Goal: Task Accomplishment & Management: Use online tool/utility

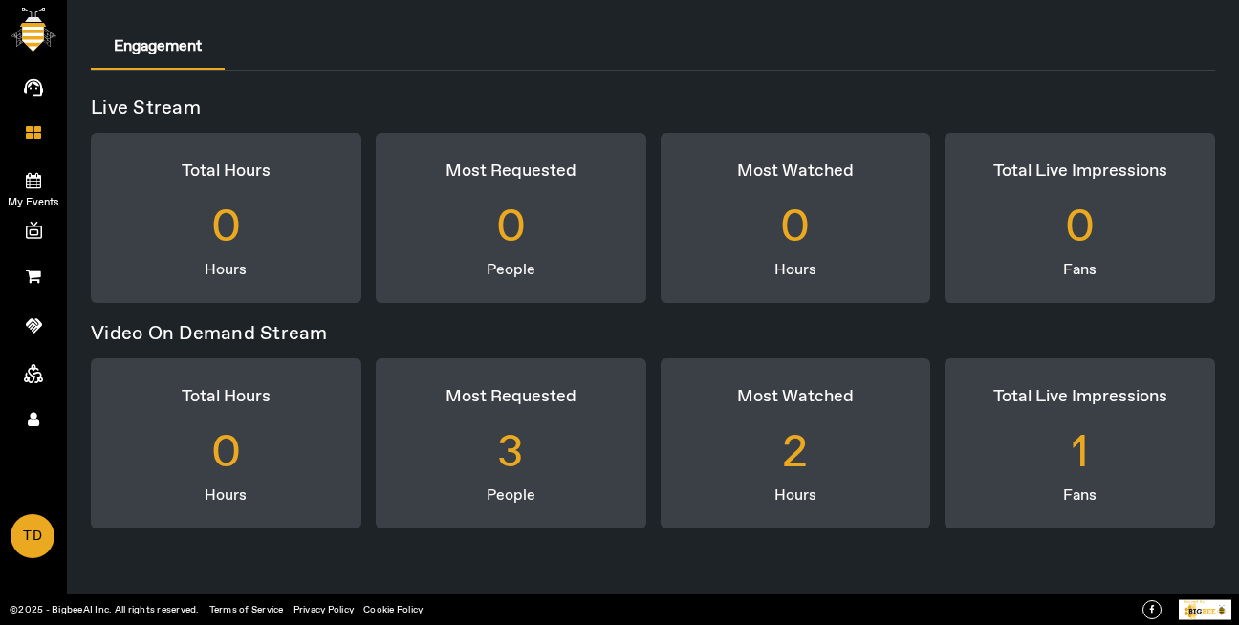
click at [17, 195] on span "My Events" at bounding box center [33, 202] width 111 height 29
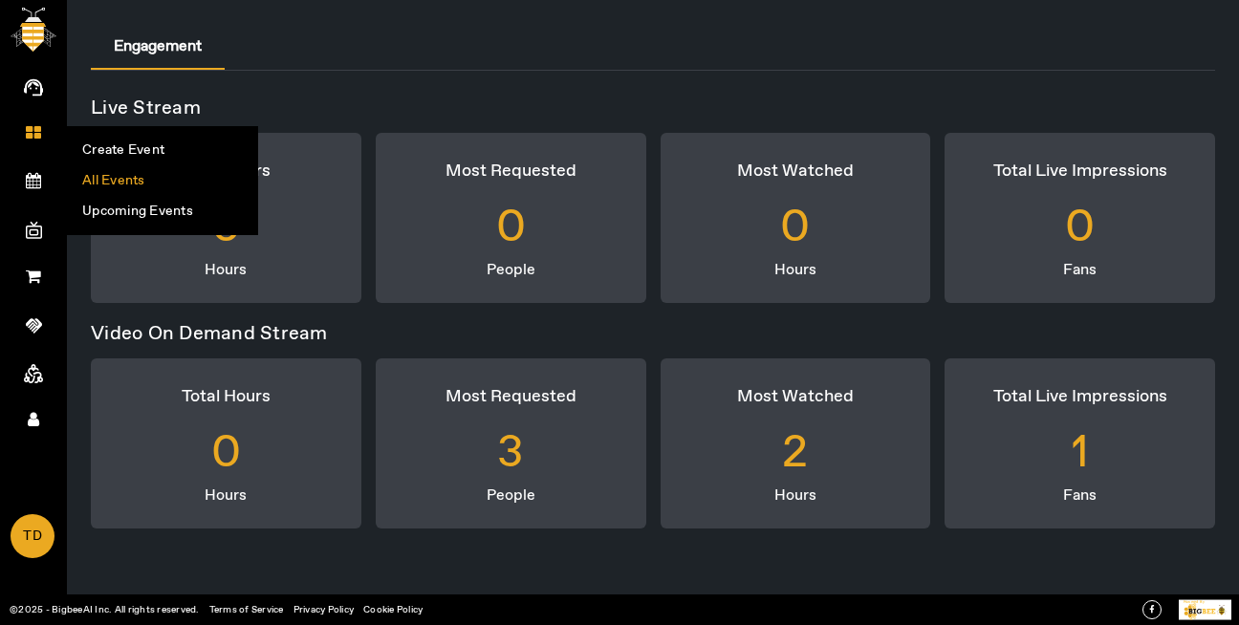
click at [205, 173] on li "All Events" at bounding box center [162, 180] width 189 height 31
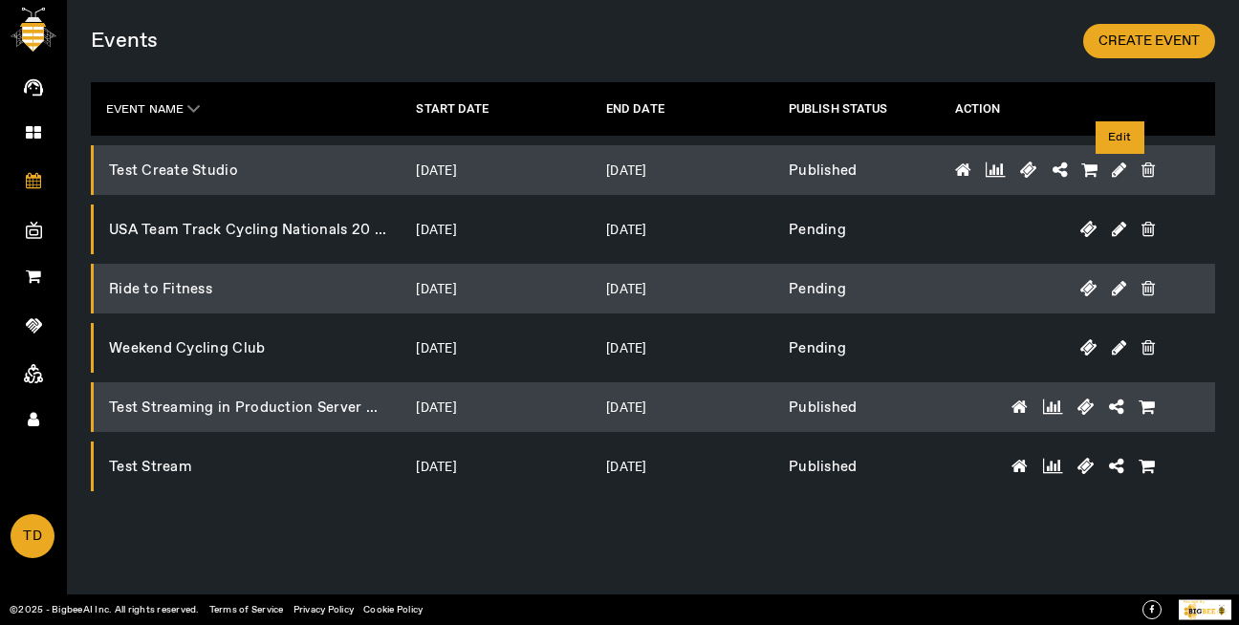
click at [1115, 173] on icon at bounding box center [1119, 170] width 14 height 17
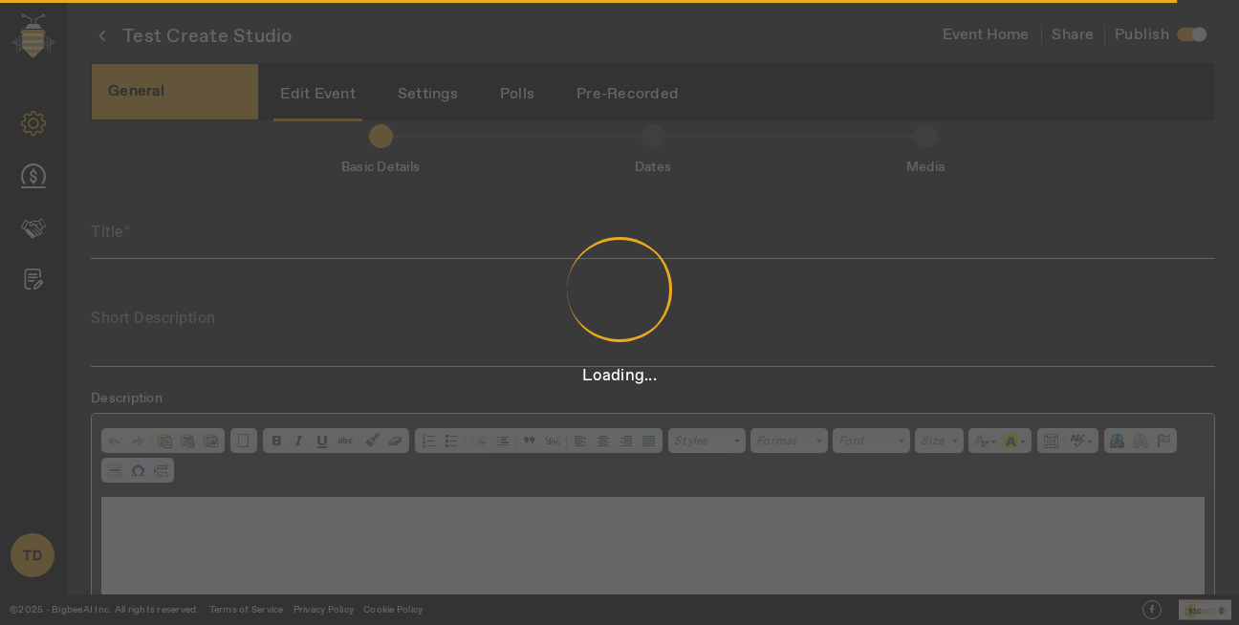
type input "Test Create Studio"
type textarea "Test Create Studio"
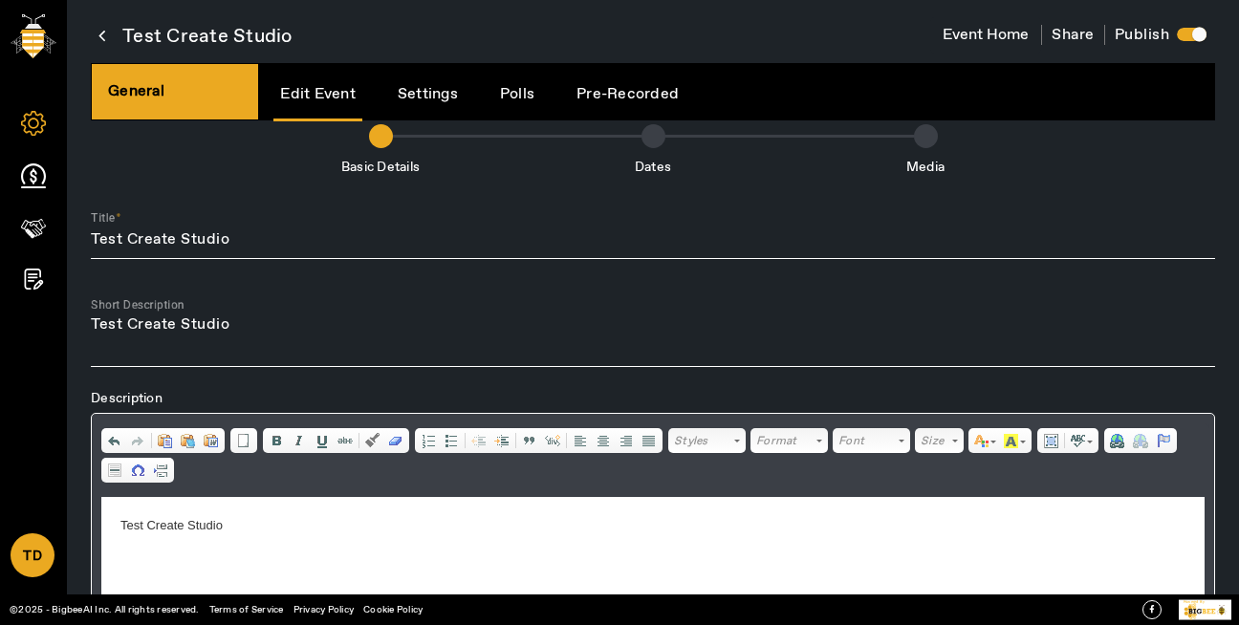
click at [424, 99] on link "Settings" at bounding box center [428, 94] width 74 height 49
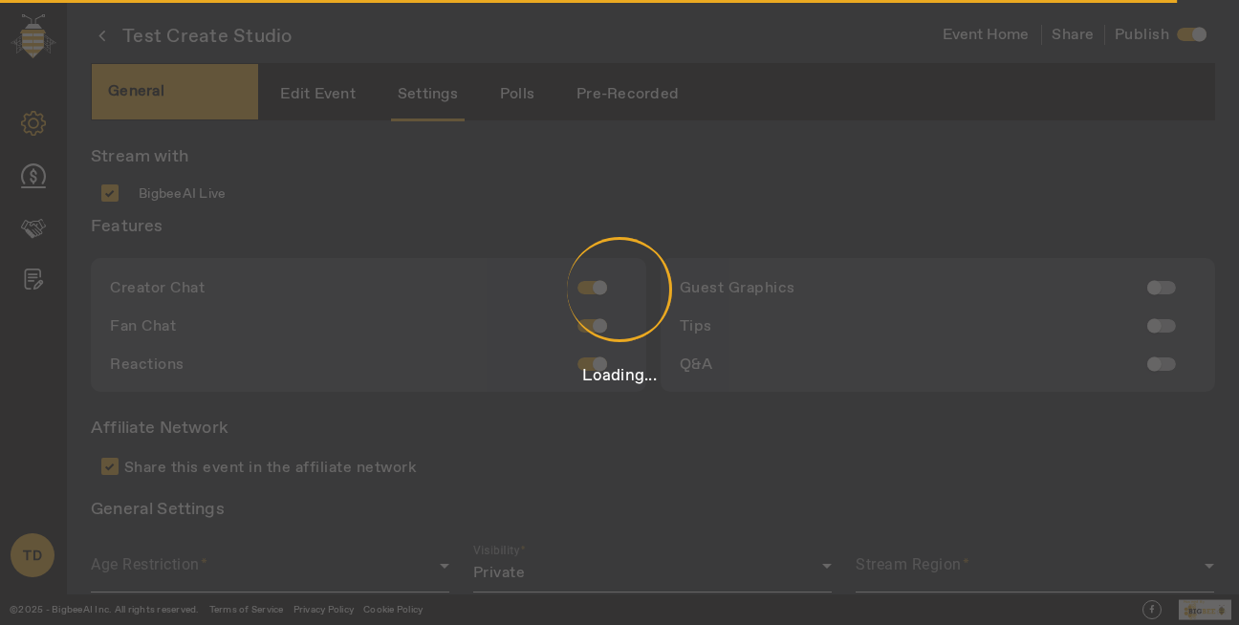
scroll to position [5, 0]
type input "Hosted by"
type input "[PERSON_NAME]"
radio input "true"
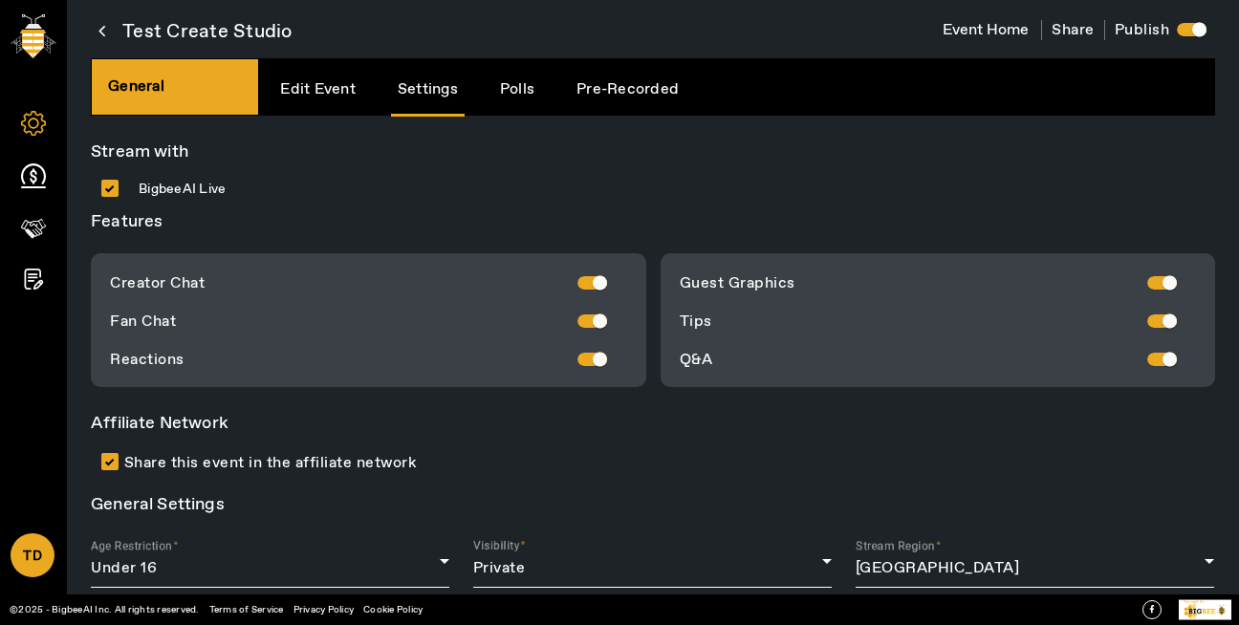
click at [1083, 31] on span "Share" at bounding box center [1073, 30] width 43 height 20
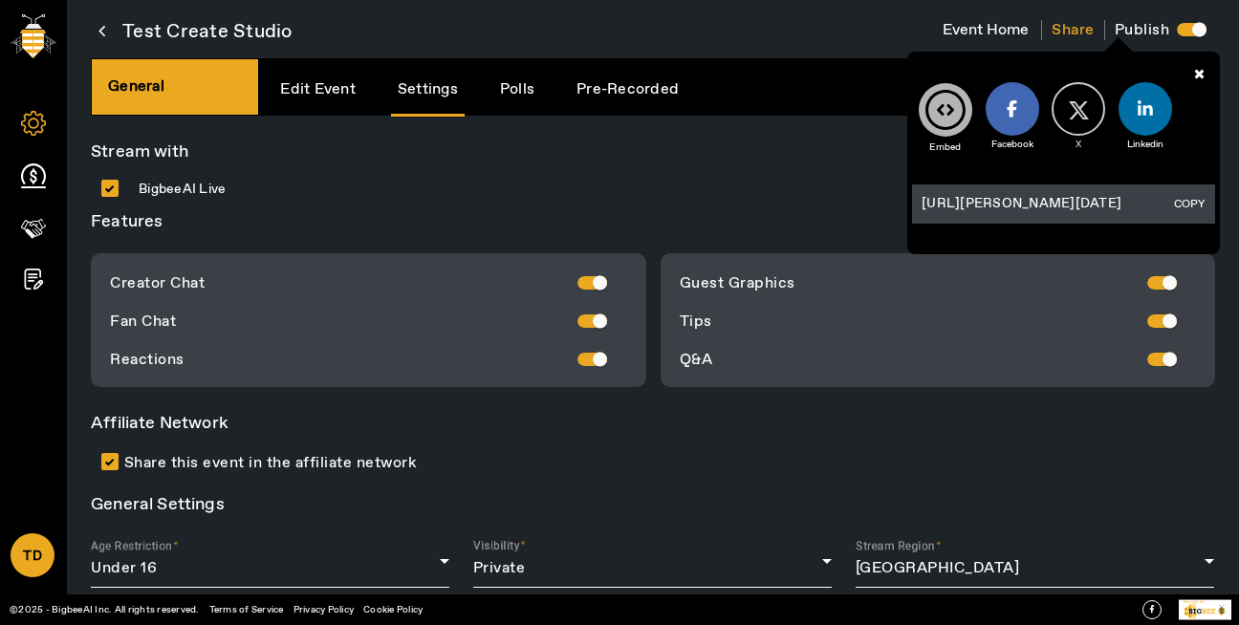
click at [1177, 201] on button "COPY" at bounding box center [1189, 204] width 42 height 21
click at [99, 32] on icon at bounding box center [101, 31] width 7 height 24
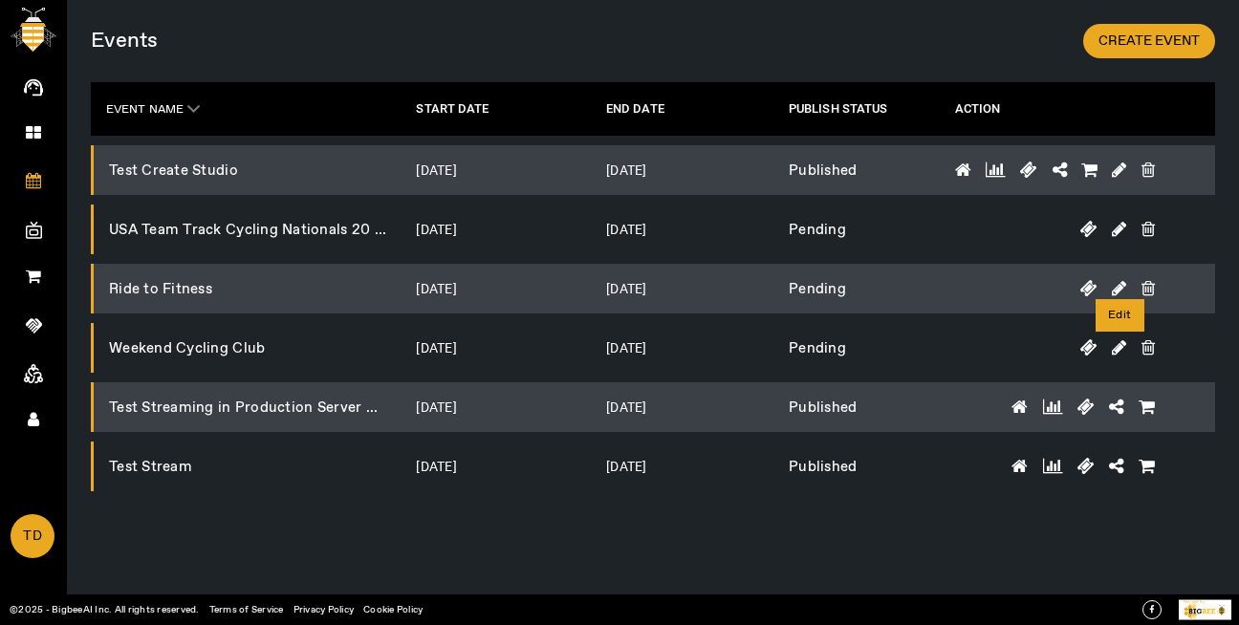
click at [1124, 344] on icon at bounding box center [1119, 347] width 14 height 17
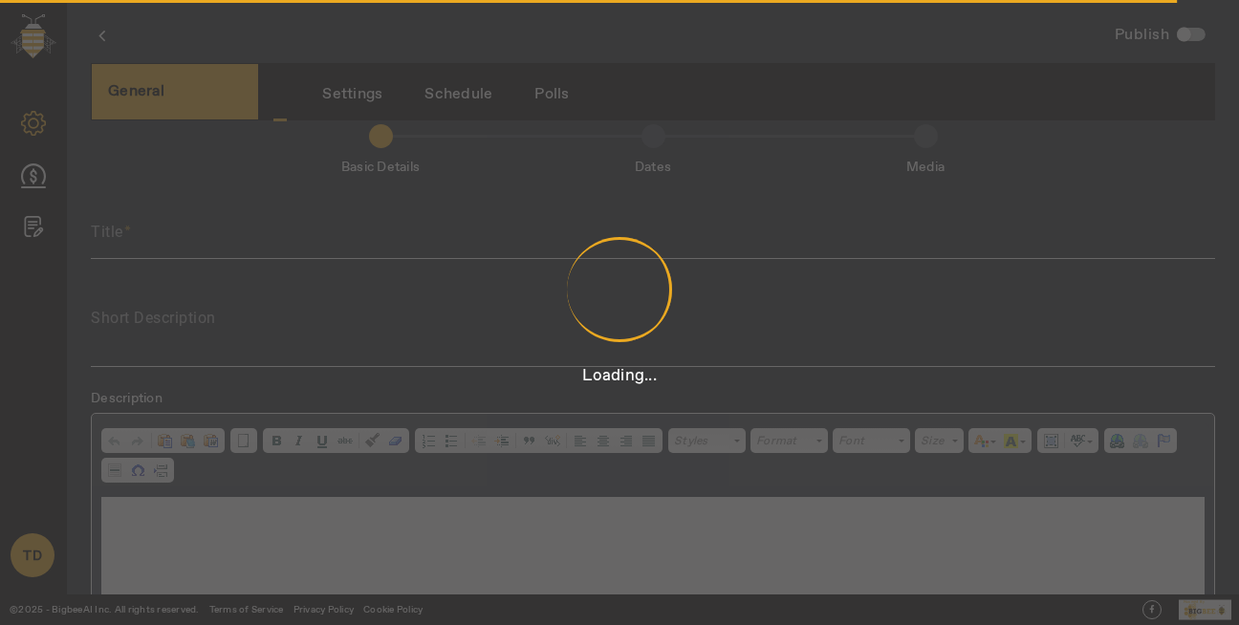
scroll to position [5, 0]
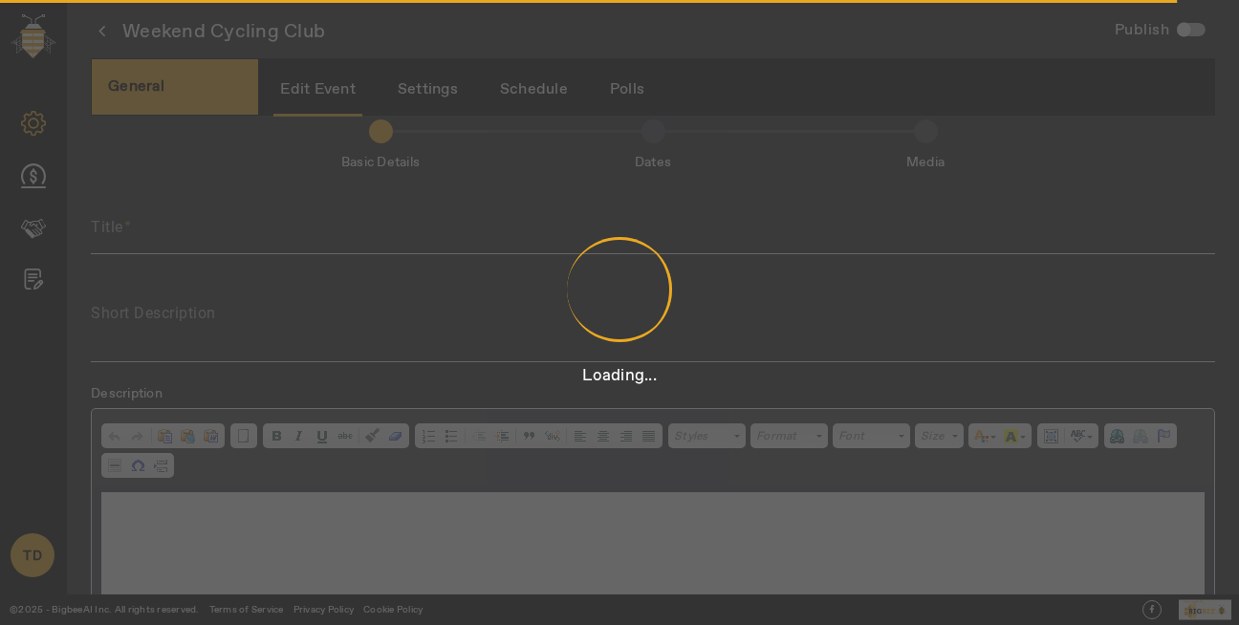
type input "Weekend Cycling Club"
type textarea "Join our Weekend Cycling Club for three consecutive weekends of Saturday and Su…"
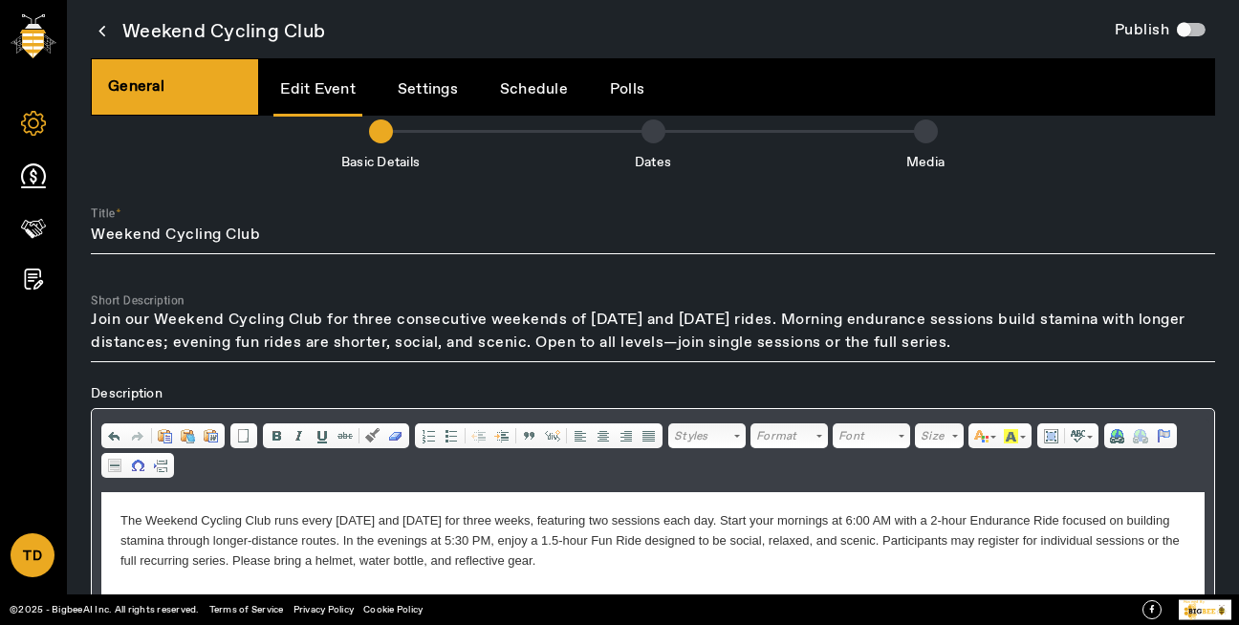
click at [104, 31] on icon at bounding box center [101, 31] width 7 height 24
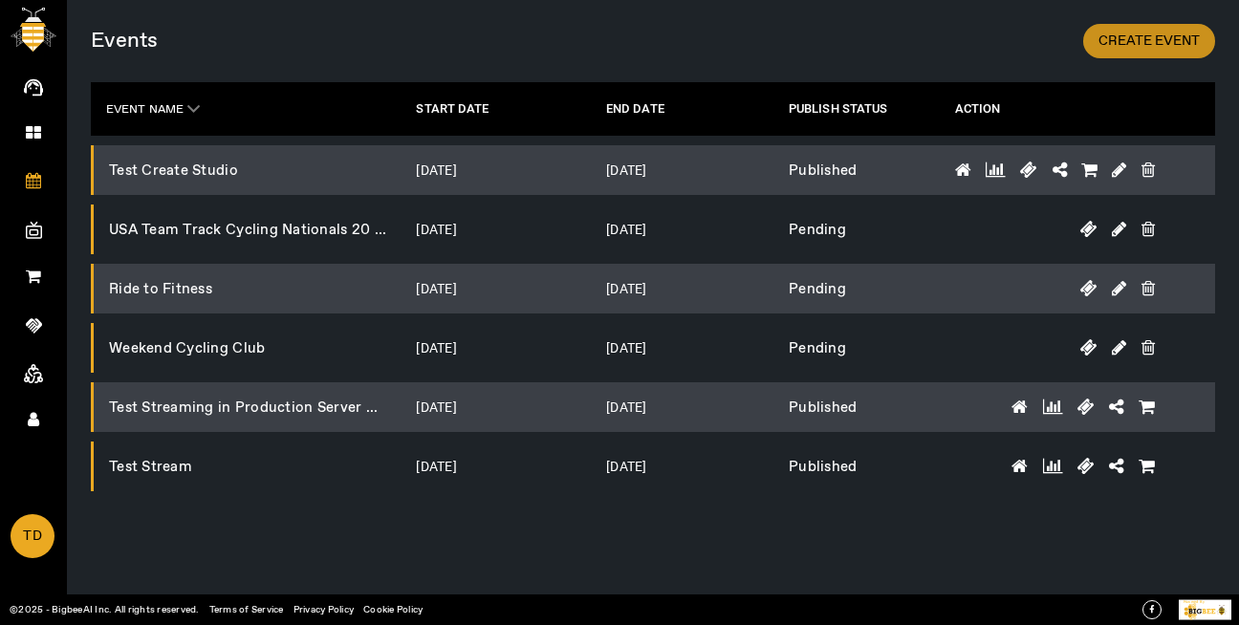
click at [1103, 25] on span at bounding box center [1149, 41] width 132 height 46
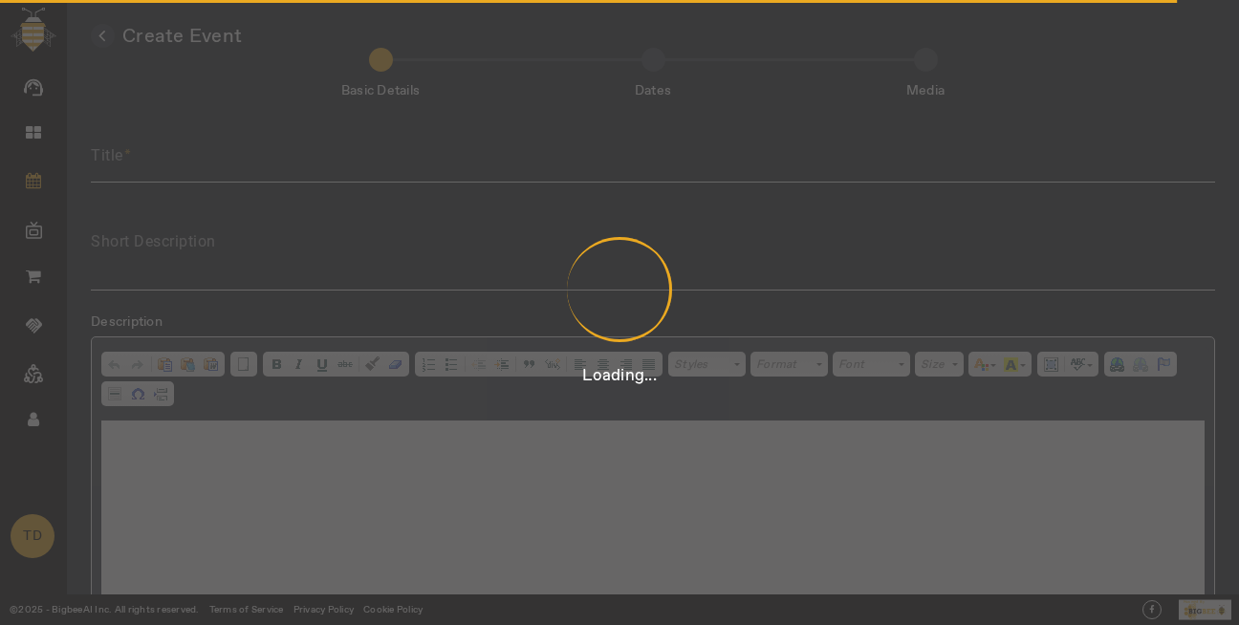
click at [536, 158] on div "Loading..." at bounding box center [619, 312] width 1239 height 625
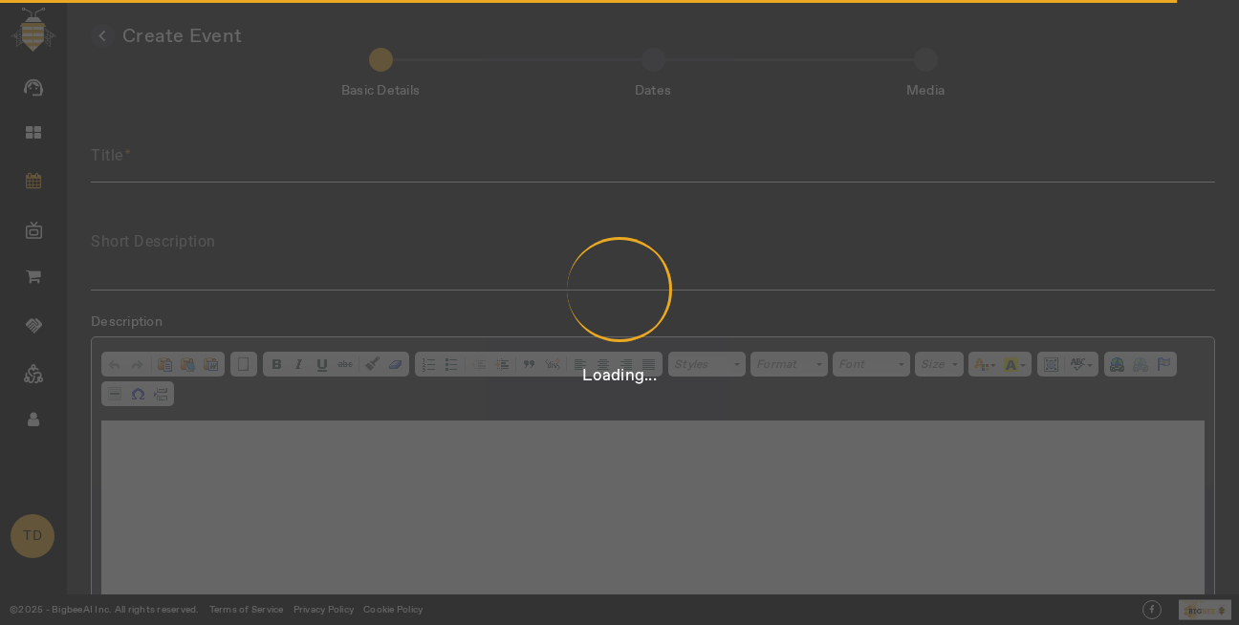
click at [536, 158] on div "Loading..." at bounding box center [619, 312] width 1239 height 625
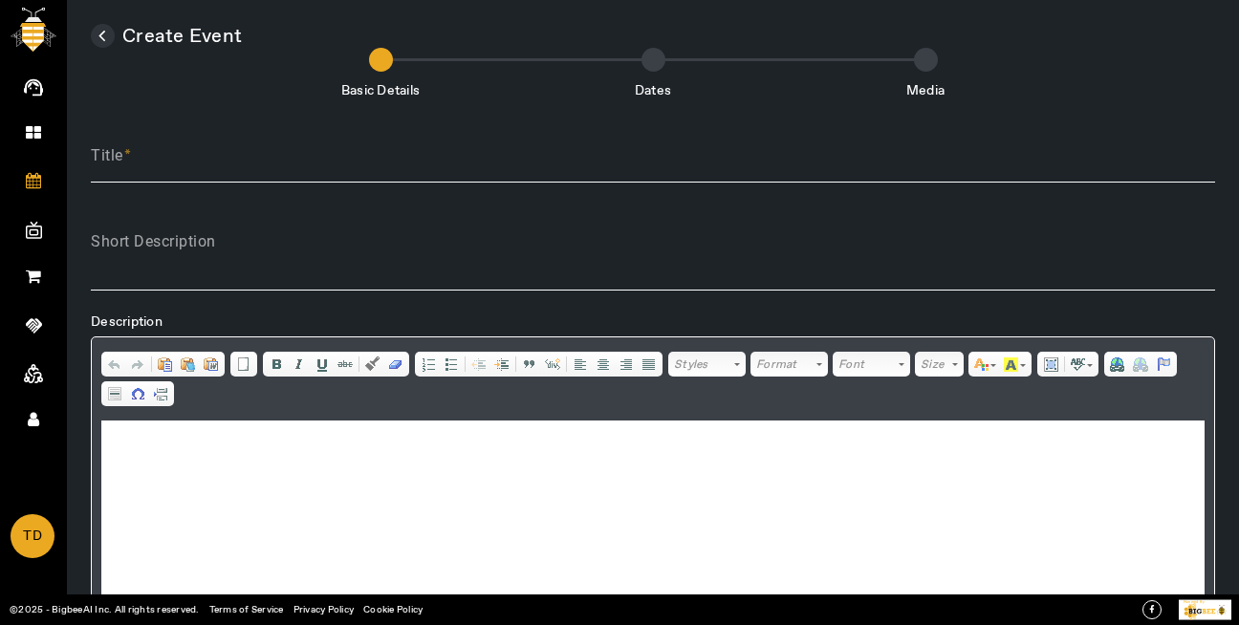
click at [536, 158] on div "Loading..." at bounding box center [619, 312] width 1239 height 625
click at [536, 158] on input "Title" at bounding box center [653, 163] width 1124 height 23
click at [221, 163] on input "Private testing Event" at bounding box center [653, 163] width 1124 height 23
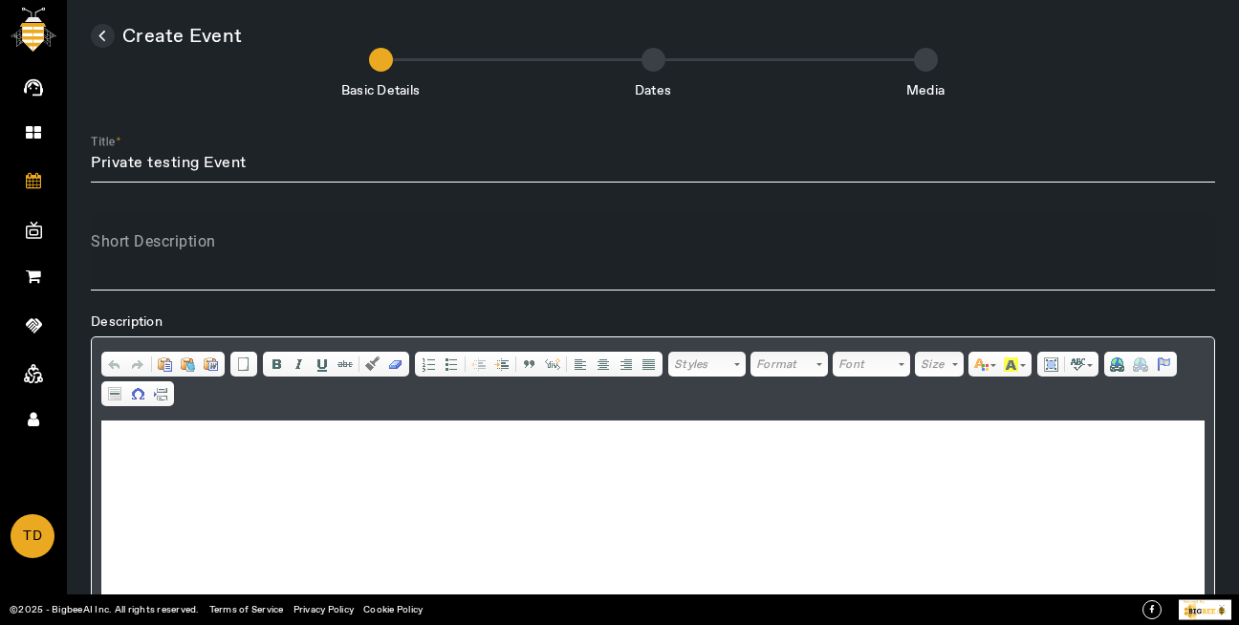
click at [257, 234] on div "Short Description" at bounding box center [653, 252] width 1124 height 76
click at [151, 162] on input "Private testing Event" at bounding box center [653, 163] width 1124 height 23
click at [151, 162] on input "Private Testing Event" at bounding box center [653, 163] width 1124 height 23
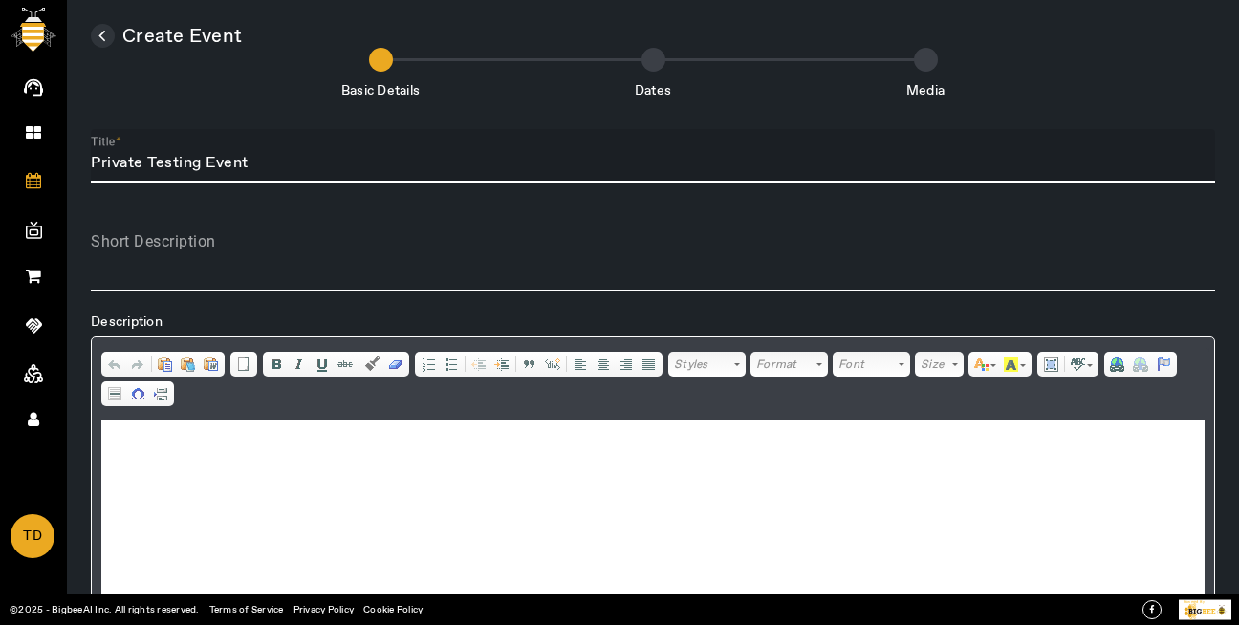
type input "Private Testing Event"
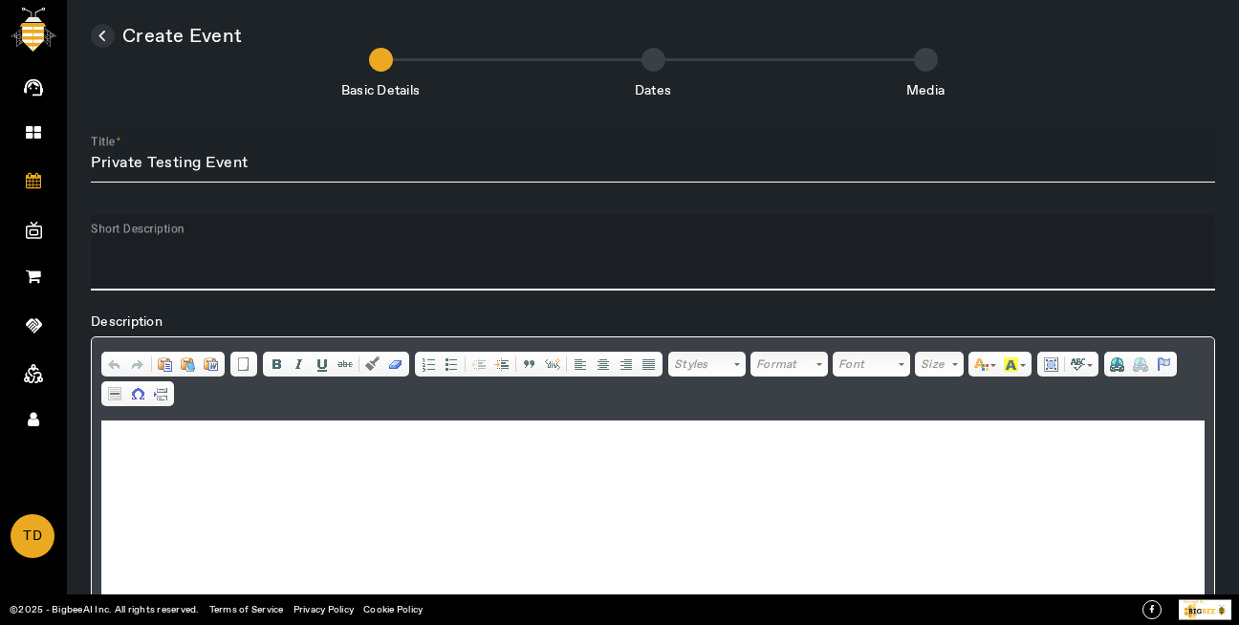
paste textarea "Private Testing Event"
type textarea "Private Testing Event"
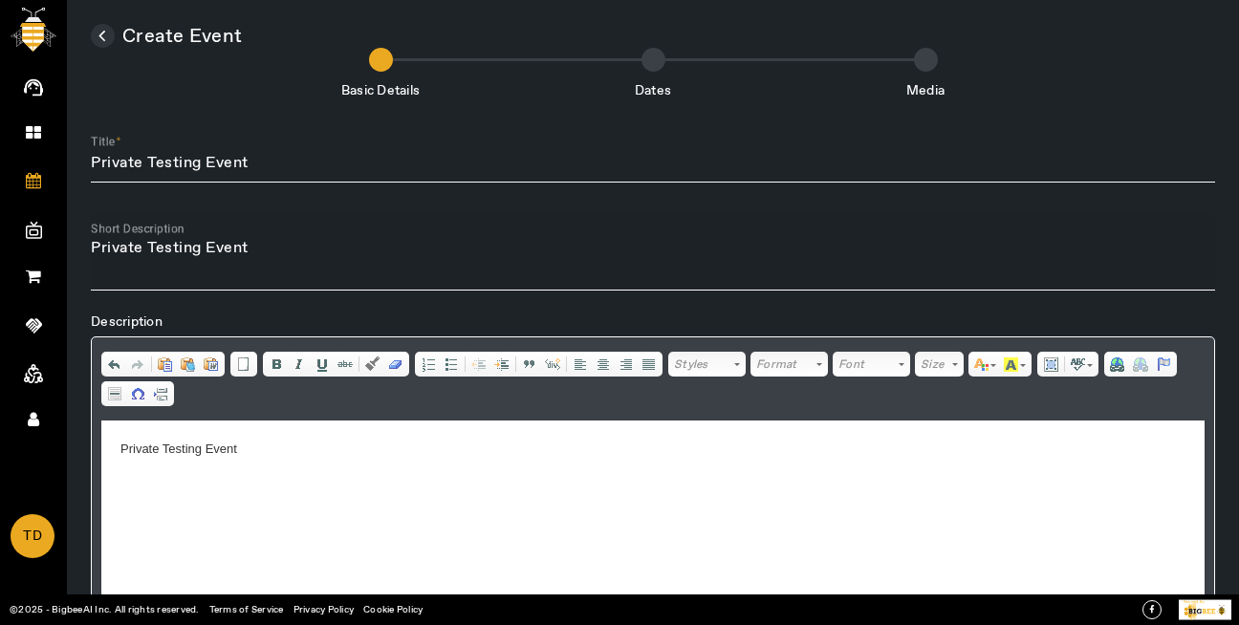
scroll to position [132, 0]
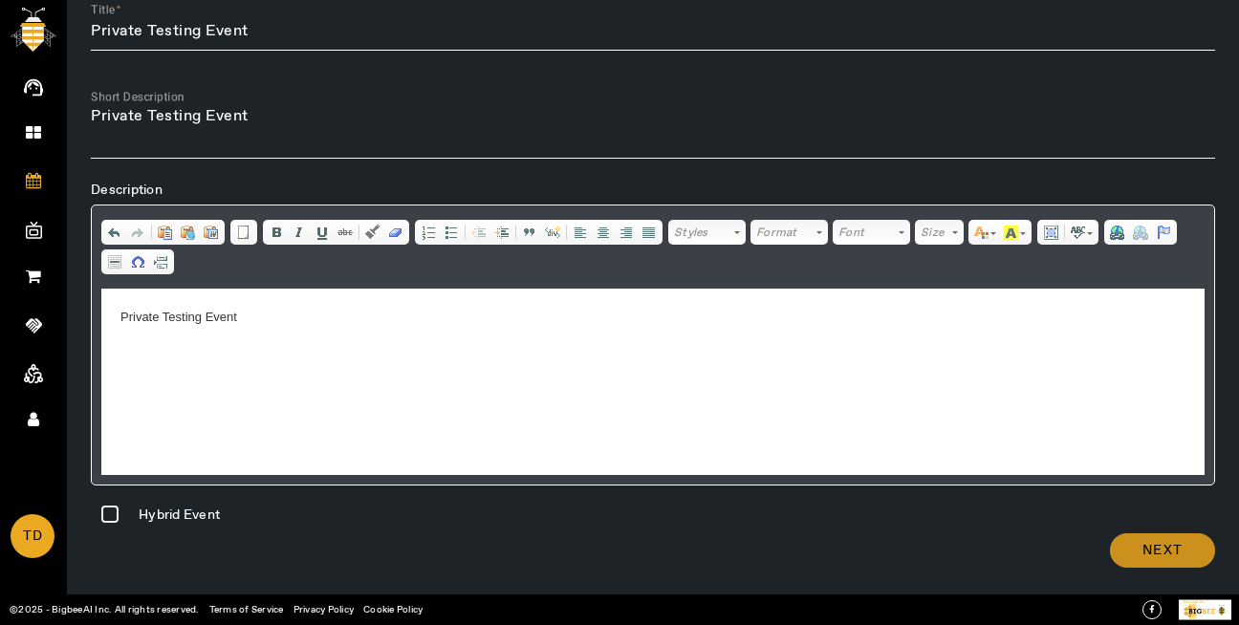
click at [1154, 528] on span at bounding box center [1162, 551] width 105 height 46
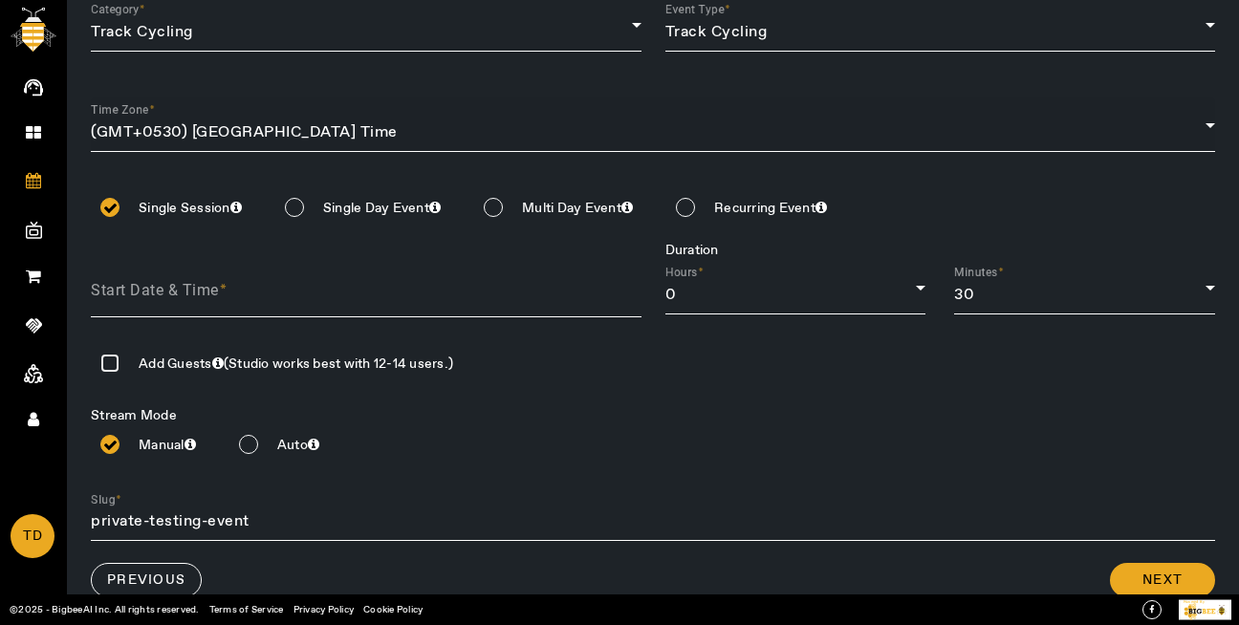
scroll to position [0, 0]
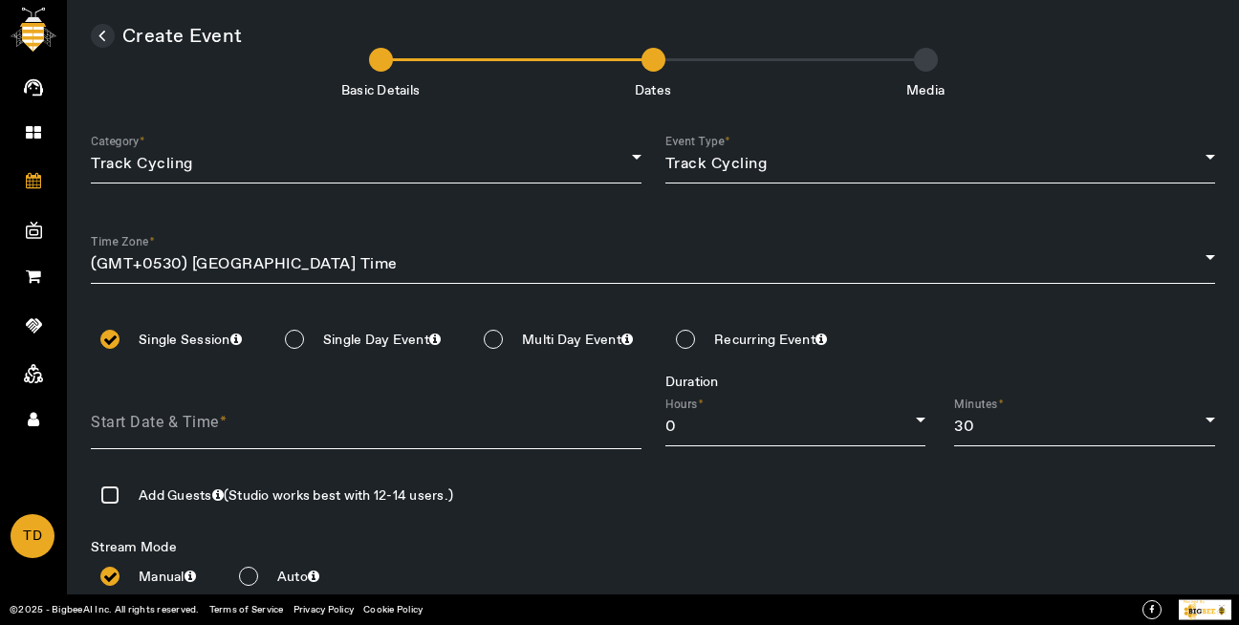
click at [290, 427] on input at bounding box center [378, 424] width 575 height 29
type input "2025-09-30"
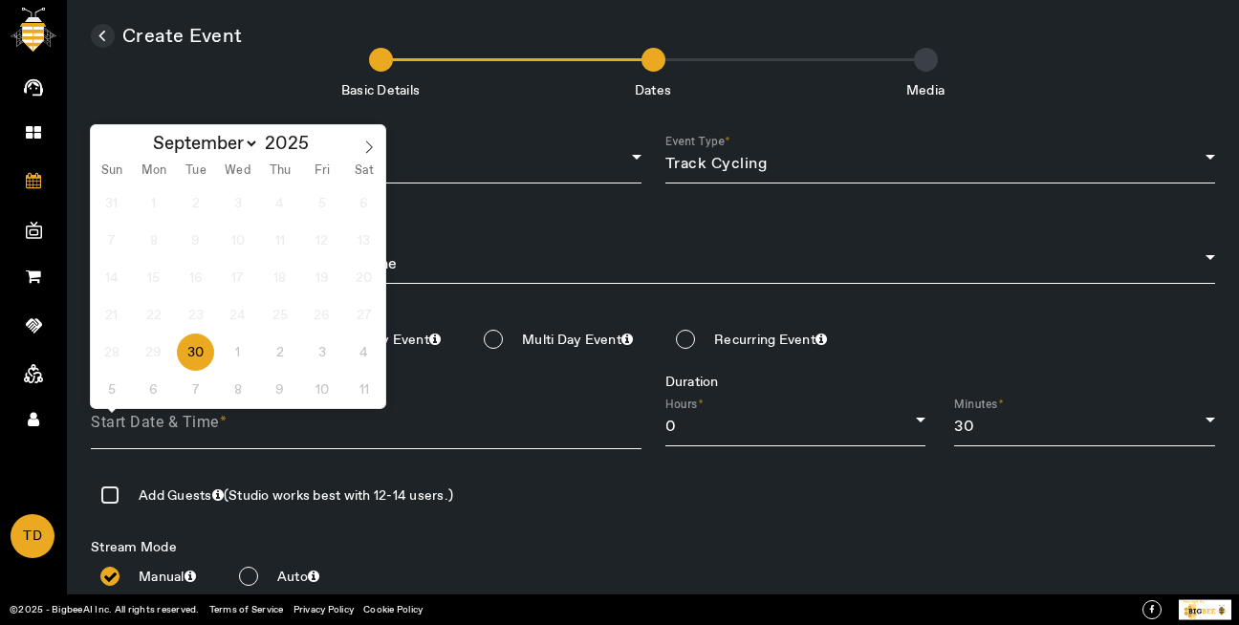
click at [203, 358] on span "30" at bounding box center [195, 352] width 37 height 37
type input "30 Sep 2025"
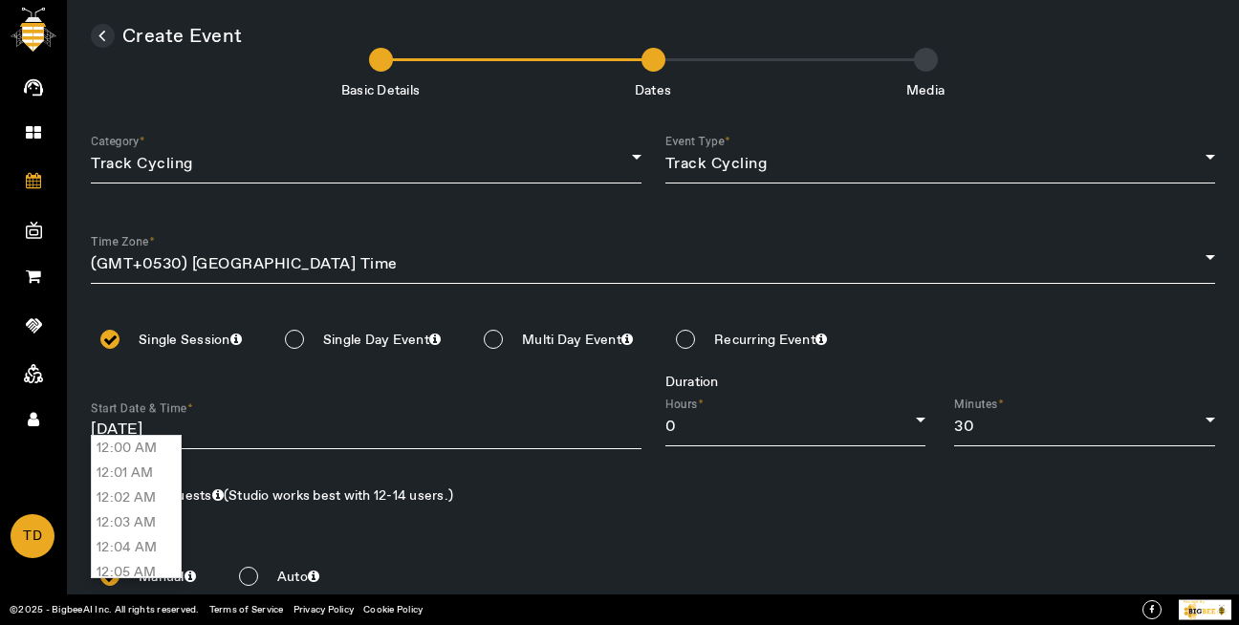
scroll to position [29058, 0]
type input "07:30 PM"
type input "30 Sep 2025, 07:30 PM"
type input "private-testing-event-30SEP2025"
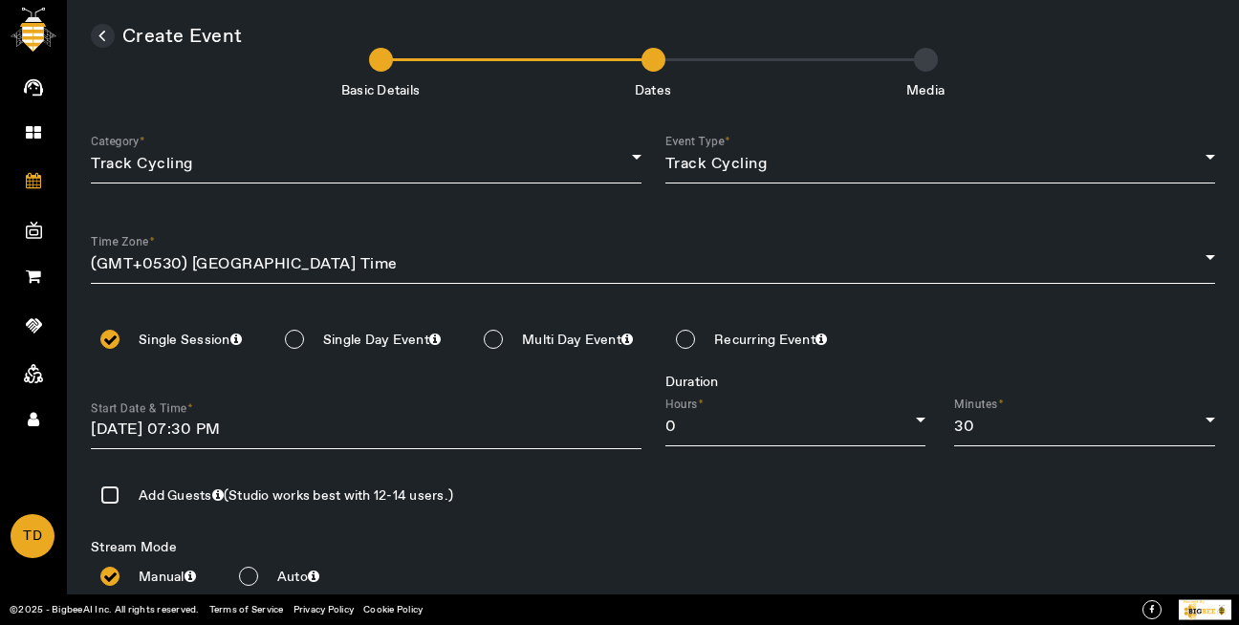
scroll to position [162, 0]
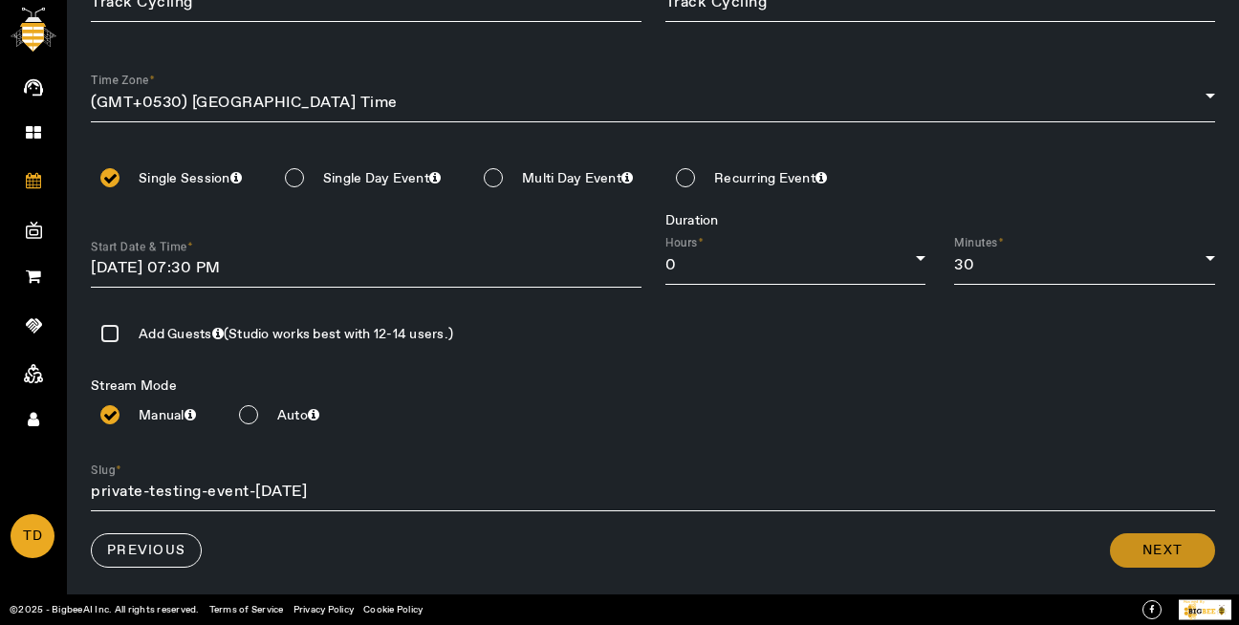
click at [1131, 539] on span at bounding box center [1162, 551] width 105 height 46
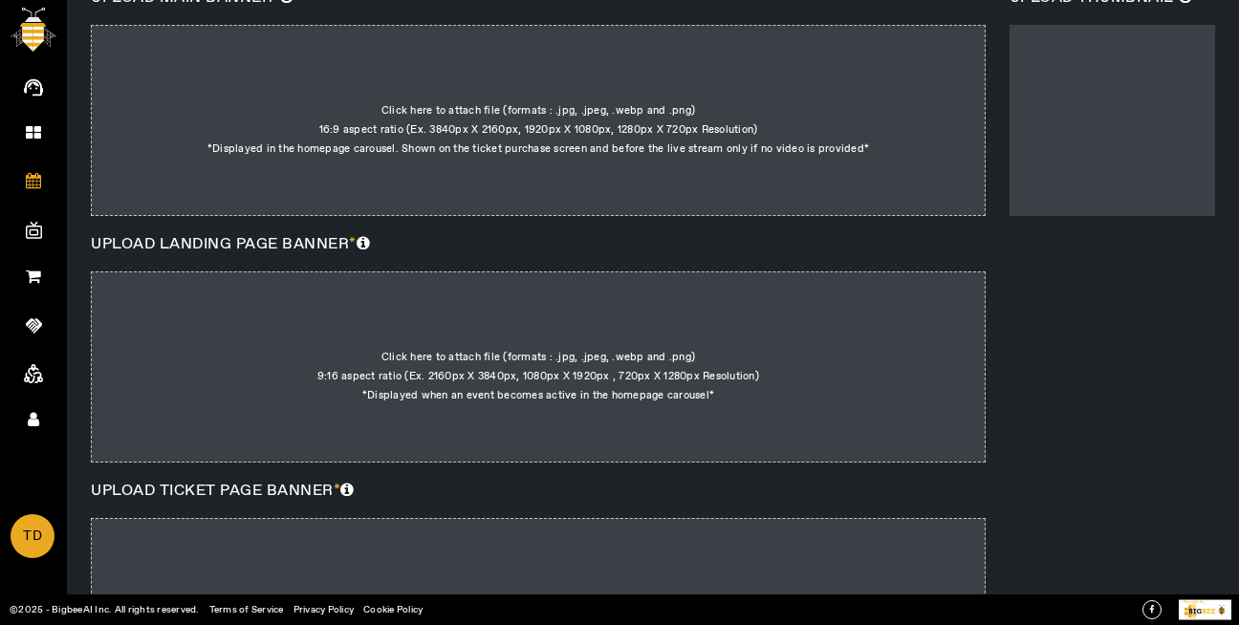
click at [534, 137] on div at bounding box center [538, 120] width 895 height 191
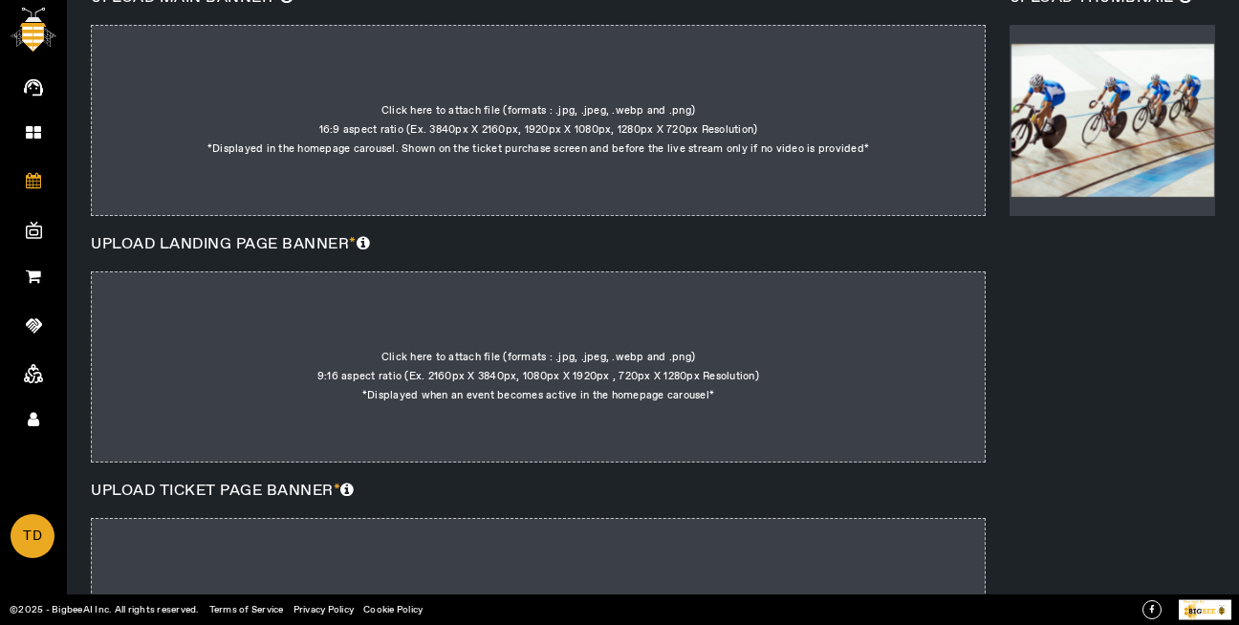
click at [869, 64] on input "Click here to attach file (formats : .jpg, .jpeg, .webp and .png) 16:9 aspect r…" at bounding box center [869, 63] width 1 height 1
type input "C:\fakepath\MainBefore.jpg"
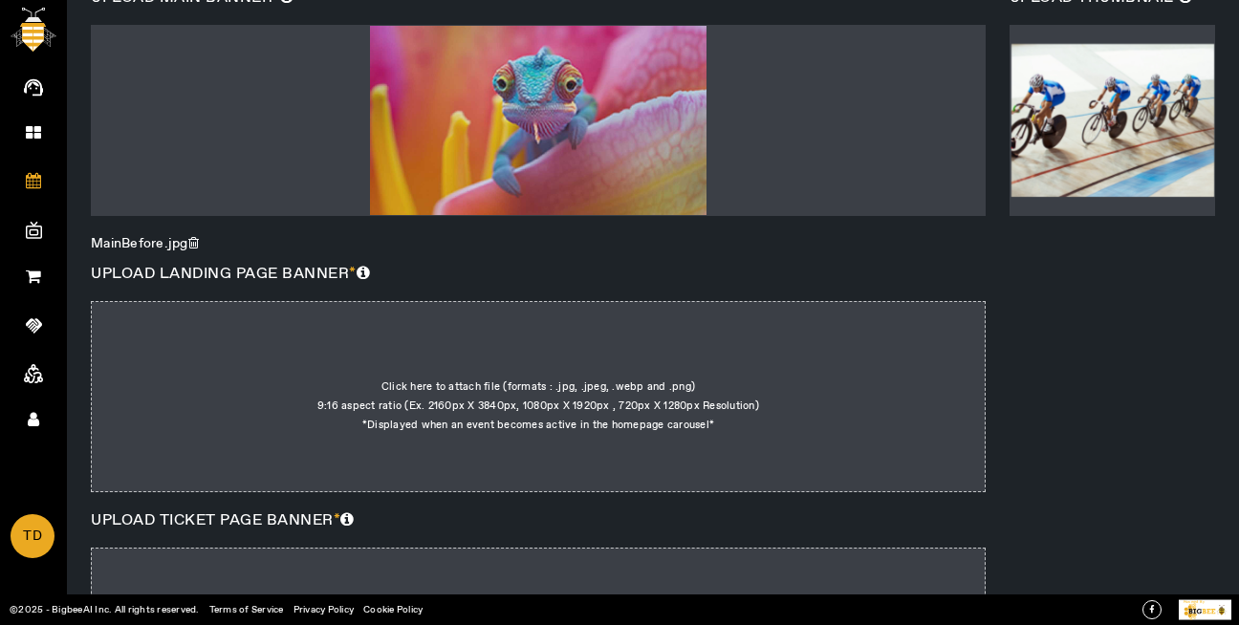
click at [471, 402] on div at bounding box center [538, 396] width 895 height 191
click at [714, 340] on input "Click here to attach file (formats : .jpg, .jpeg, .webp and .png) 9:16 aspect r…" at bounding box center [714, 339] width 1 height 1
type input "C:\fakepath\MainBefore.jpg"
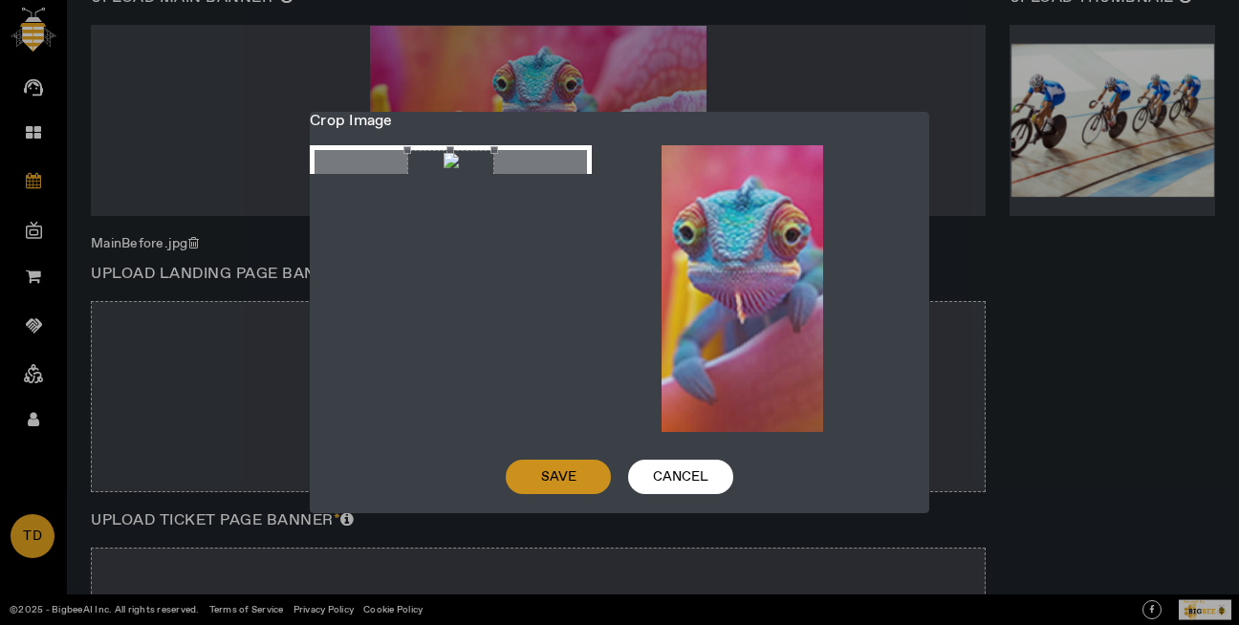
click at [589, 476] on span at bounding box center [558, 477] width 105 height 46
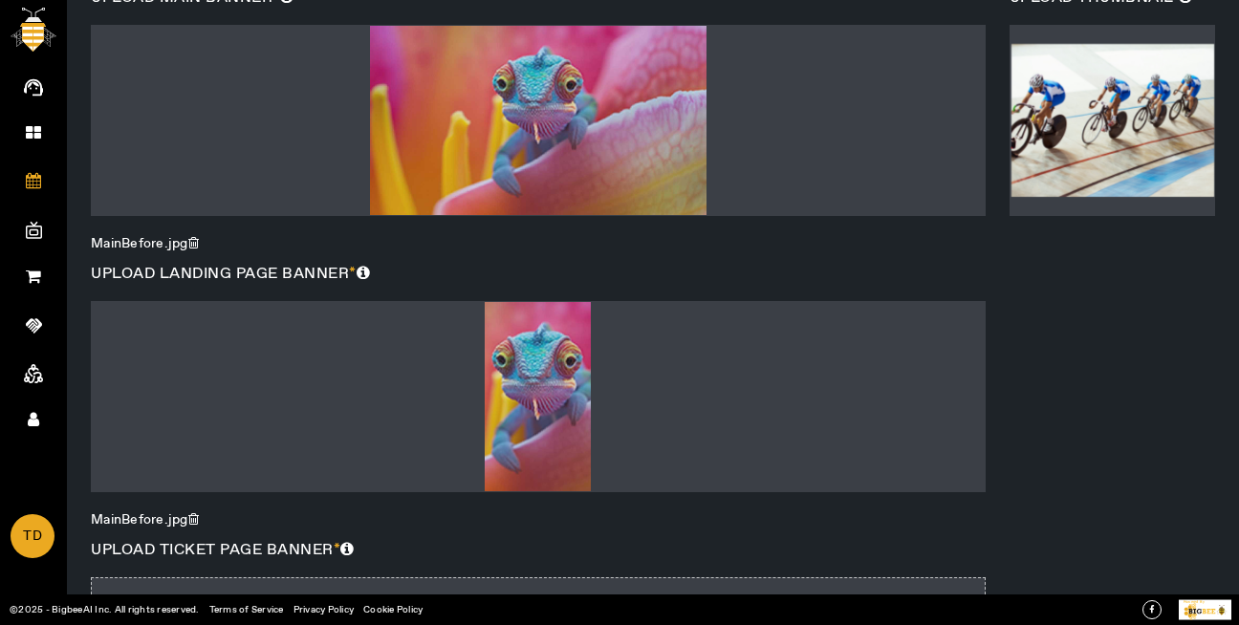
scroll to position [759, 0]
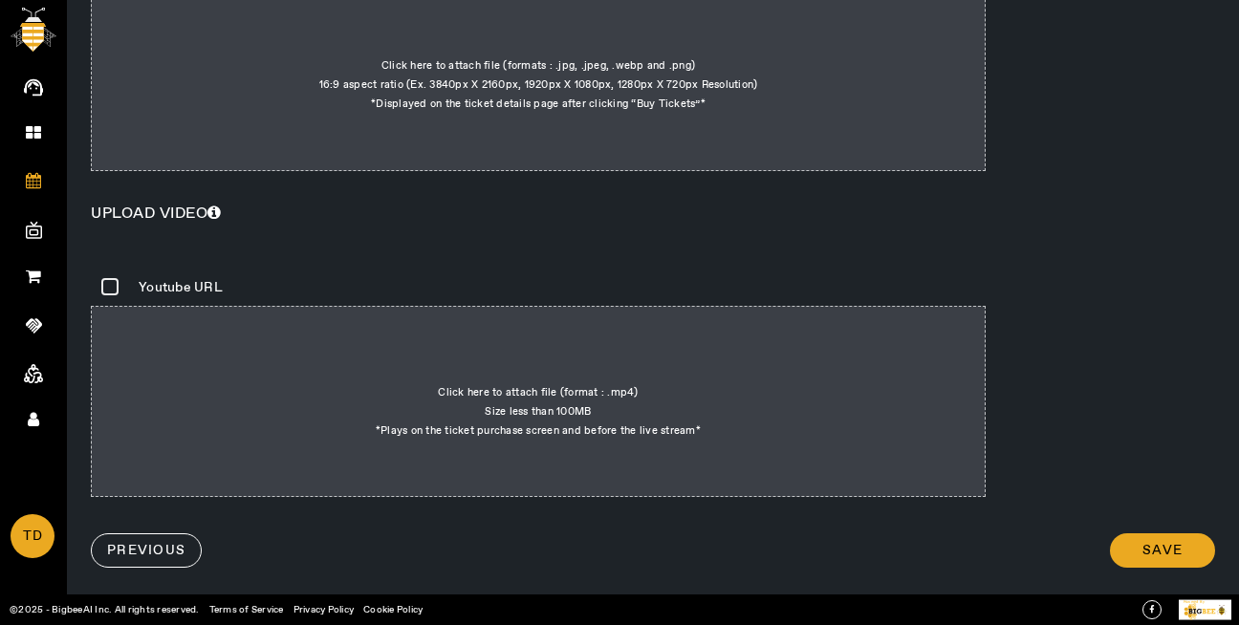
click at [508, 51] on div at bounding box center [538, 75] width 895 height 191
click at [706, 19] on input "Click here to attach file (formats : .jpg, .jpeg, .webp and .png) 16:9 aspect r…" at bounding box center [706, 18] width 1 height 1
type input "C:\fakepath\17382408246162-438984603.png"
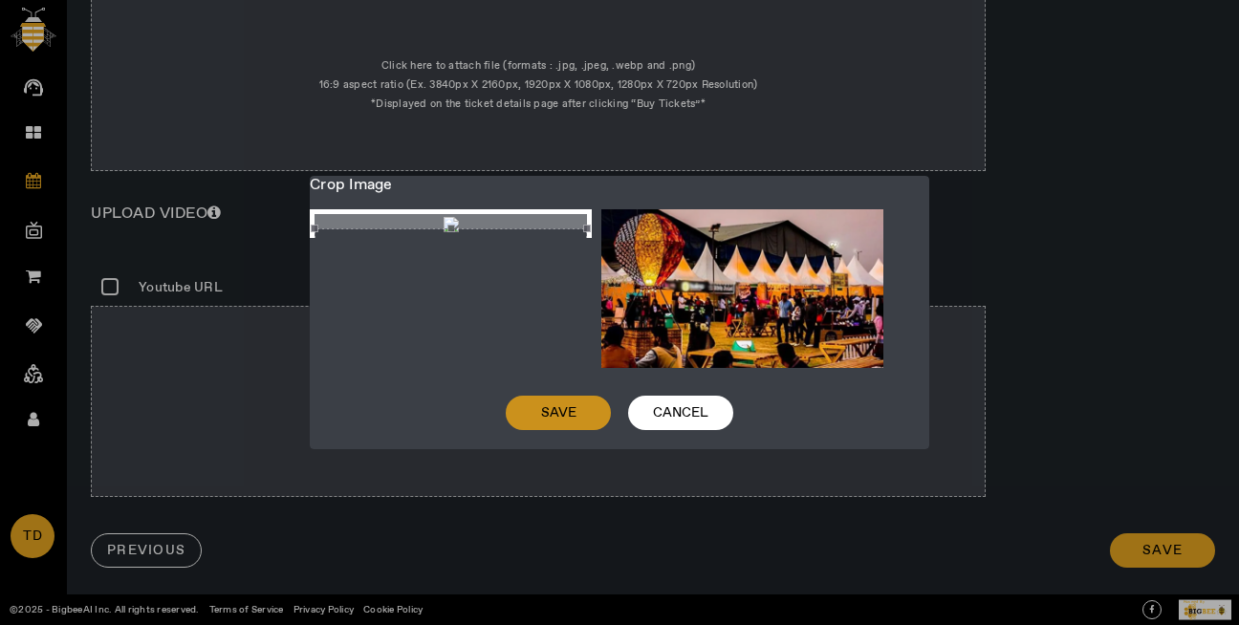
click at [511, 426] on span at bounding box center [558, 413] width 105 height 46
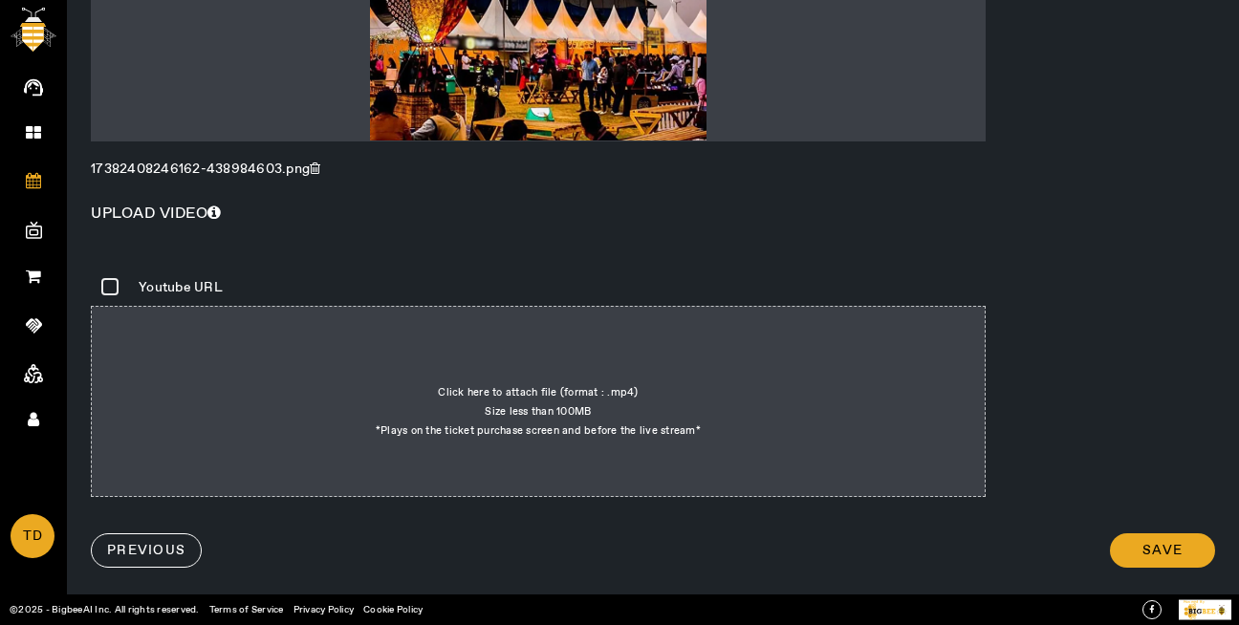
scroll to position [0, 0]
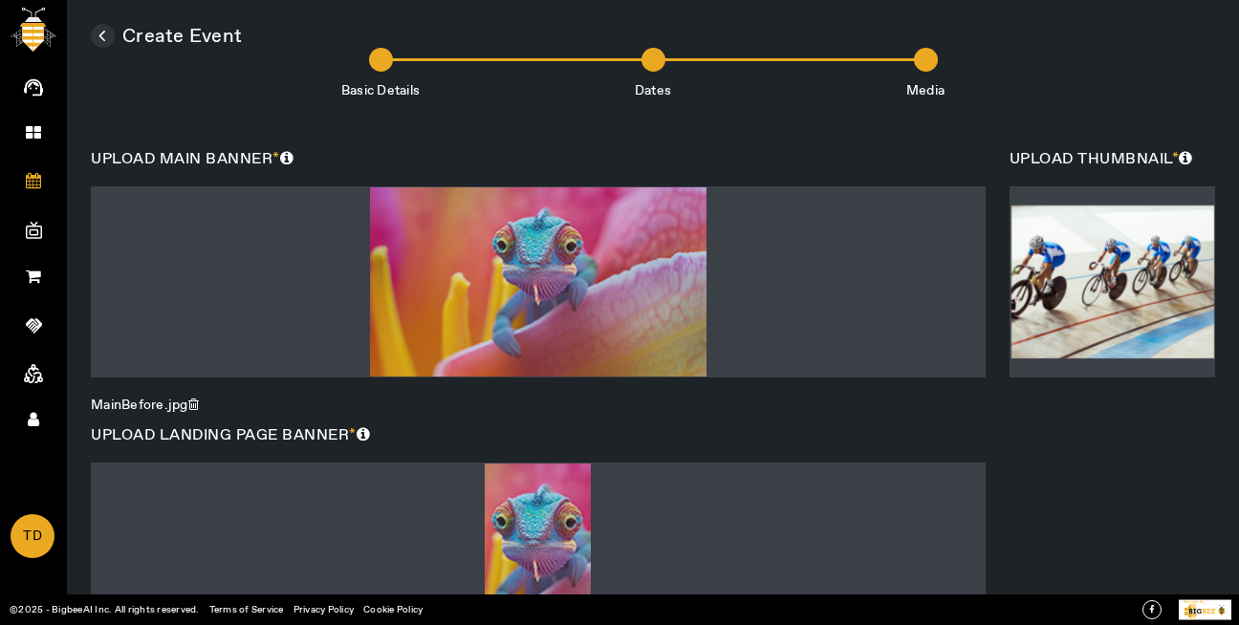
click at [584, 294] on div at bounding box center [538, 281] width 895 height 191
click at [539, 187] on input "file" at bounding box center [538, 186] width 1 height 1
type input "C:\fakepath\download (1).jpeg"
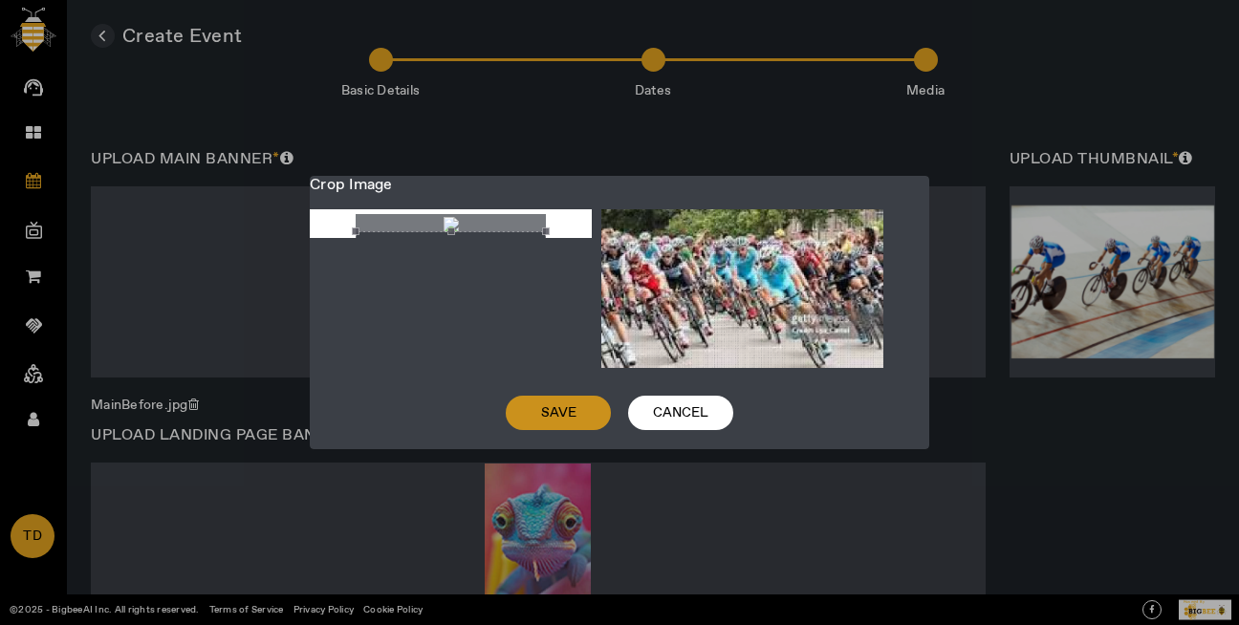
click at [553, 422] on span "Save" at bounding box center [558, 412] width 35 height 19
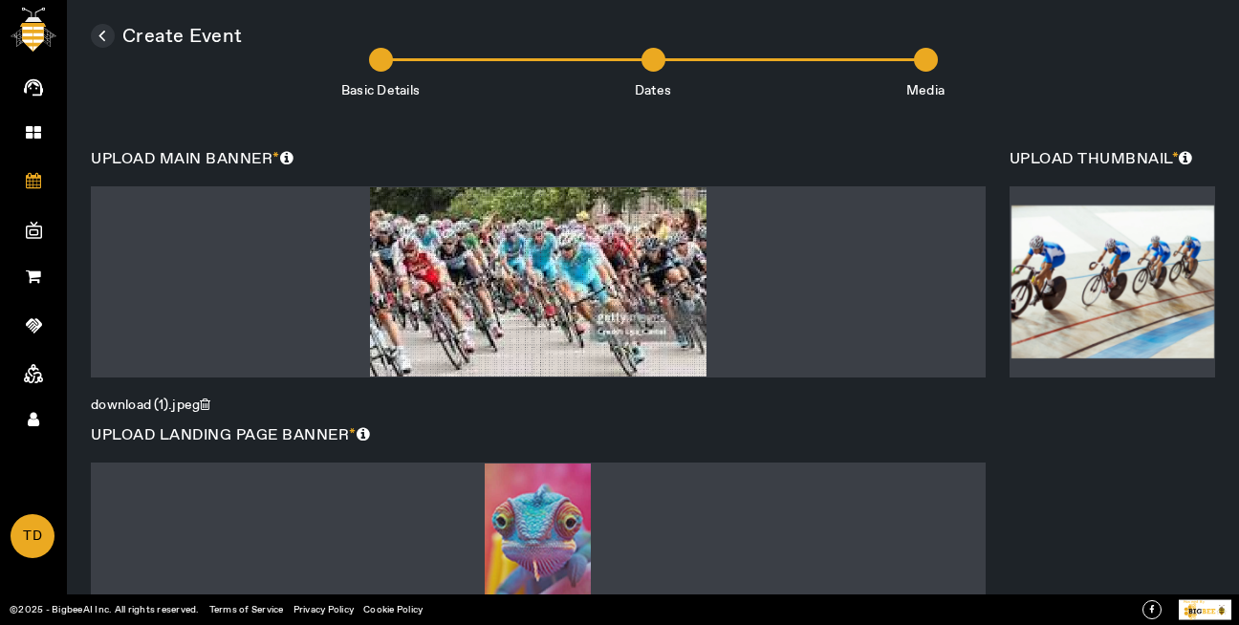
click at [556, 523] on div at bounding box center [538, 558] width 895 height 191
click at [539, 464] on input "file" at bounding box center [538, 463] width 1 height 1
type input "C:\fakepath\download.jpeg"
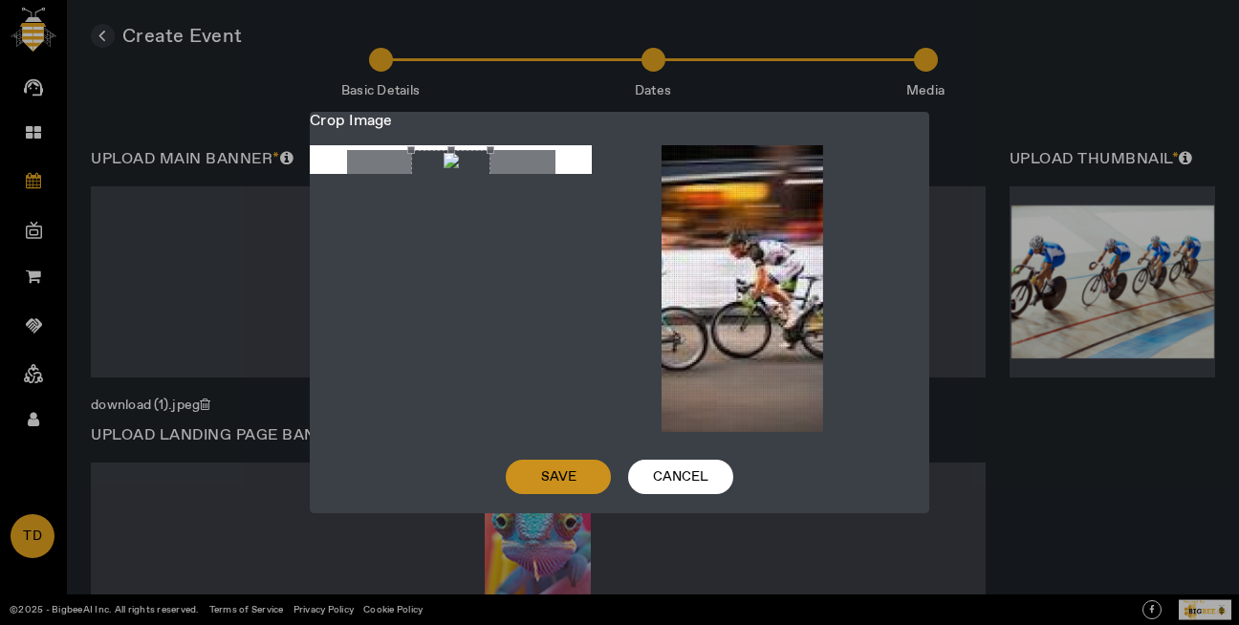
click at [592, 458] on span at bounding box center [558, 477] width 105 height 46
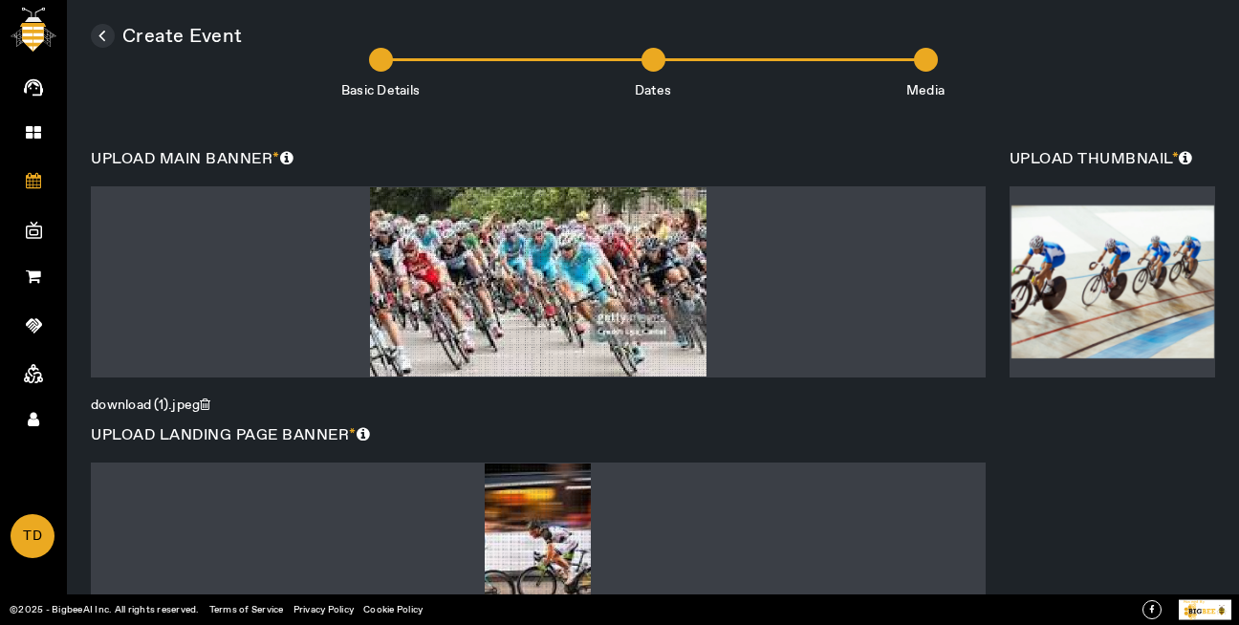
scroll to position [789, 0]
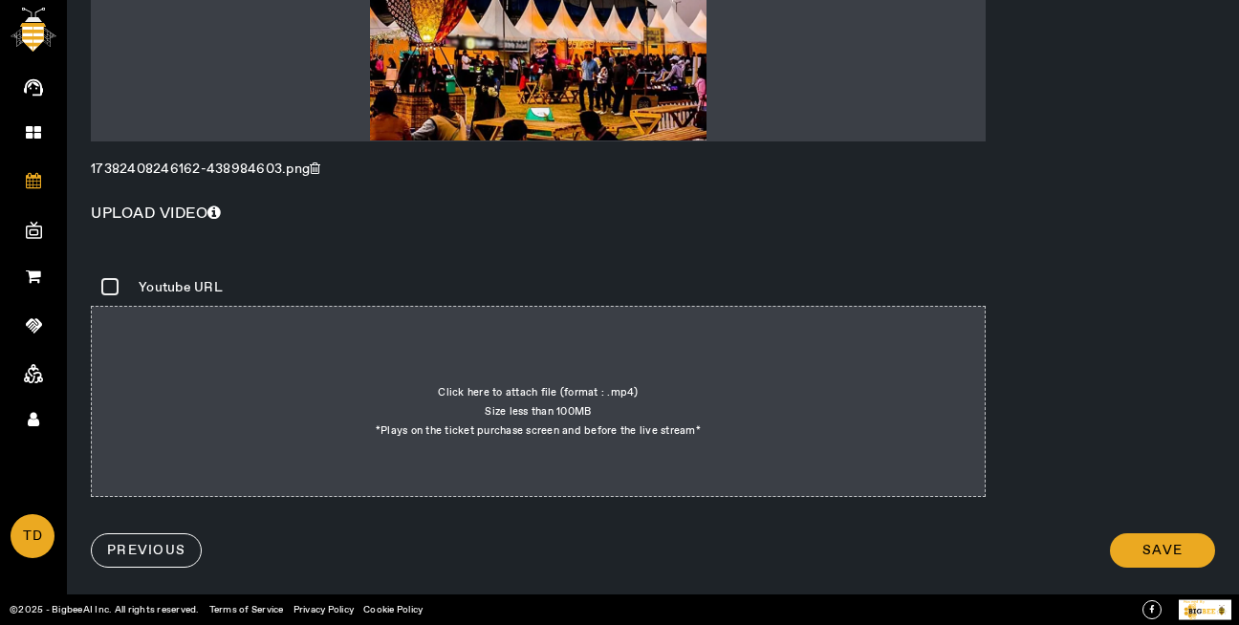
click at [554, 104] on div at bounding box center [538, 45] width 895 height 191
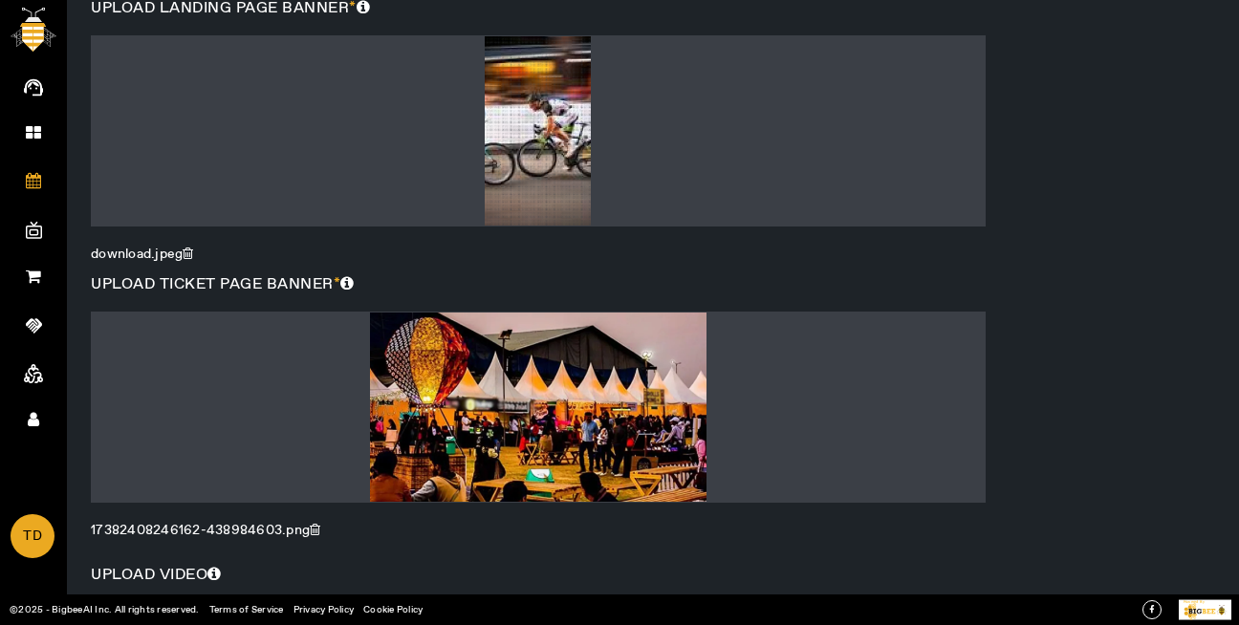
type input "C:\fakepath\download (1).jpeg"
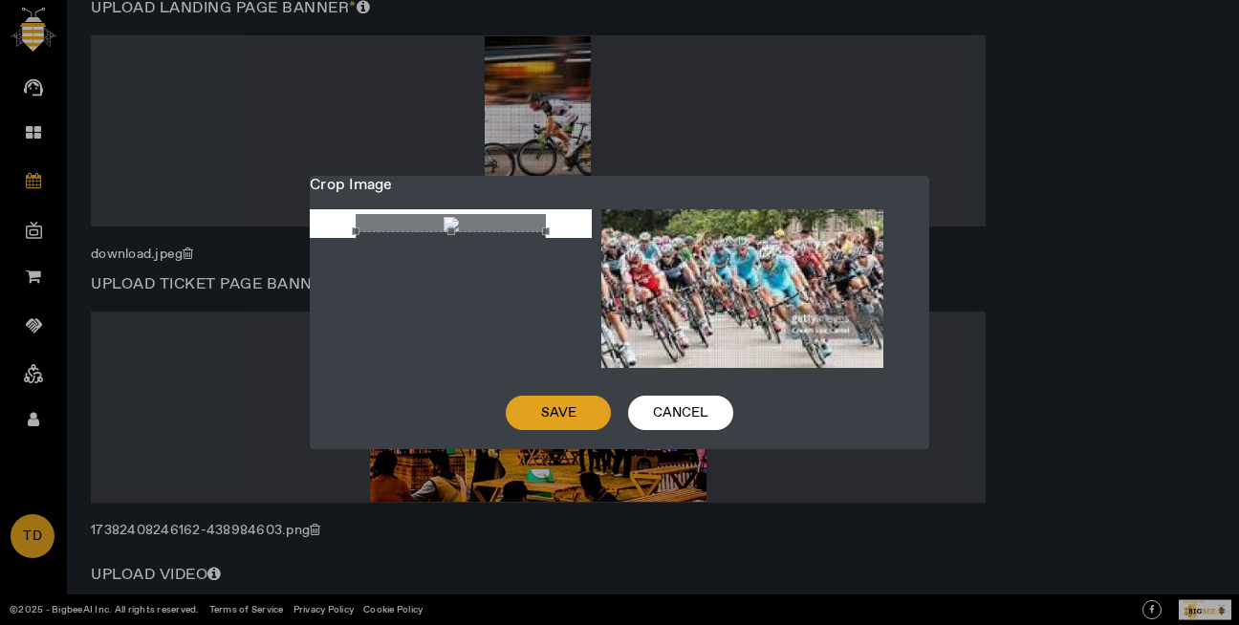
click at [557, 403] on span "Save" at bounding box center [558, 412] width 35 height 19
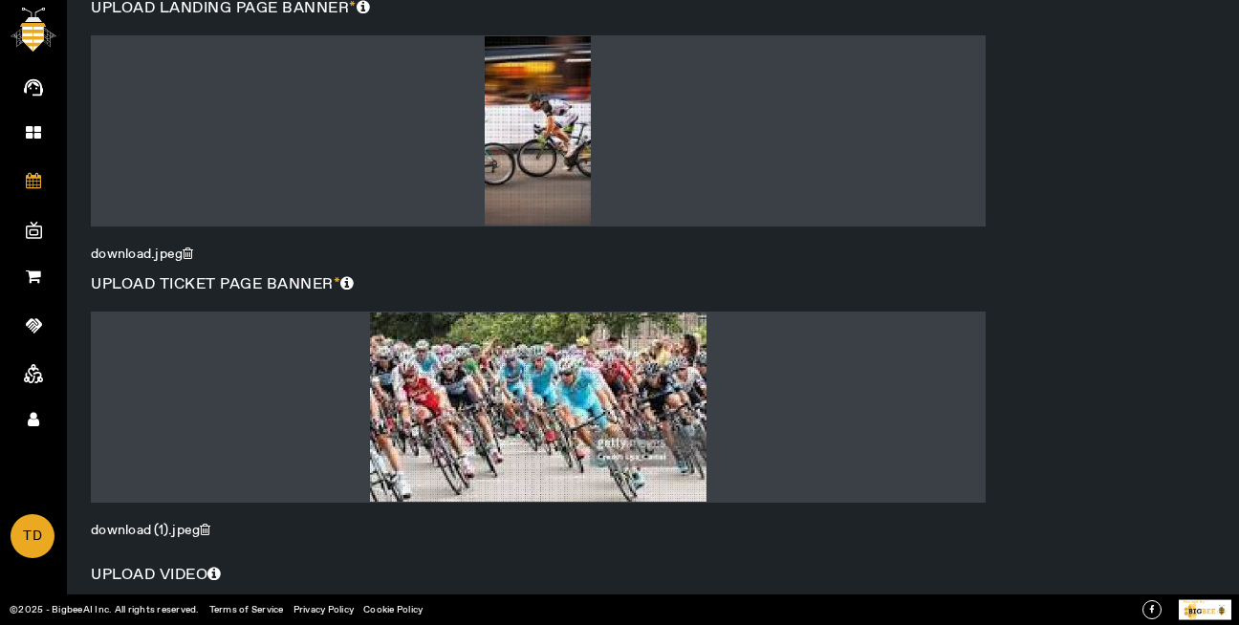
scroll to position [789, 0]
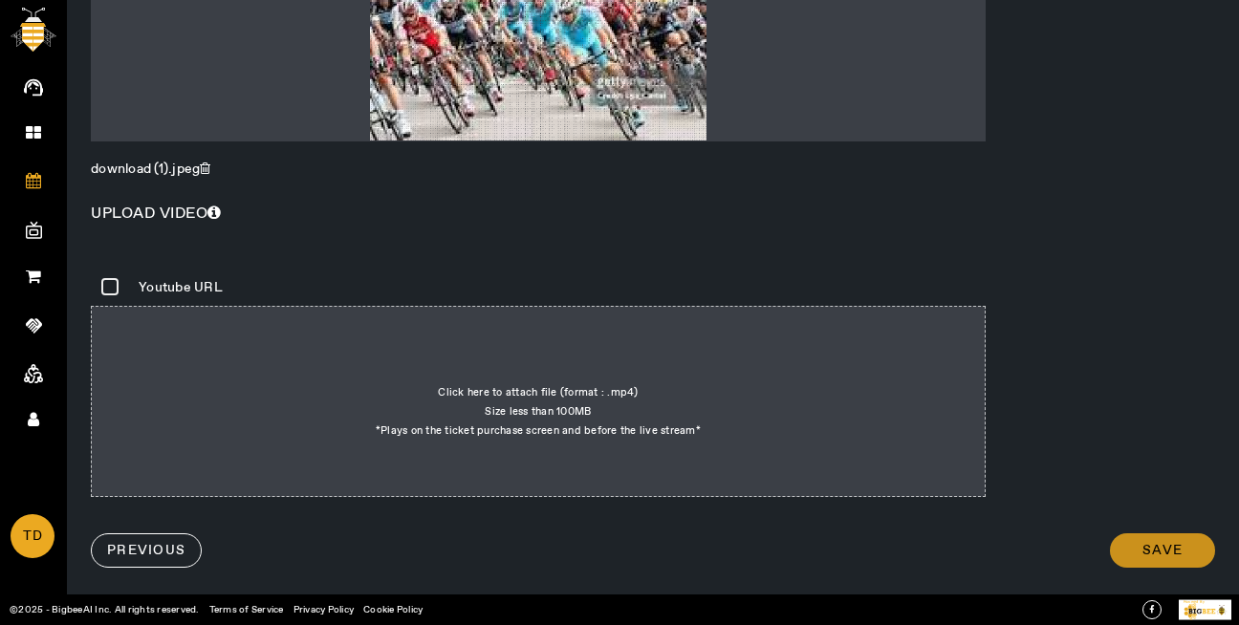
click at [1146, 561] on span at bounding box center [1162, 551] width 105 height 46
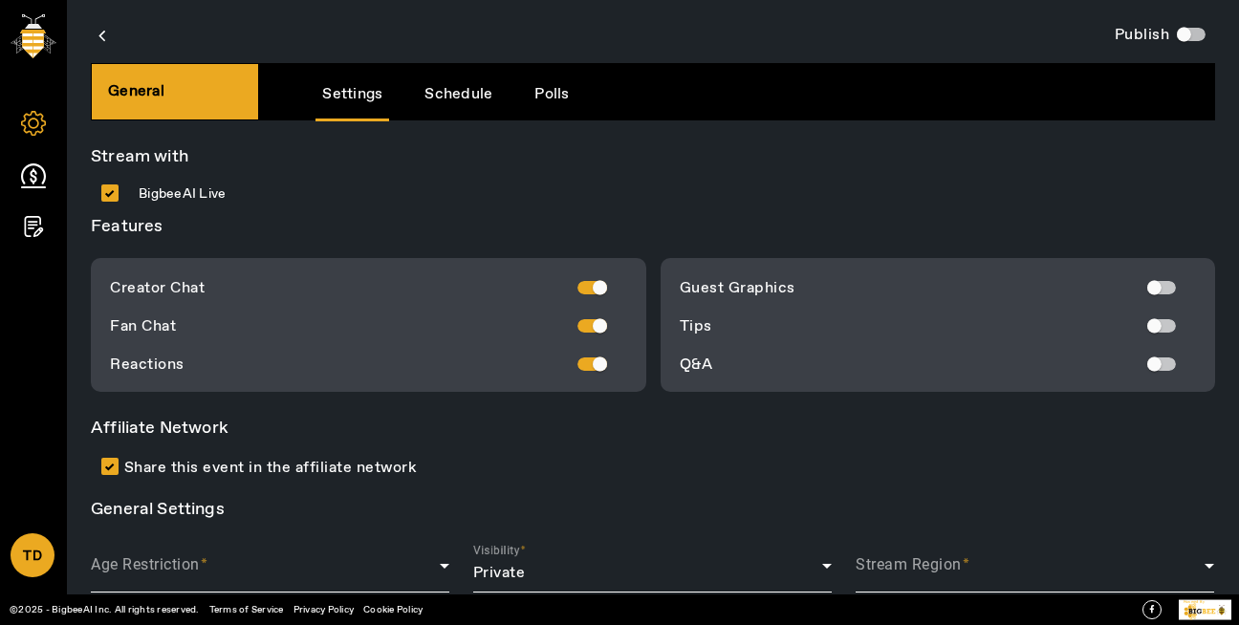
scroll to position [5, 0]
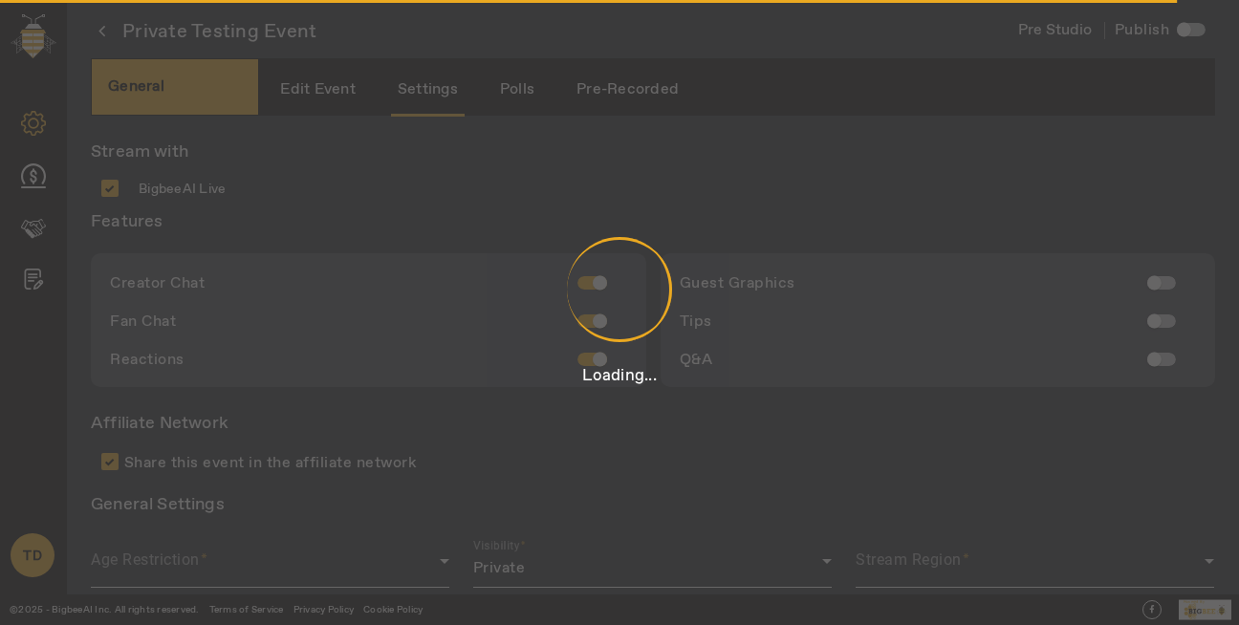
type input "Hosted by"
type input "[PERSON_NAME]"
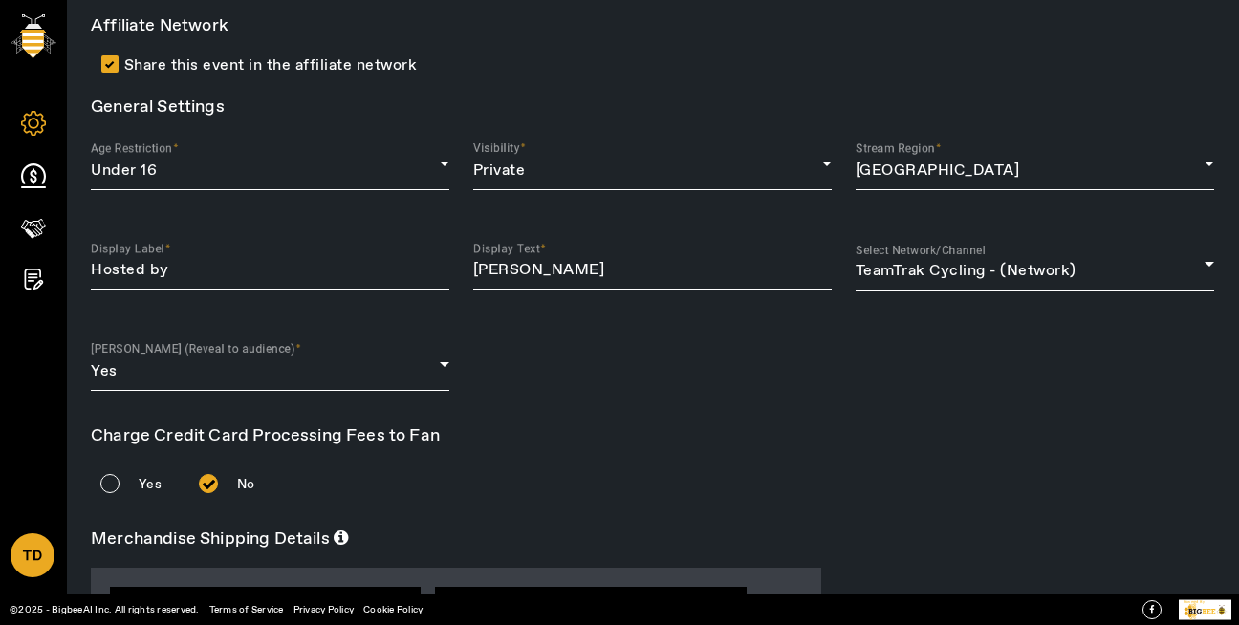
scroll to position [889, 0]
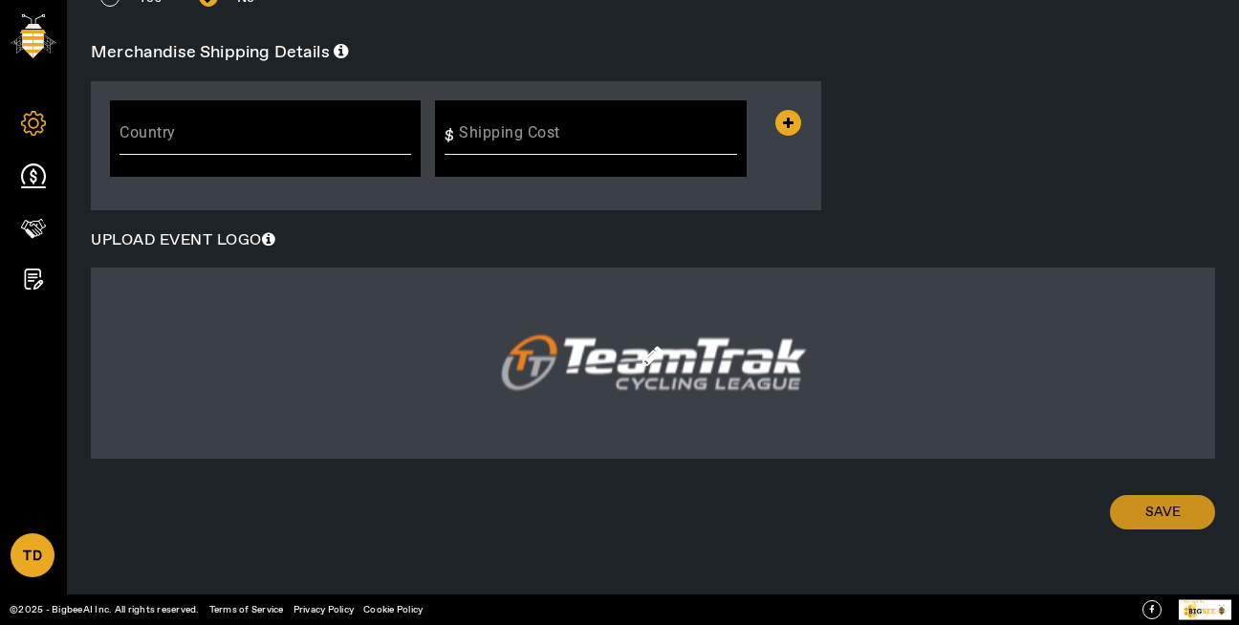
click at [1145, 518] on span "Save" at bounding box center [1162, 512] width 35 height 19
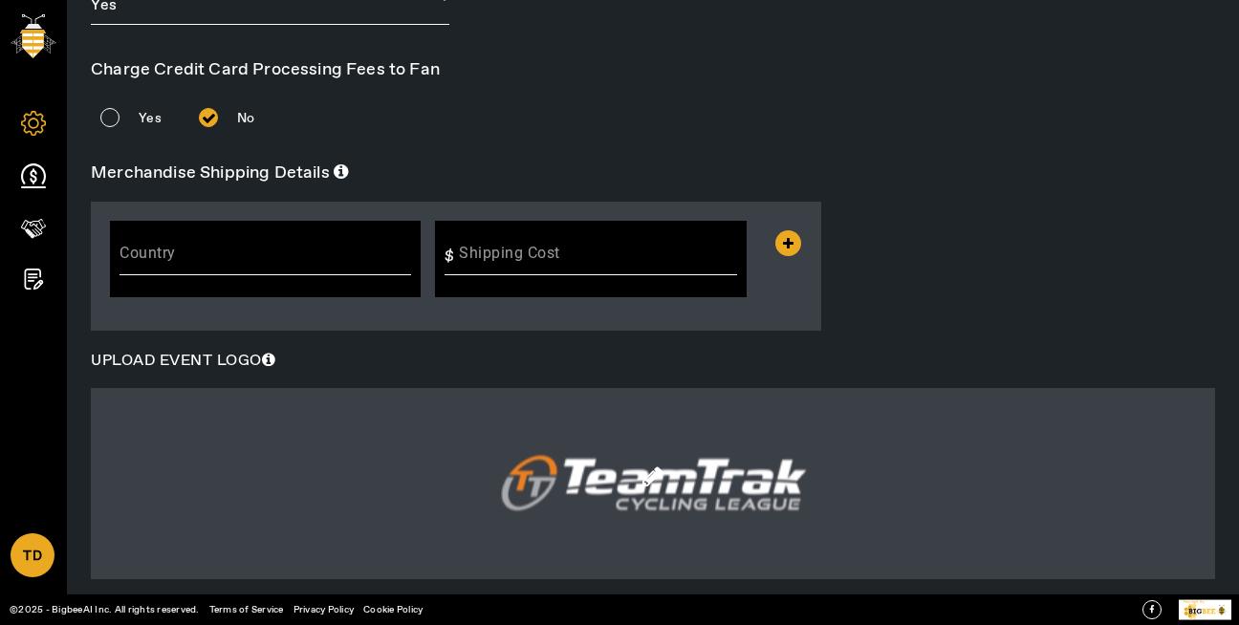
scroll to position [0, 0]
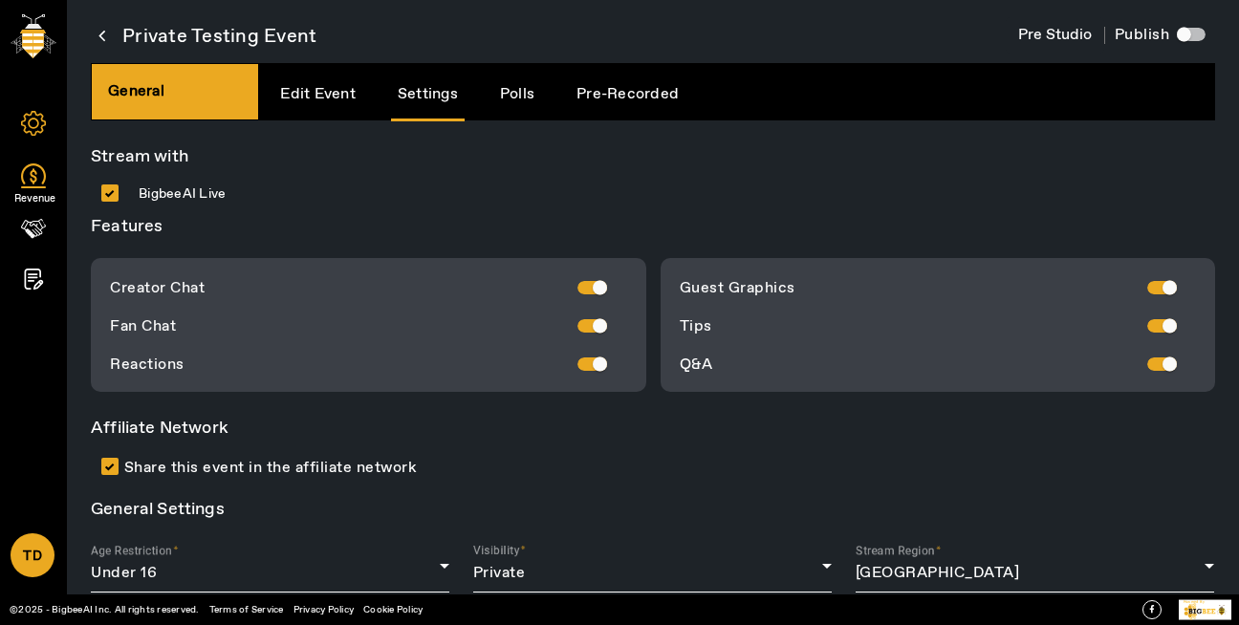
click at [32, 166] on icon at bounding box center [33, 175] width 25 height 25
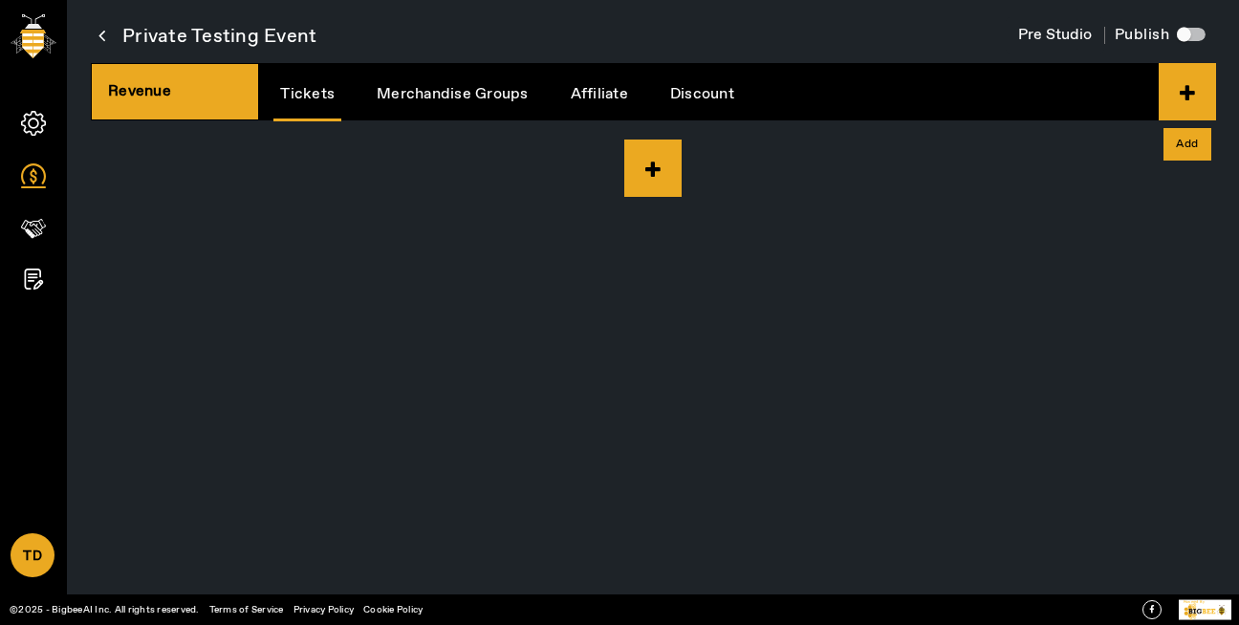
click at [1198, 93] on icon at bounding box center [1187, 91] width 57 height 57
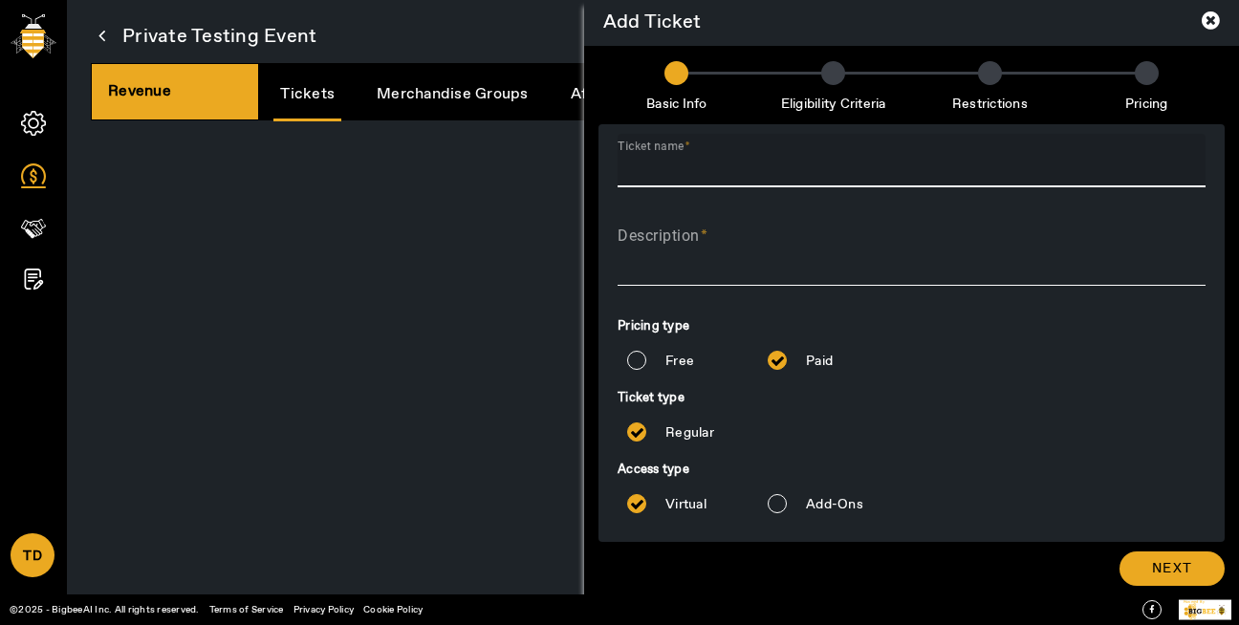
click at [750, 160] on input "Ticket name" at bounding box center [912, 168] width 588 height 23
click at [750, 160] on input "sample event" at bounding box center [912, 168] width 588 height 23
type input "sample event"
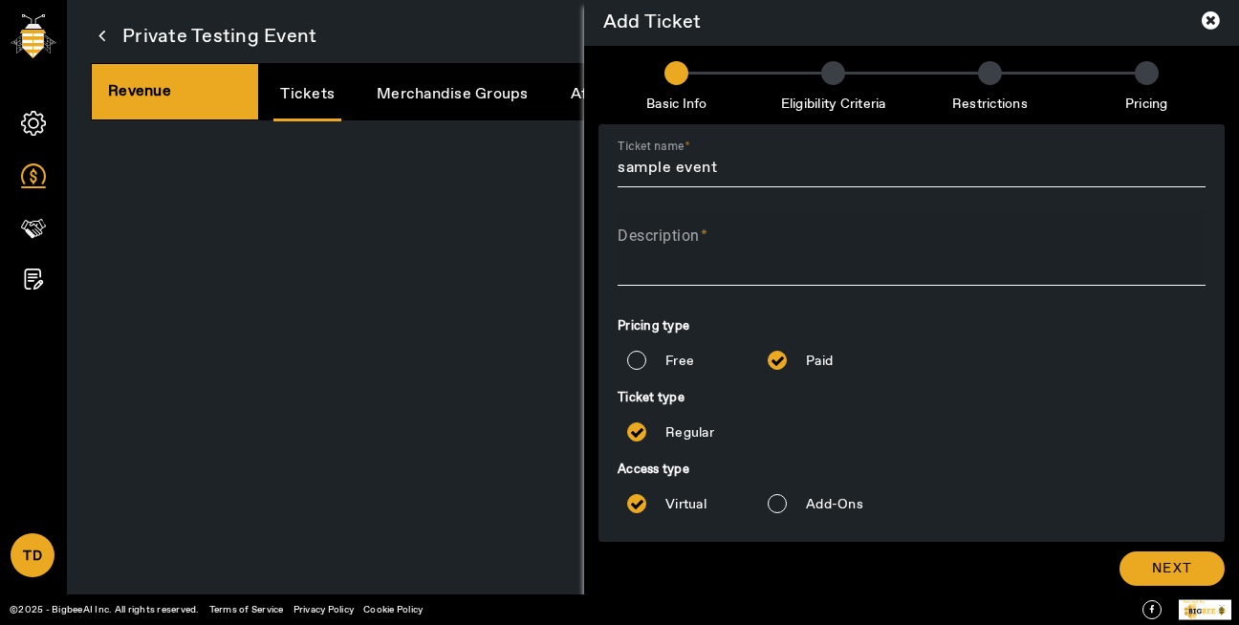
click at [776, 280] on div "Description" at bounding box center [912, 247] width 588 height 76
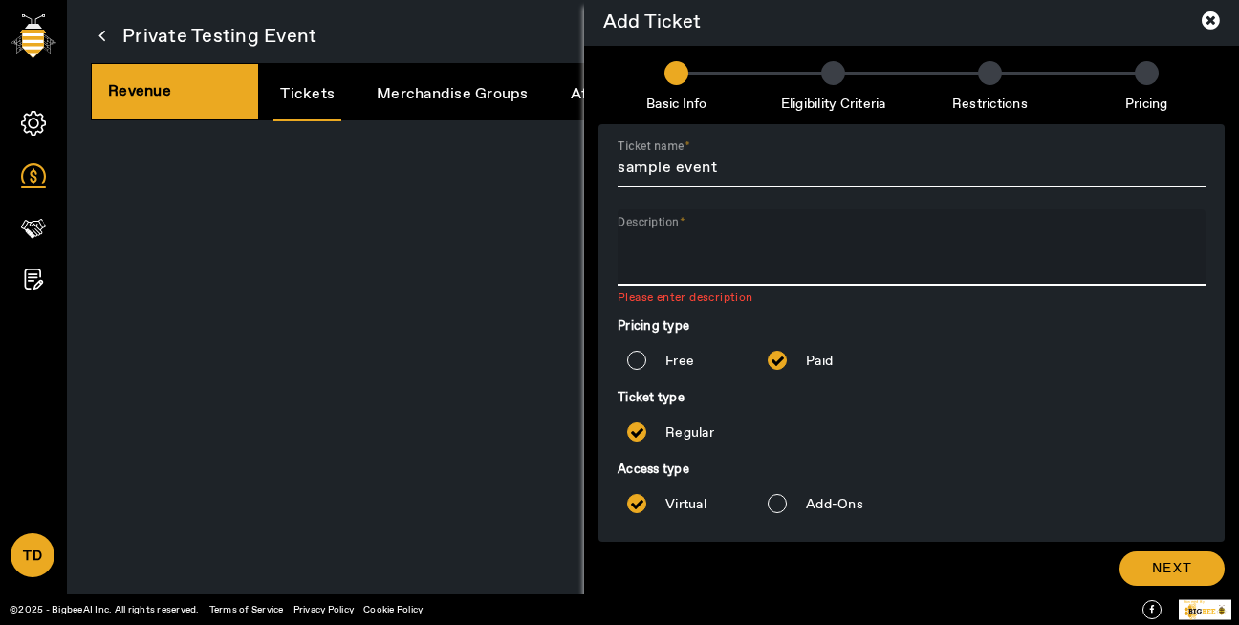
paste textarea "sample event"
type textarea "sample event"
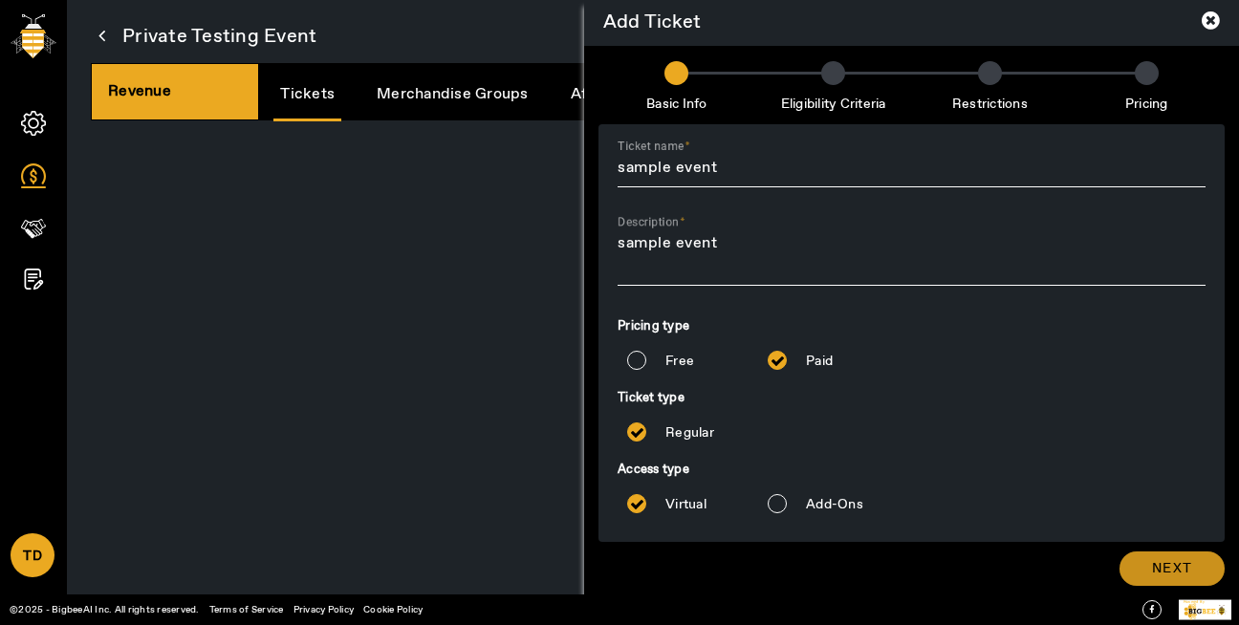
click at [1184, 578] on span at bounding box center [1172, 569] width 105 height 46
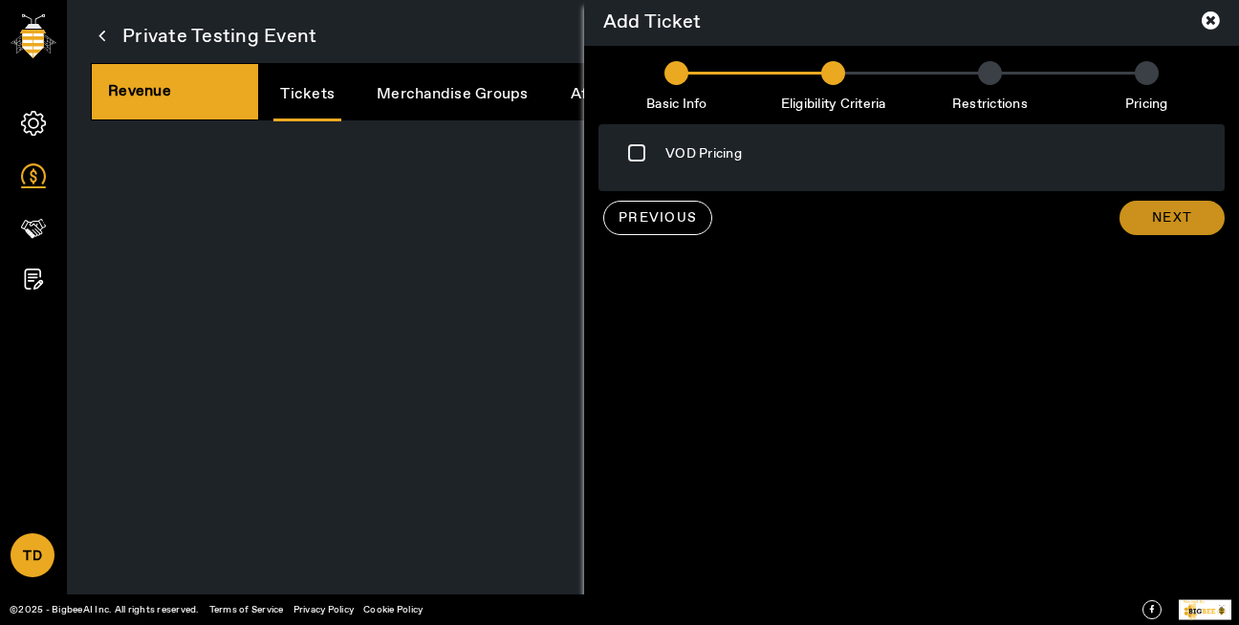
click at [1179, 218] on span "Next" at bounding box center [1172, 217] width 40 height 19
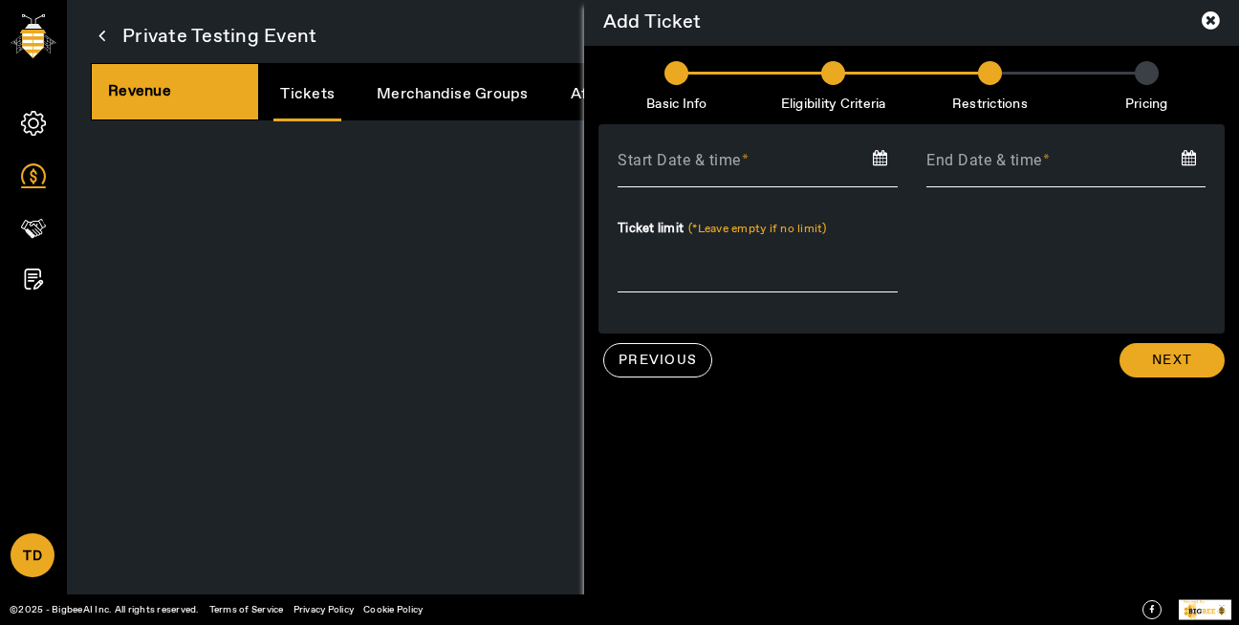
click at [805, 149] on input at bounding box center [757, 162] width 309 height 29
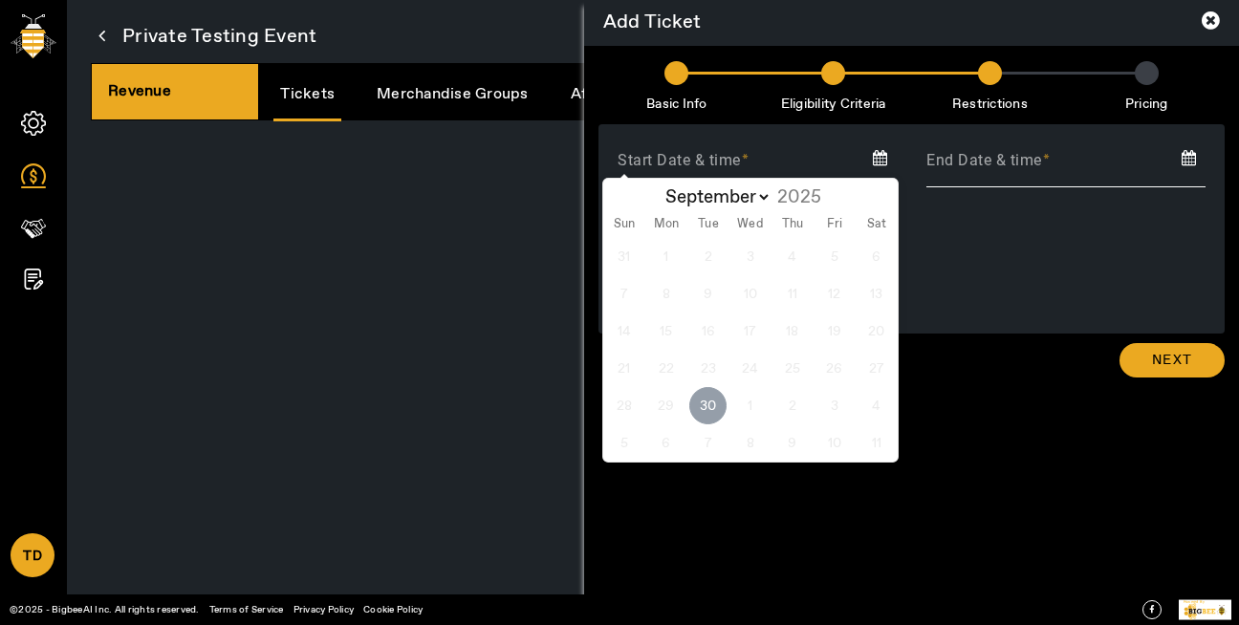
click at [711, 414] on span "30" at bounding box center [707, 405] width 37 height 37
type input "2025-09-30"
type input "30 Sep 2025"
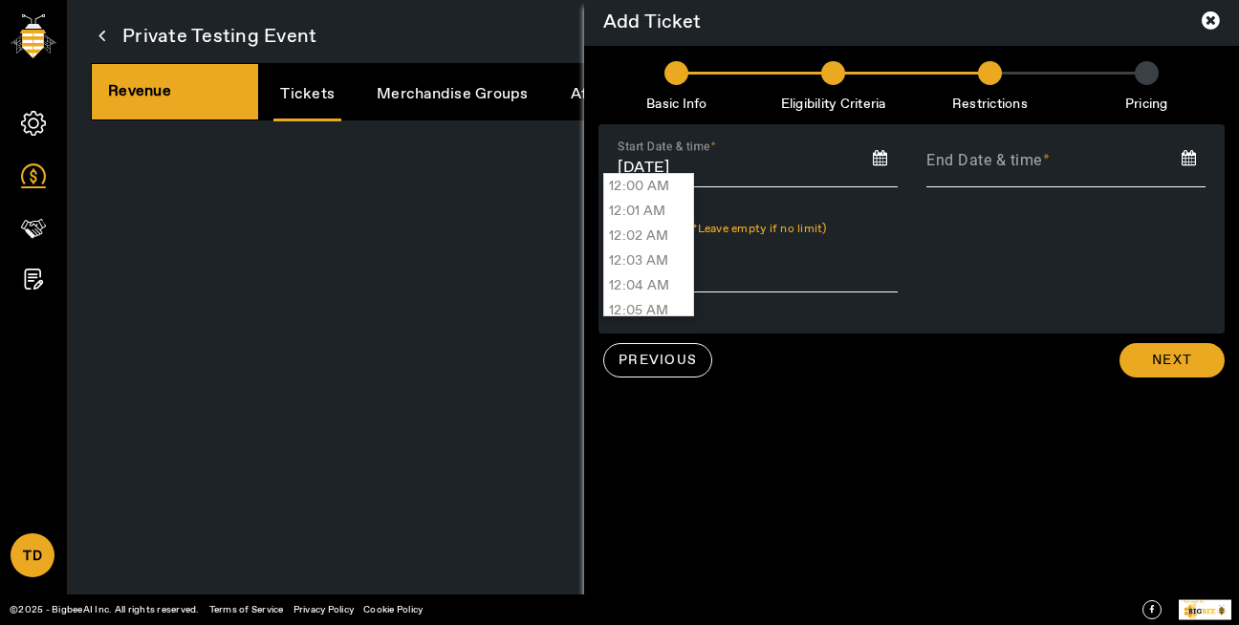
scroll to position [29182, 0]
type input "07:35 PM"
type input "30 Sep 2025, 07:35 PM"
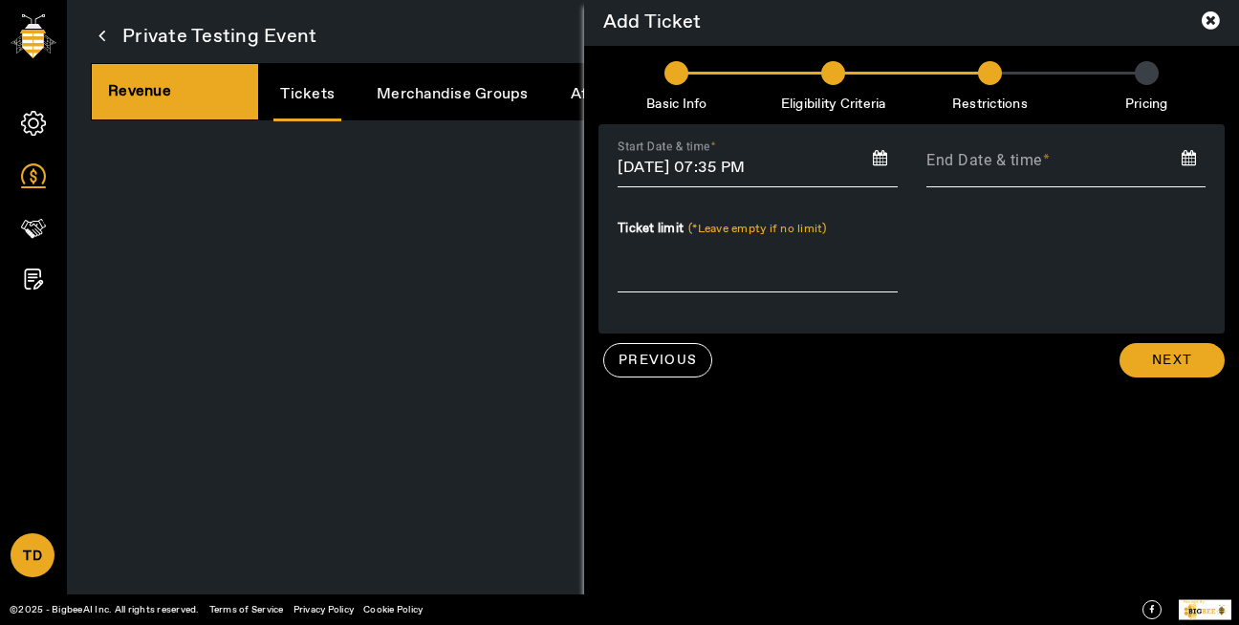
click at [950, 162] on input at bounding box center [1066, 162] width 309 height 29
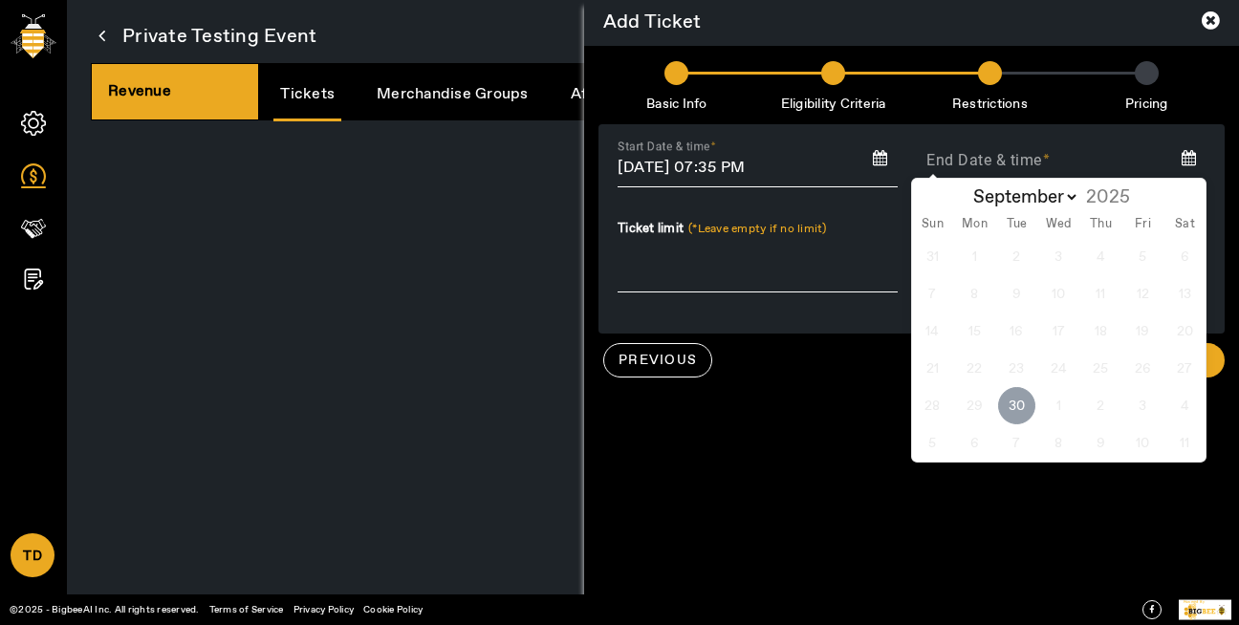
click at [1007, 416] on span "30" at bounding box center [1016, 405] width 37 height 37
type input "2025-09-30"
type input "30 Sep 2025"
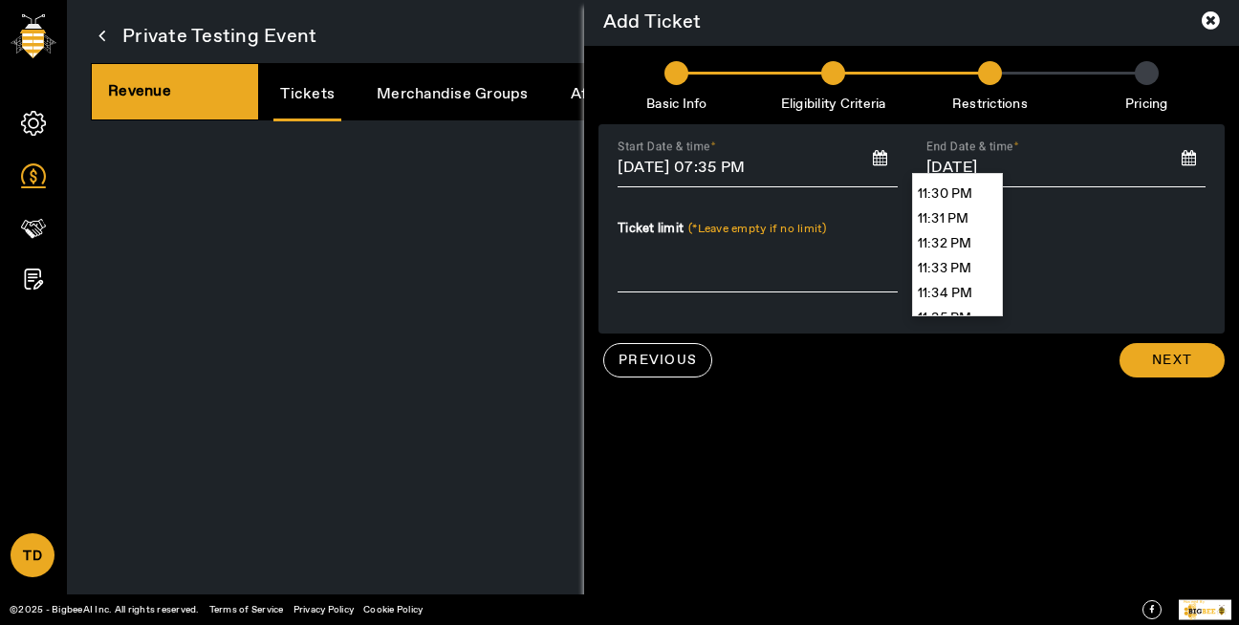
scroll to position [35653, 0]
type input "11:59 PM"
type input "30 Sep 2025, 11:59 PM"
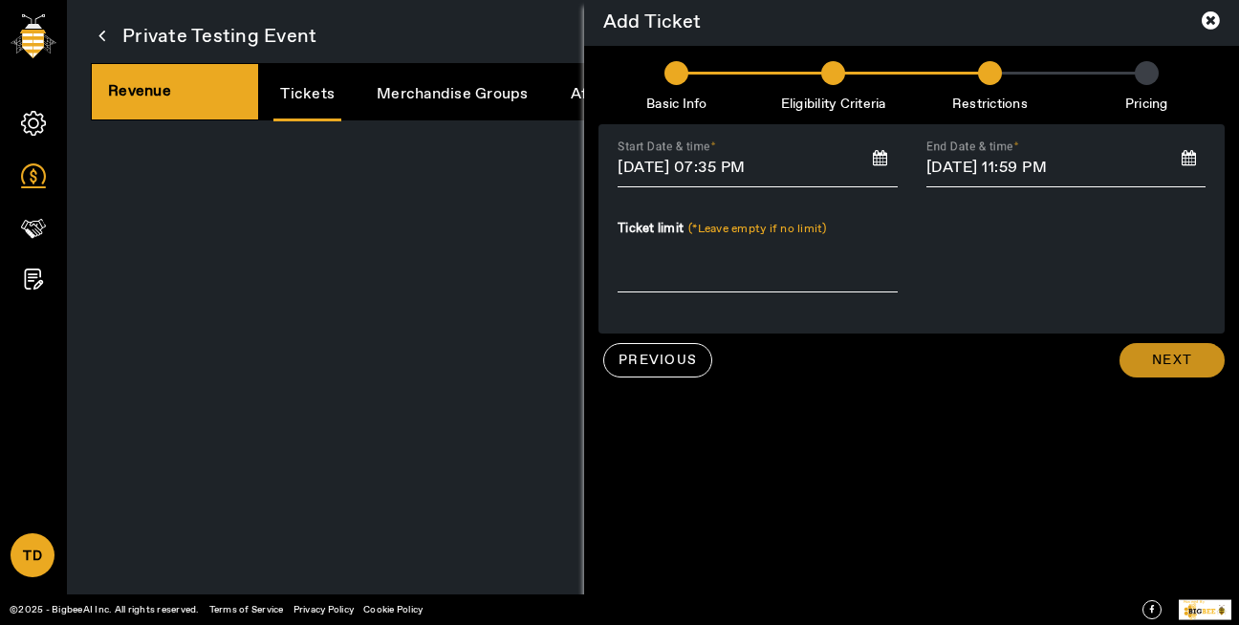
click at [1170, 355] on span "Next" at bounding box center [1172, 360] width 40 height 19
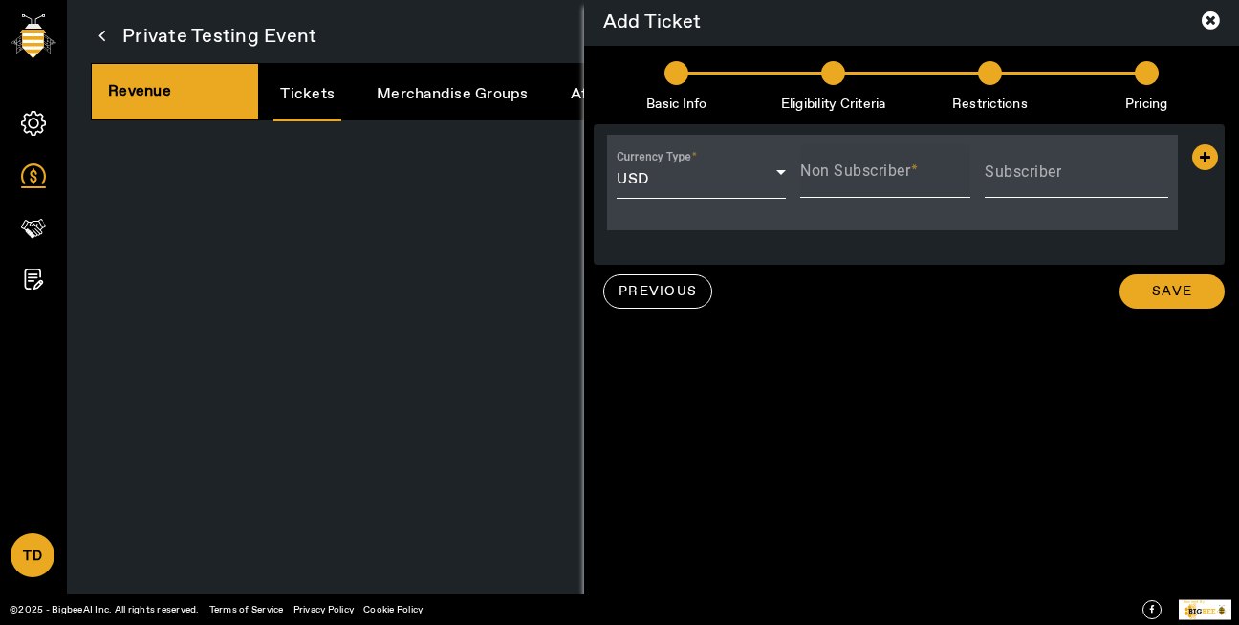
click at [829, 172] on mat-label "Non Subscriber" at bounding box center [855, 171] width 110 height 18
click at [829, 172] on input "Non Subscriber" at bounding box center [884, 178] width 169 height 23
type input "10"
click at [1181, 299] on span "Save" at bounding box center [1172, 291] width 40 height 19
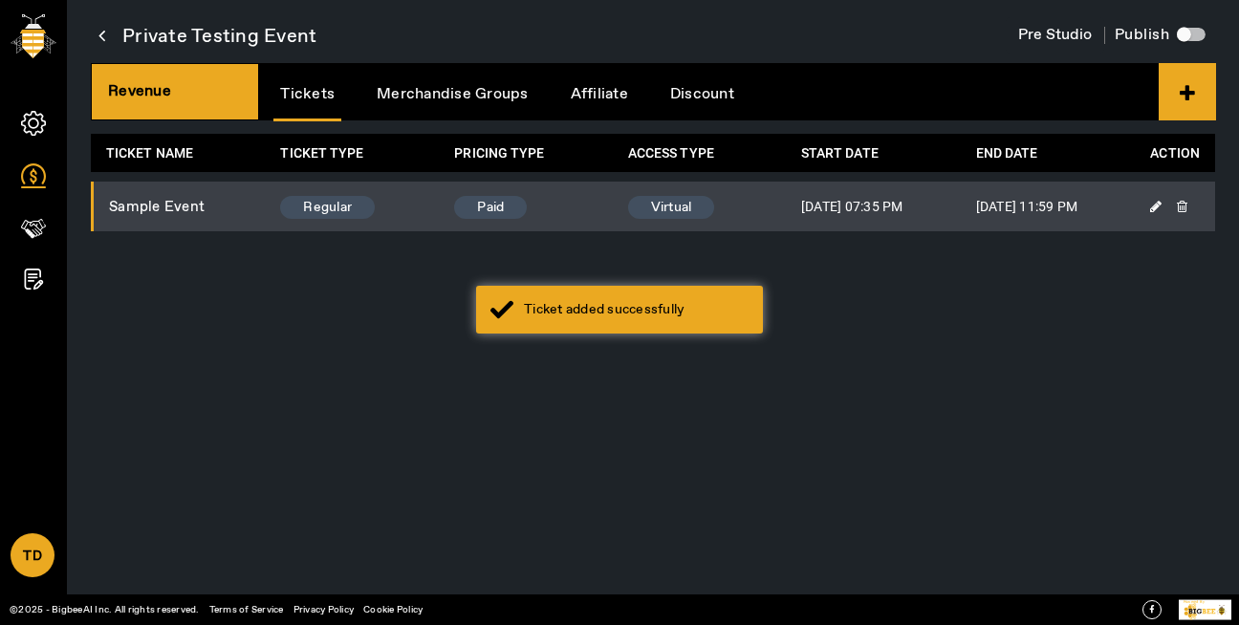
click at [850, 342] on div "Private Testing Event Pre Studio Publish Revenue Tickets Merchandise Groups Aff…" at bounding box center [653, 312] width 1172 height 625
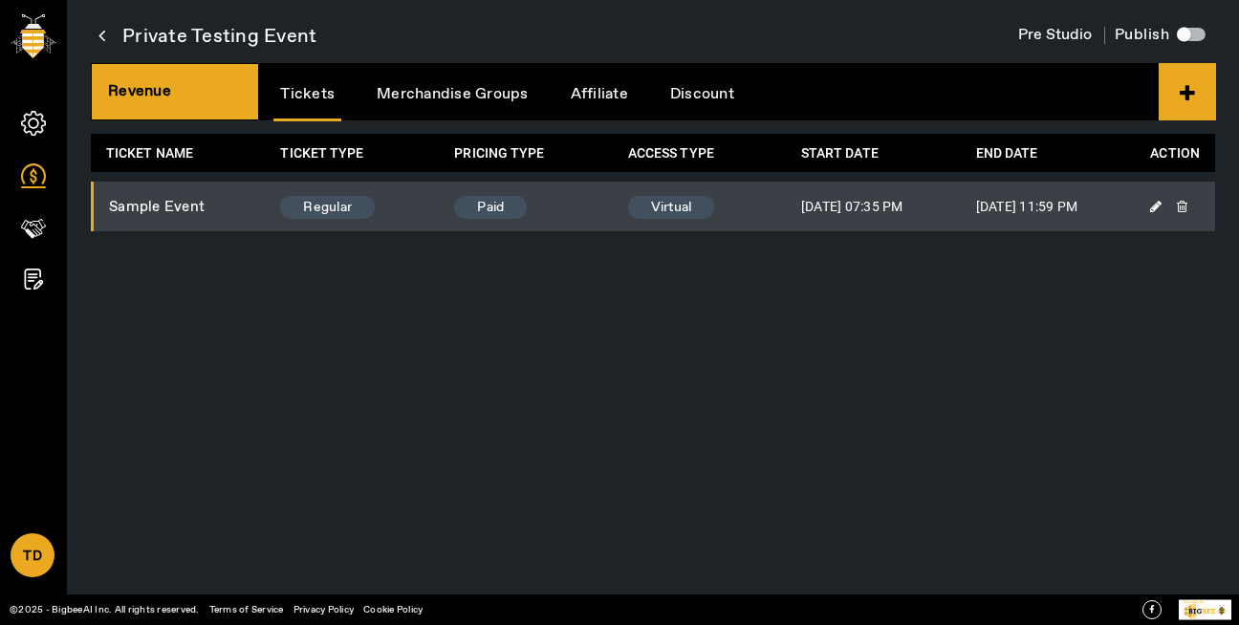
click at [1191, 37] on div "button" at bounding box center [1184, 34] width 38 height 38
click at [1073, 37] on span "Share" at bounding box center [1073, 35] width 43 height 20
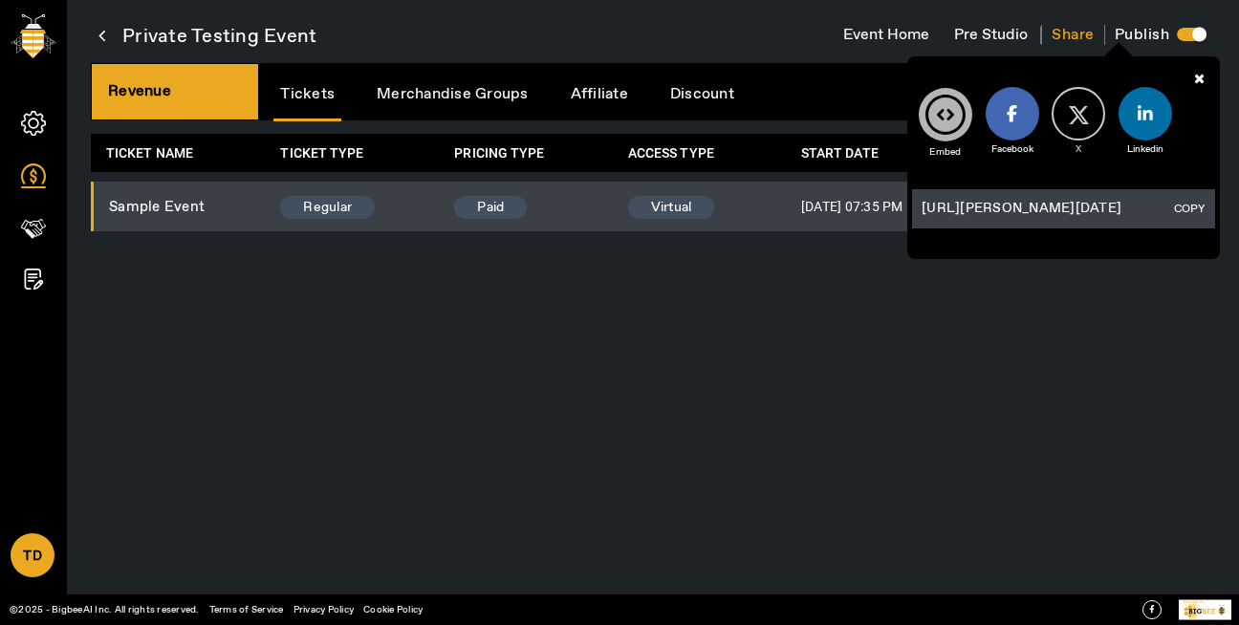
click at [1198, 214] on button "COPY" at bounding box center [1189, 209] width 42 height 21
click at [744, 324] on div "Private Testing Event Event Home Pre Studio Share Embed Facebook X-icon X Linke…" at bounding box center [653, 312] width 1172 height 625
click at [1183, 207] on button "COPY" at bounding box center [1189, 209] width 42 height 21
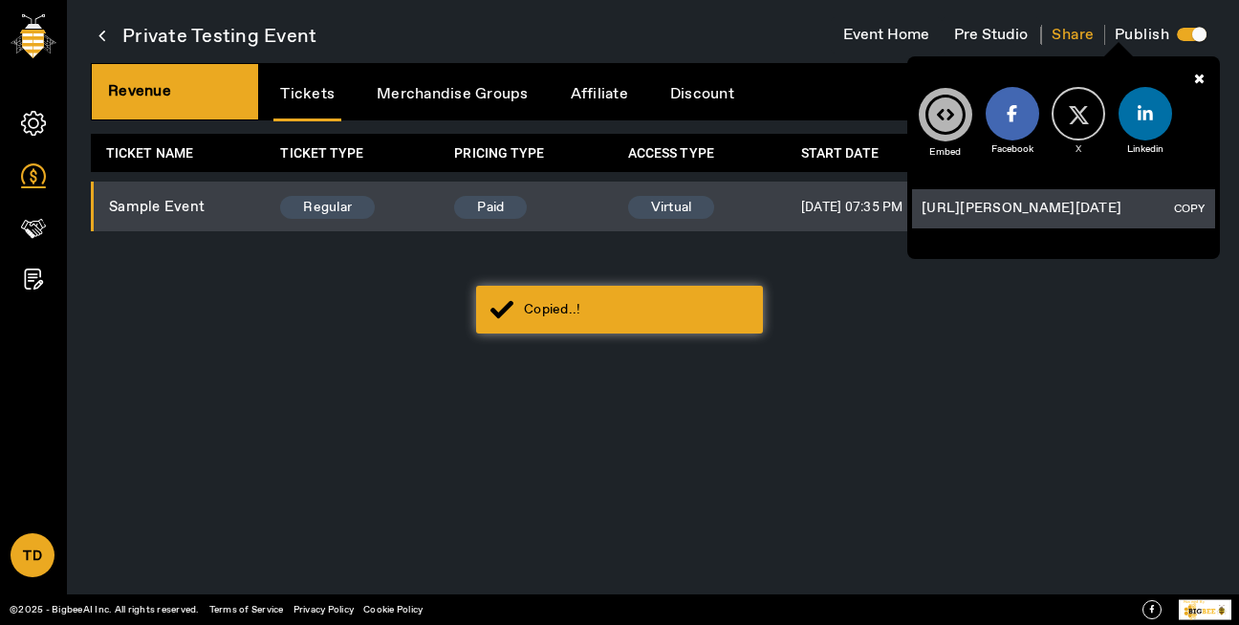
click at [1196, 73] on icon at bounding box center [1199, 78] width 41 height 44
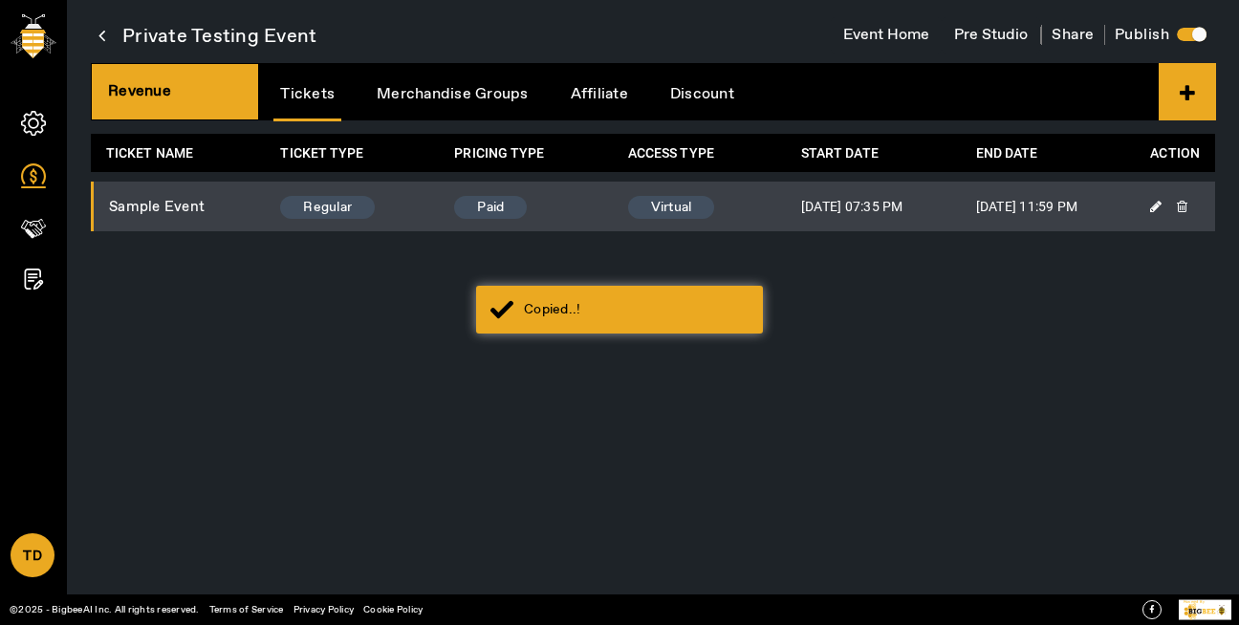
click at [1152, 208] on icon at bounding box center [1155, 206] width 11 height 13
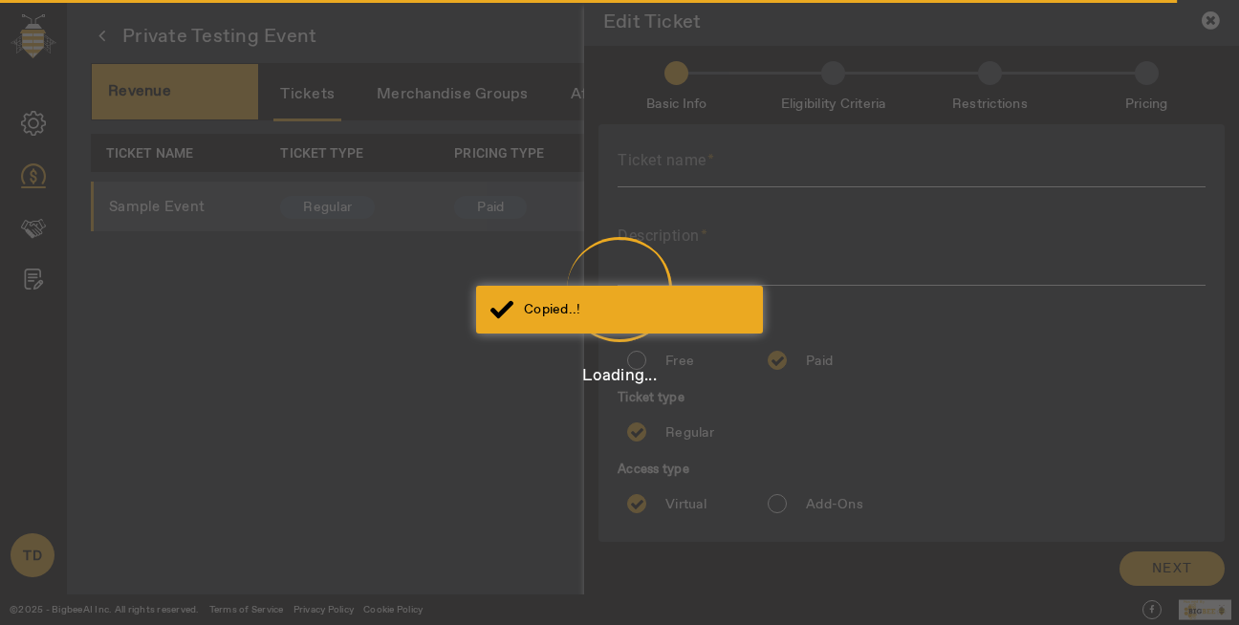
type input "sample event"
type textarea "sample event"
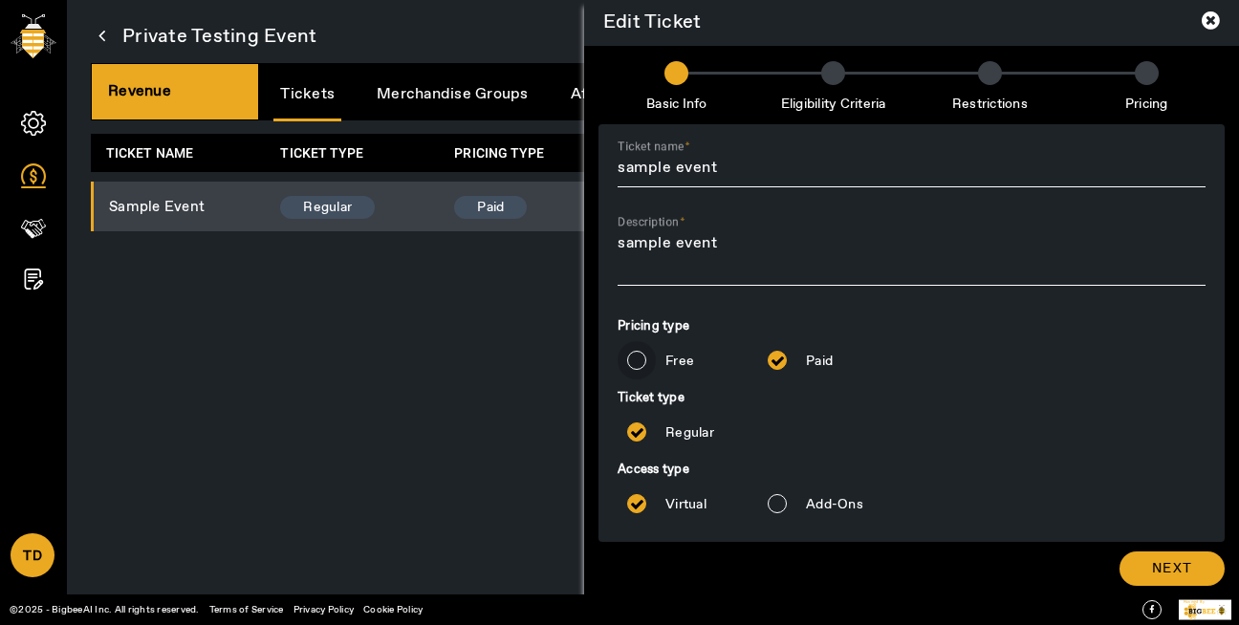
click at [655, 351] on input "Free" at bounding box center [637, 360] width 38 height 38
radio input "true"
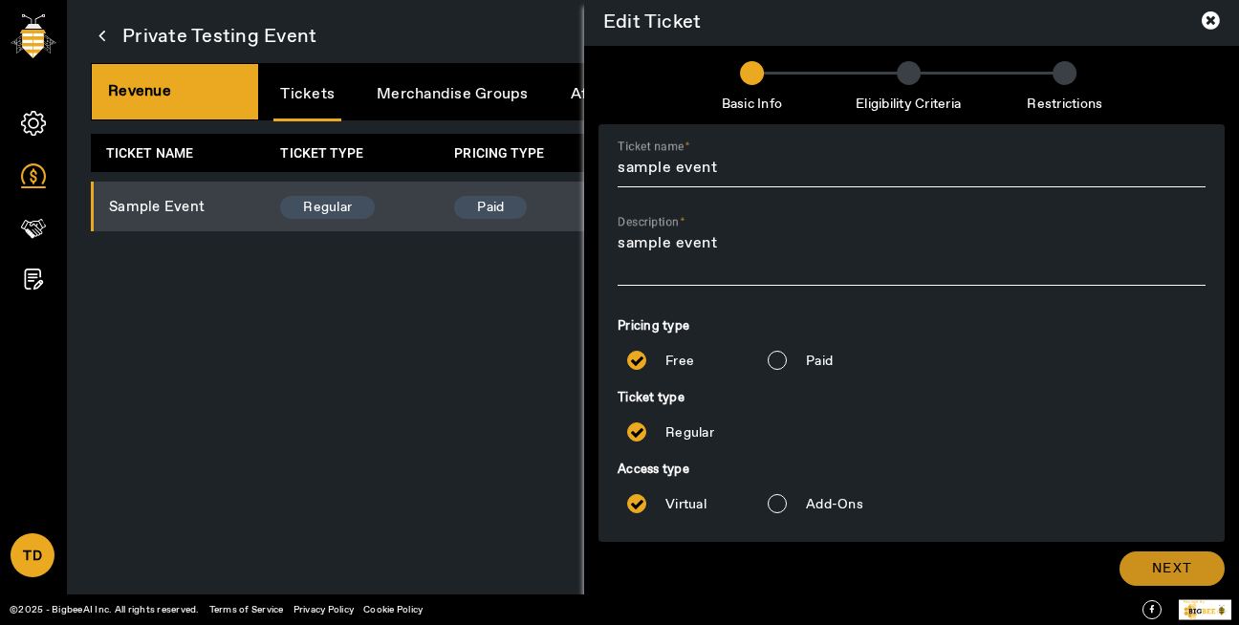
click at [1198, 567] on span at bounding box center [1172, 569] width 105 height 46
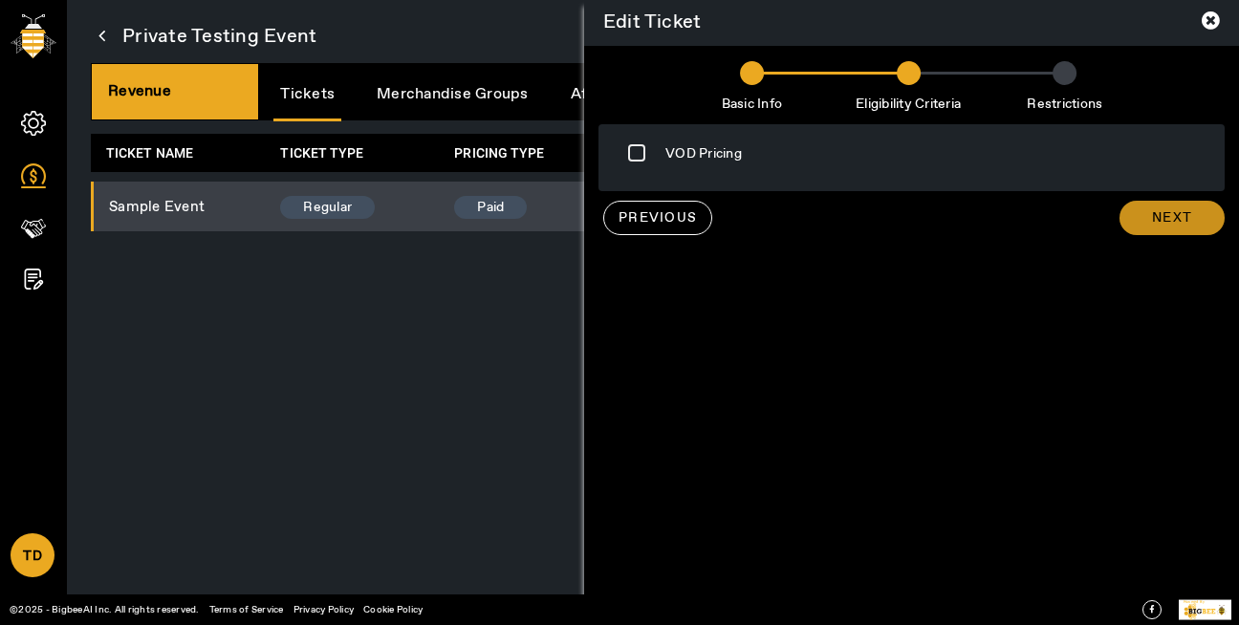
click at [1161, 221] on span "Next" at bounding box center [1172, 217] width 40 height 19
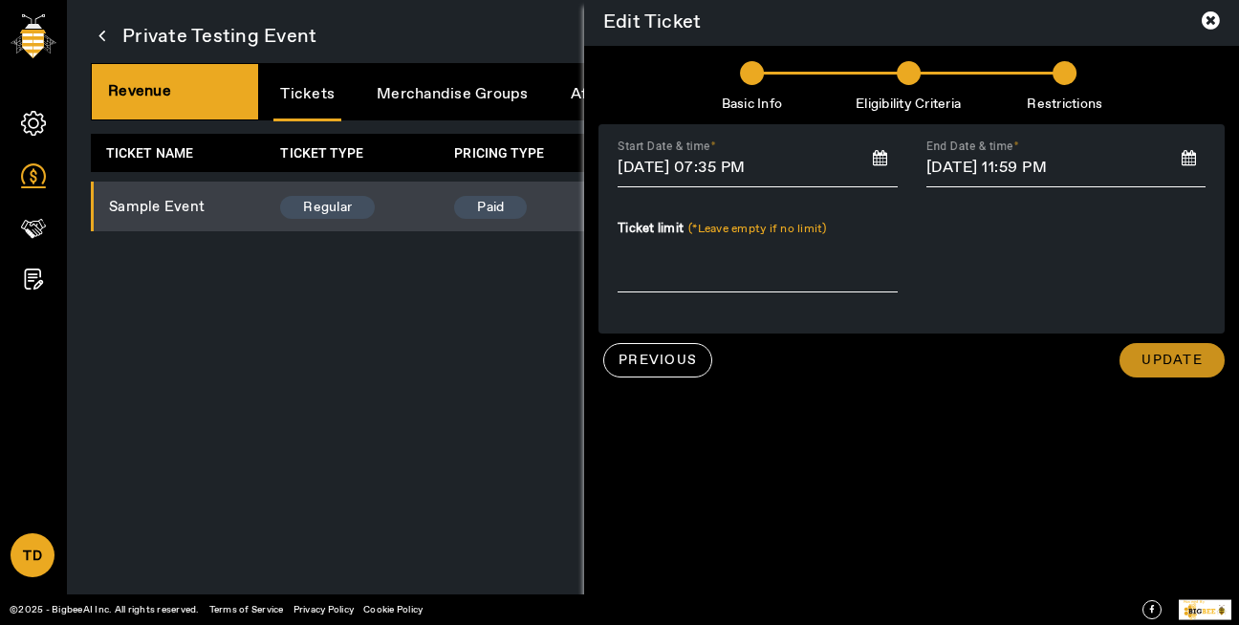
click at [1145, 359] on span "Update" at bounding box center [1172, 360] width 61 height 19
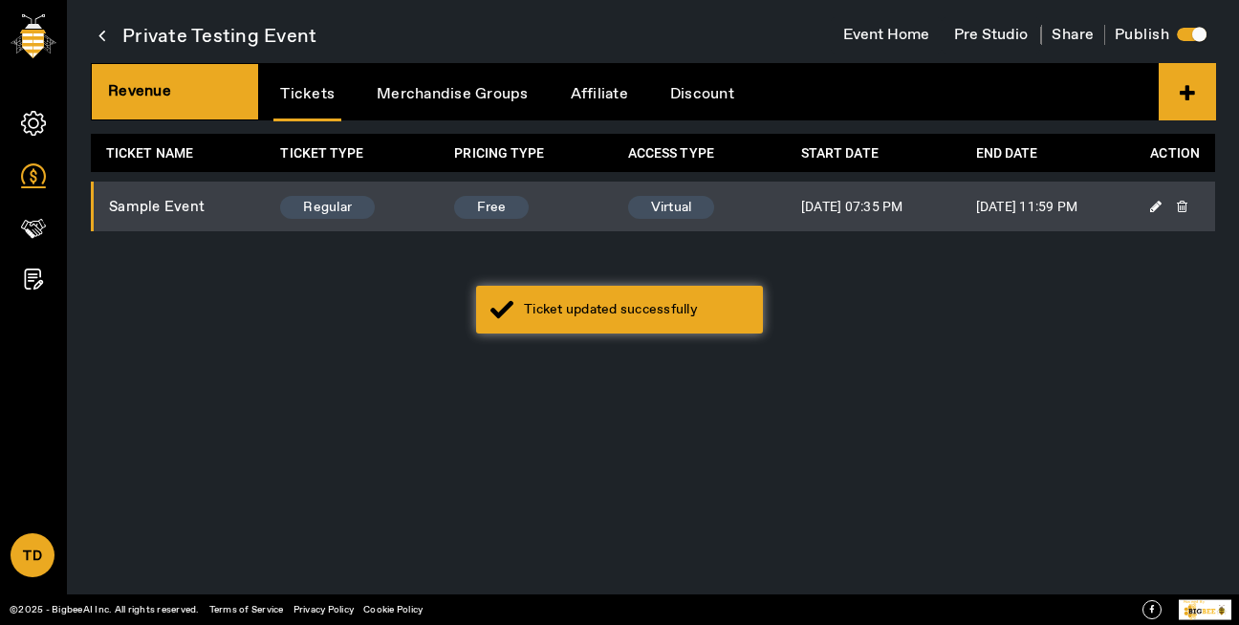
click at [1063, 34] on div "Loading..." at bounding box center [619, 312] width 1239 height 625
click at [1063, 34] on span "Share" at bounding box center [1073, 35] width 43 height 20
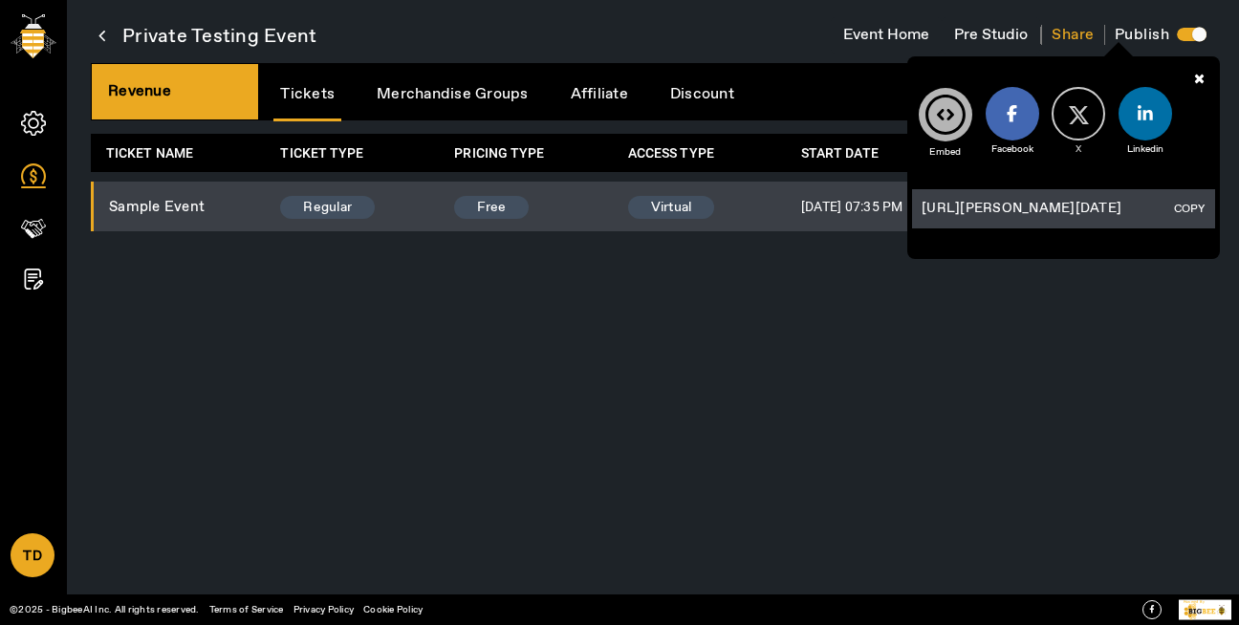
click at [1182, 211] on button "COPY" at bounding box center [1189, 209] width 42 height 21
click at [982, 33] on button "Pre Studio" at bounding box center [991, 35] width 98 height 36
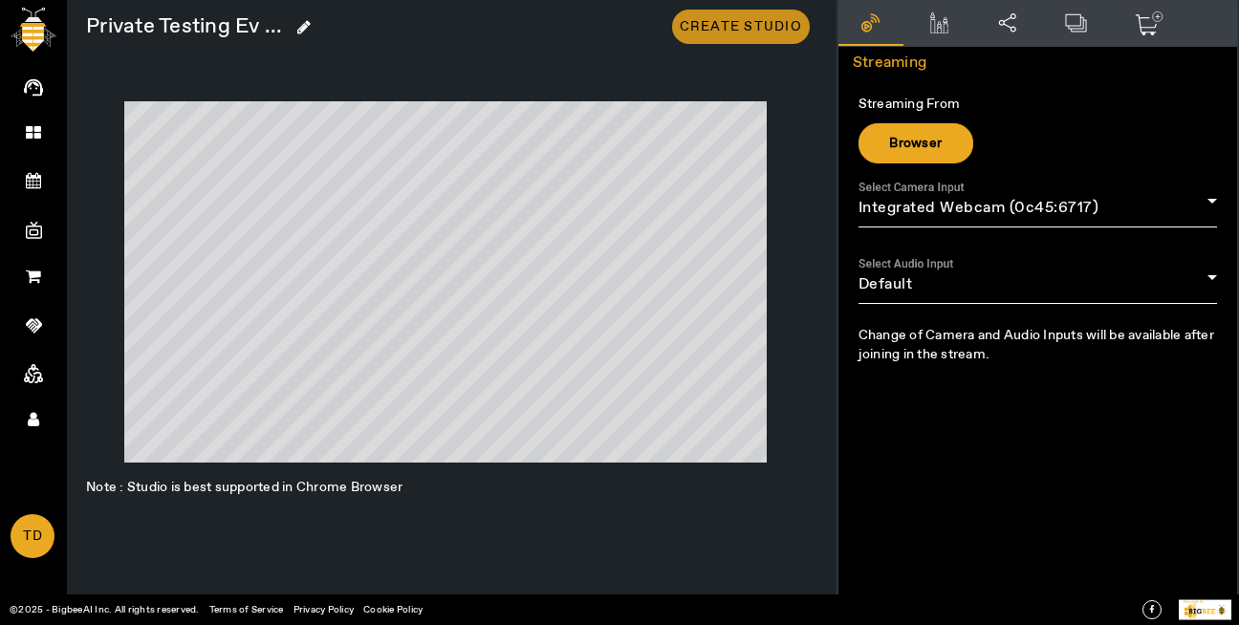
click at [761, 15] on span at bounding box center [741, 27] width 138 height 46
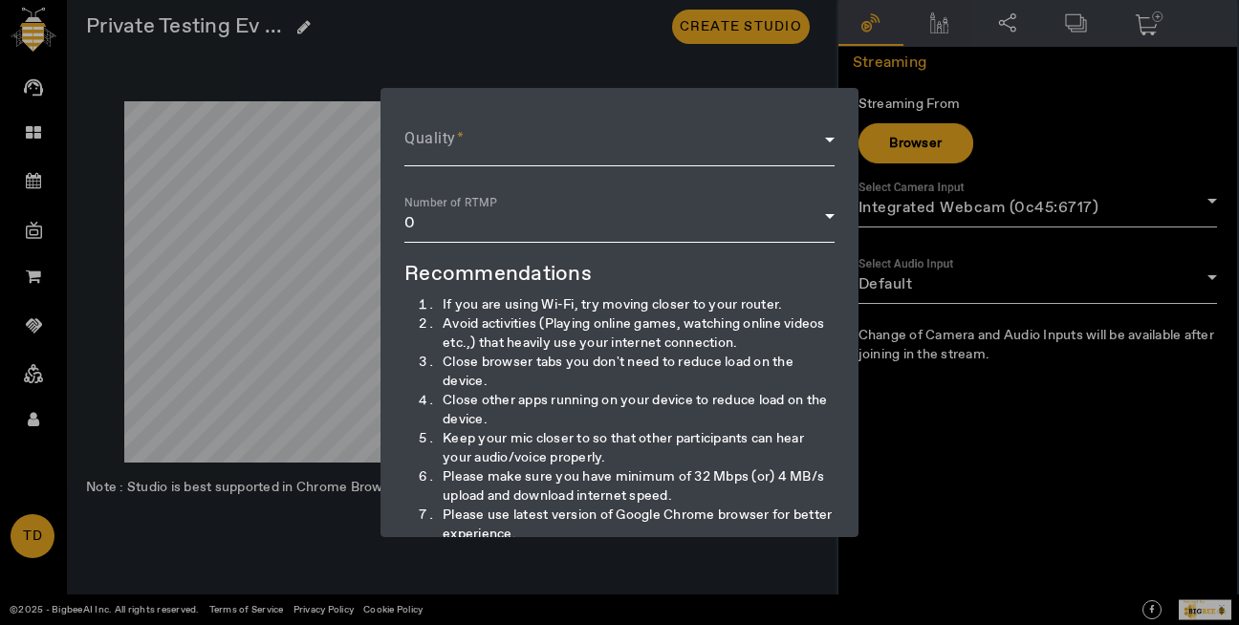
click at [735, 136] on div "Loading..." at bounding box center [619, 312] width 1239 height 625
click at [735, 136] on span at bounding box center [614, 147] width 421 height 23
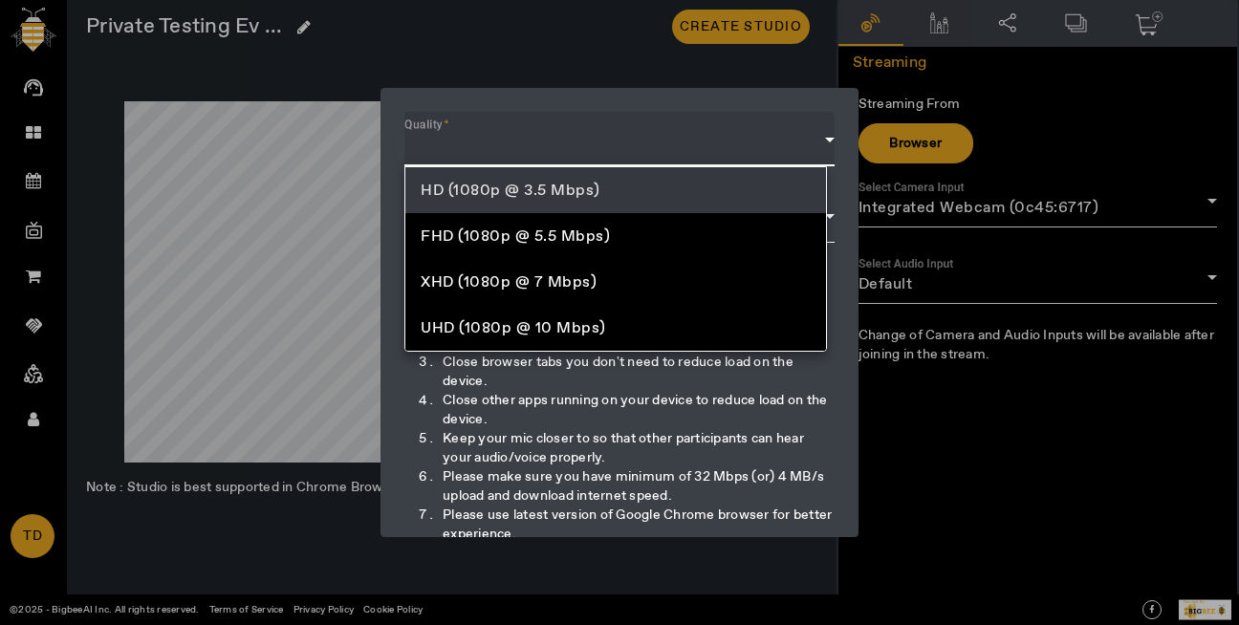
click at [711, 184] on mat-option "HD (1080p @ 3.5 Mbps)" at bounding box center [615, 190] width 421 height 46
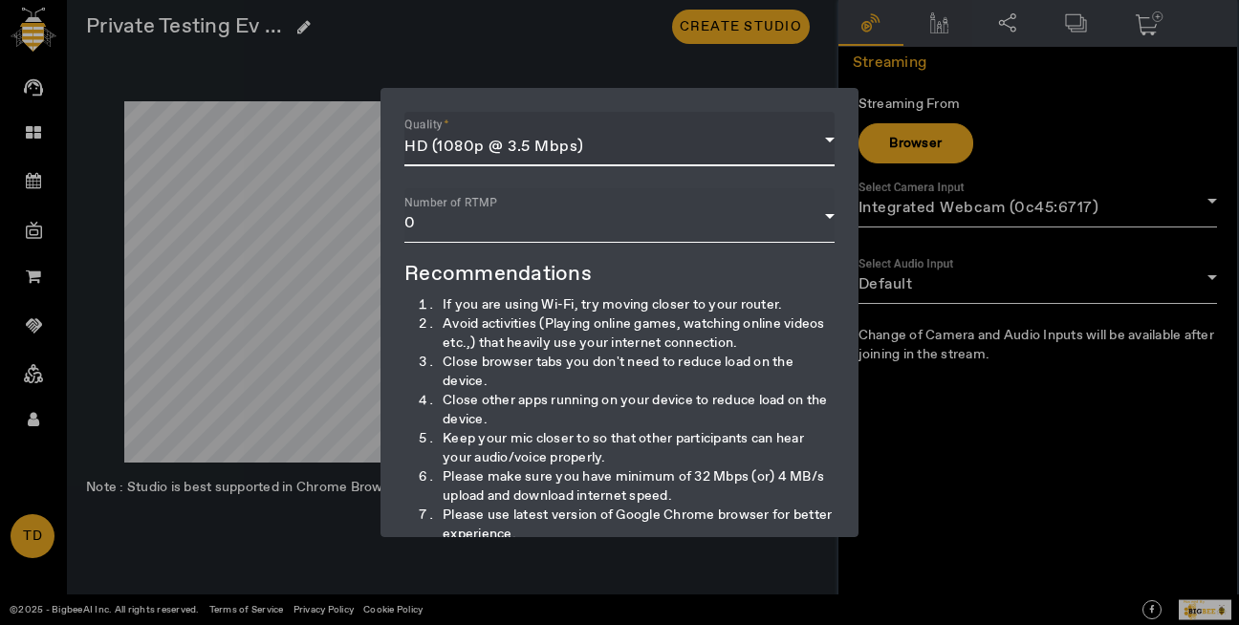
click at [727, 205] on div "Number of RTMP 0" at bounding box center [619, 215] width 430 height 54
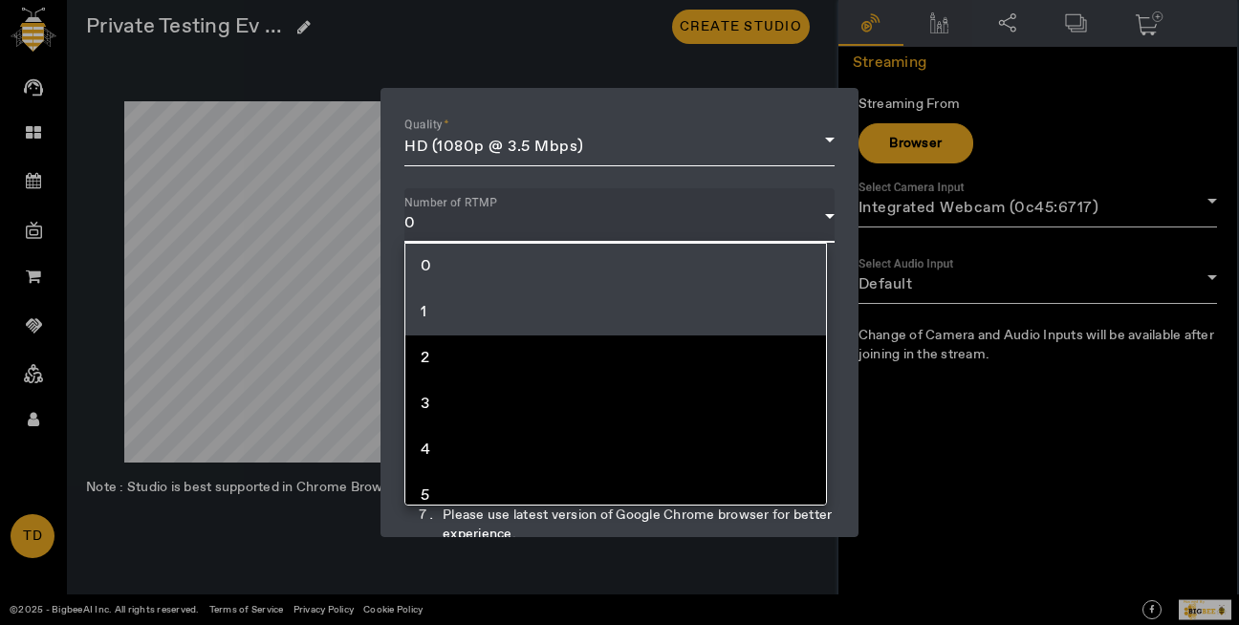
click at [679, 315] on mat-option "1" at bounding box center [615, 313] width 421 height 46
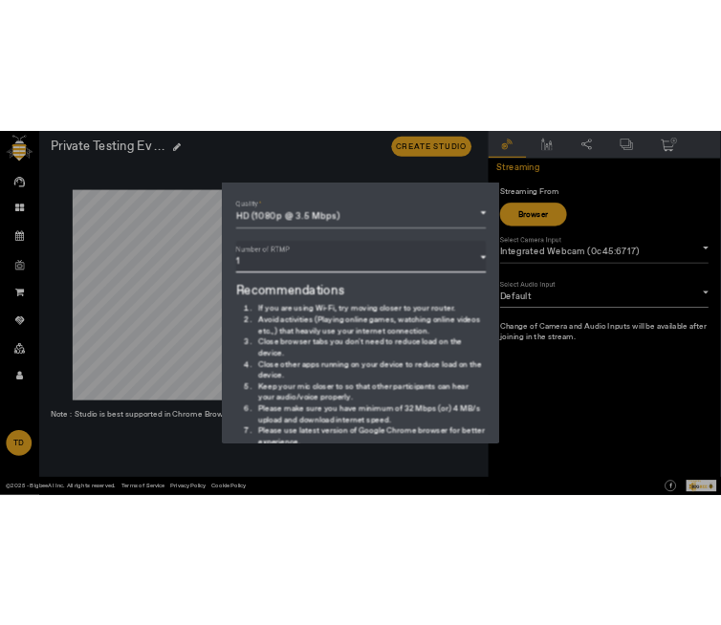
scroll to position [190, 0]
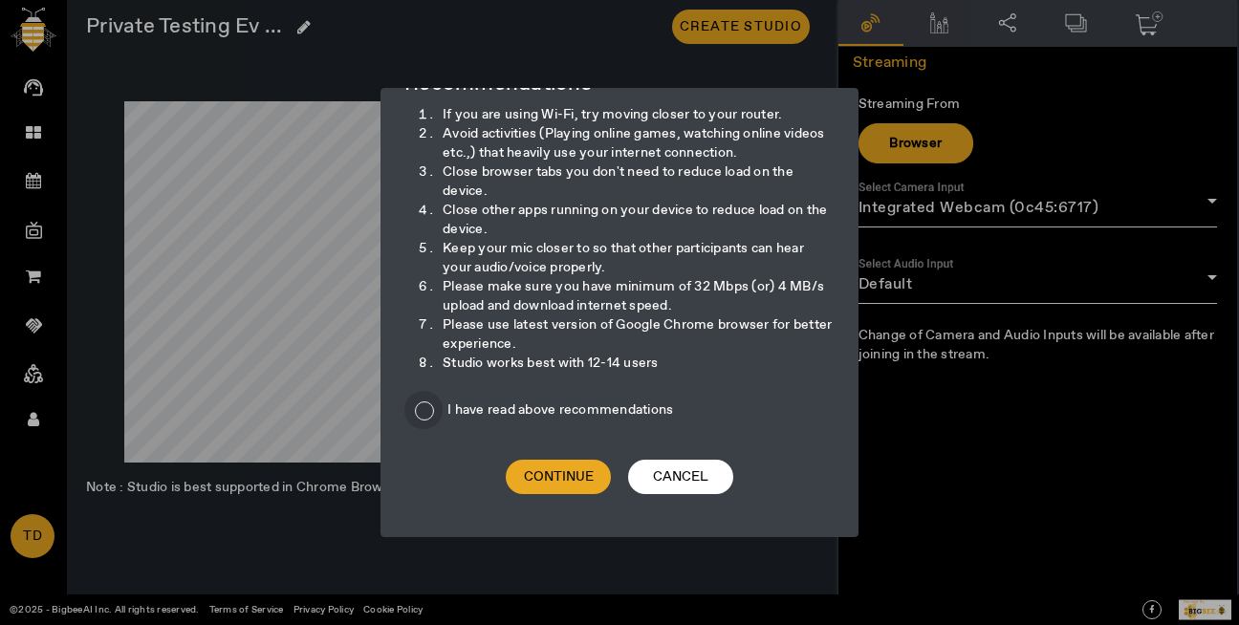
click at [419, 421] on input "I have read above recommendations" at bounding box center [423, 410] width 38 height 38
checkbox input "true"
click at [549, 486] on span "Continue" at bounding box center [559, 477] width 70 height 19
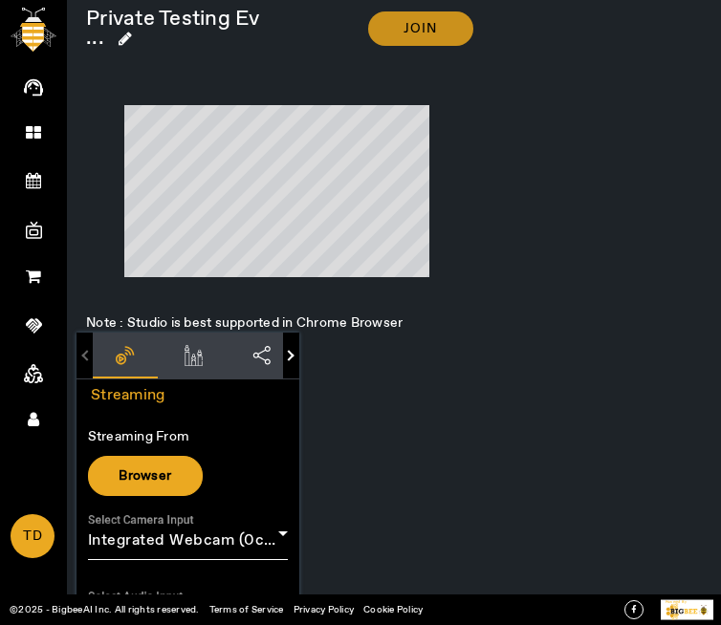
click at [400, 38] on span at bounding box center [420, 29] width 105 height 46
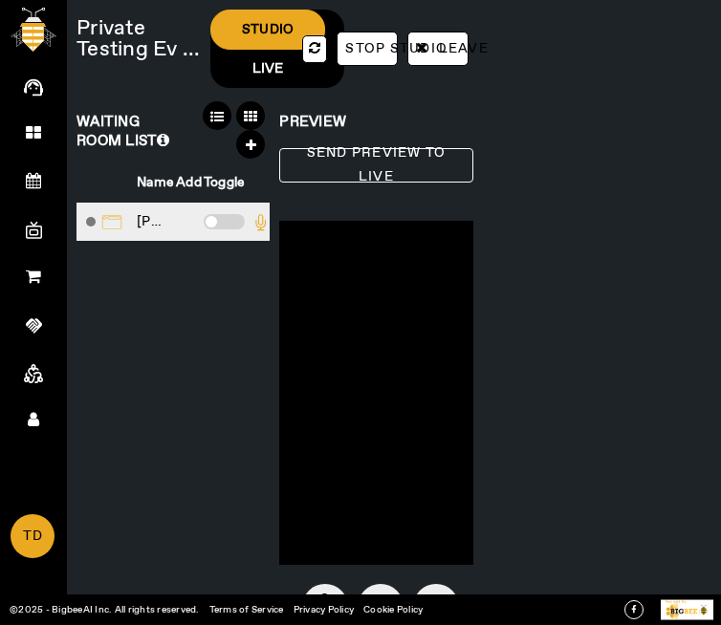
click at [224, 229] on span at bounding box center [224, 221] width 41 height 15
click at [204, 226] on input "checkbox" at bounding box center [204, 226] width 0 height 0
click at [391, 152] on span "Send Preview to Live" at bounding box center [375, 165] width 163 height 48
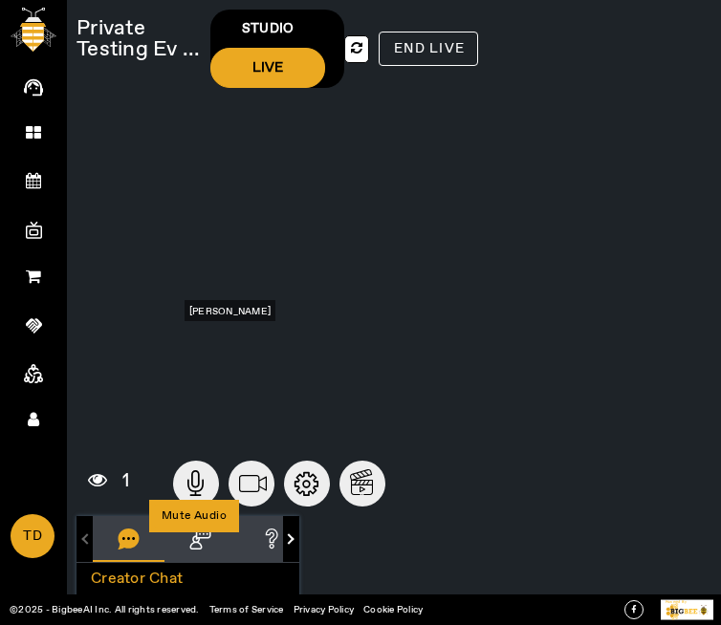
click at [199, 468] on circle at bounding box center [196, 484] width 46 height 46
click at [250, 471] on circle at bounding box center [251, 484] width 46 height 46
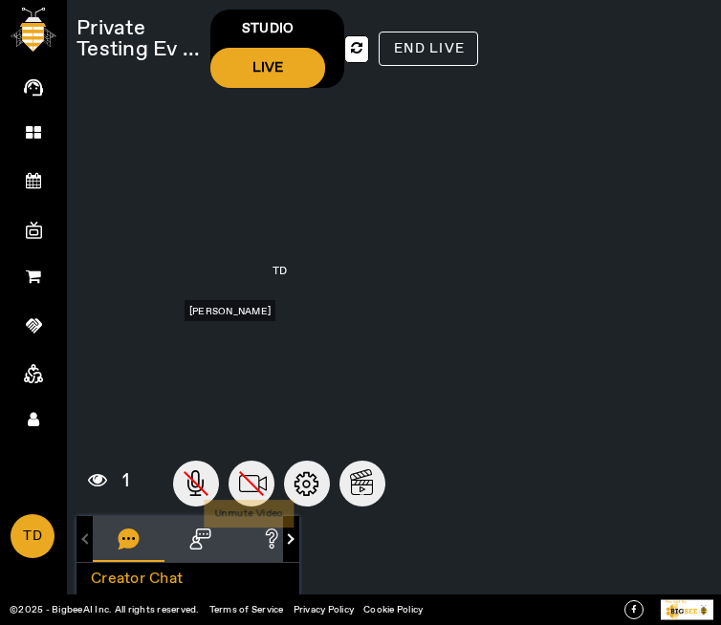
click at [253, 489] on circle at bounding box center [251, 484] width 46 height 46
click at [257, 478] on circle at bounding box center [251, 484] width 46 height 46
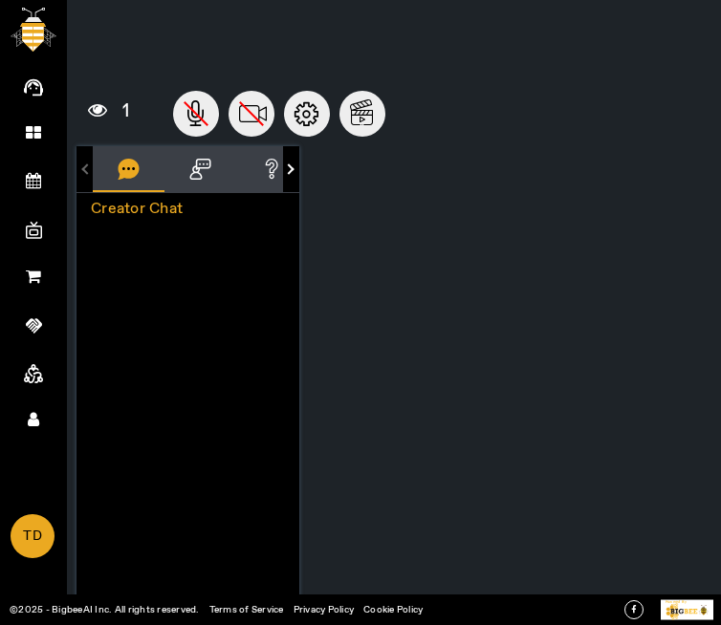
scroll to position [0, 0]
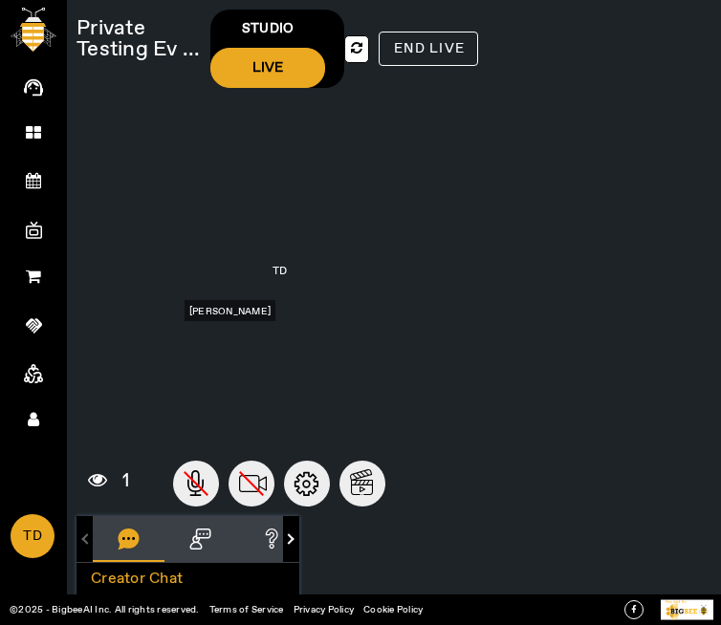
click at [274, 34] on div "STUDIO" at bounding box center [267, 29] width 115 height 38
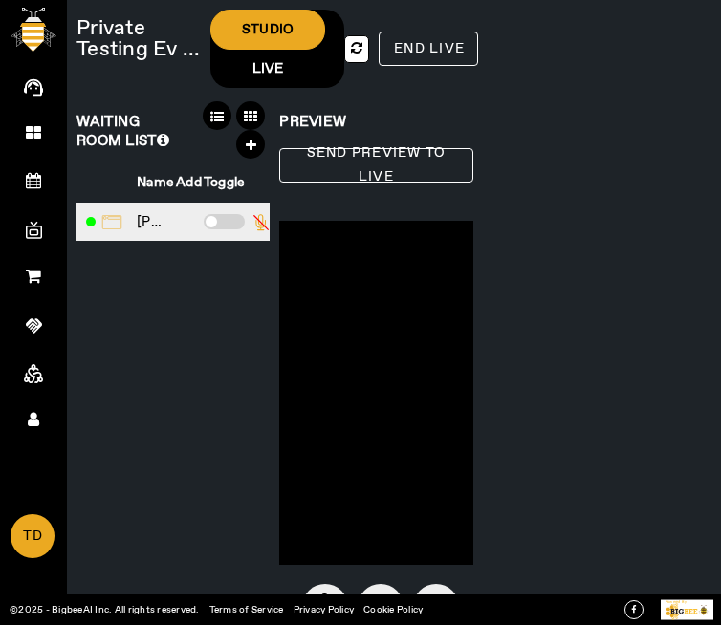
click at [223, 229] on span at bounding box center [224, 221] width 41 height 15
click at [204, 226] on input "checkbox" at bounding box center [204, 226] width 0 height 0
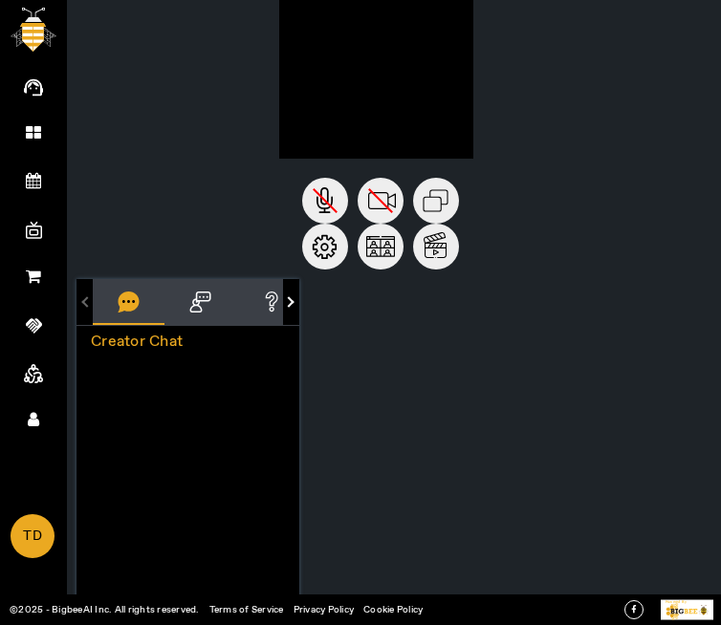
scroll to position [391, 0]
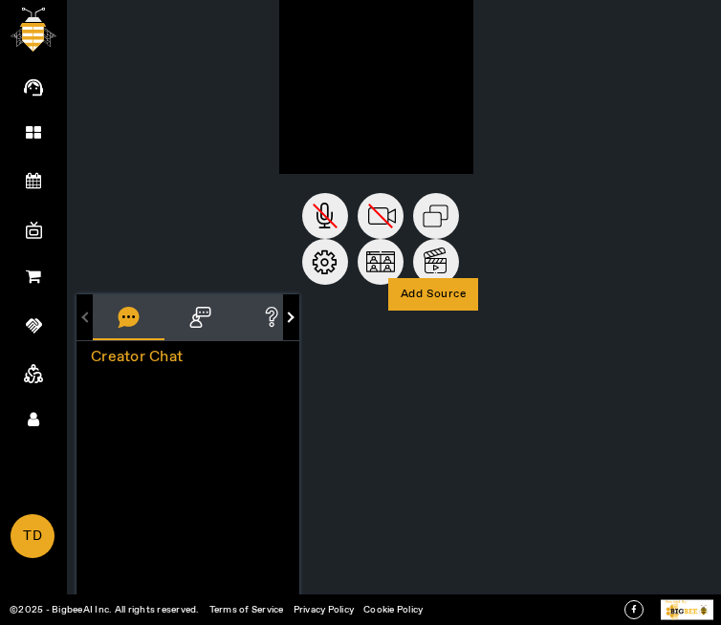
click at [435, 266] on circle at bounding box center [436, 262] width 46 height 46
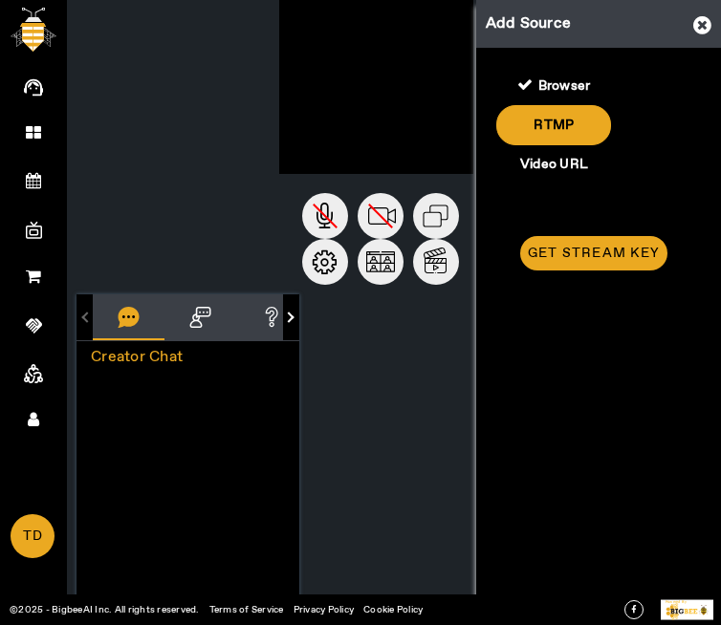
click at [553, 158] on div "Video URL" at bounding box center [553, 164] width 115 height 38
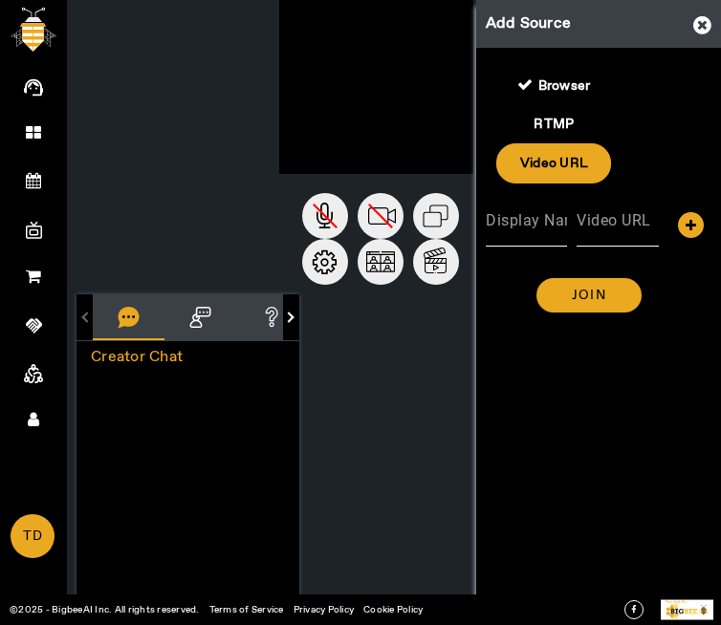
click at [564, 225] on mat-label "Display Name" at bounding box center [536, 220] width 100 height 18
click at [564, 225] on input "Display Name" at bounding box center [526, 227] width 81 height 23
click at [641, 218] on mat-label "Video URL" at bounding box center [613, 220] width 75 height 18
click at [641, 218] on input "Video URL" at bounding box center [616, 227] width 81 height 23
click at [552, 234] on input "Display Name" at bounding box center [526, 227] width 81 height 23
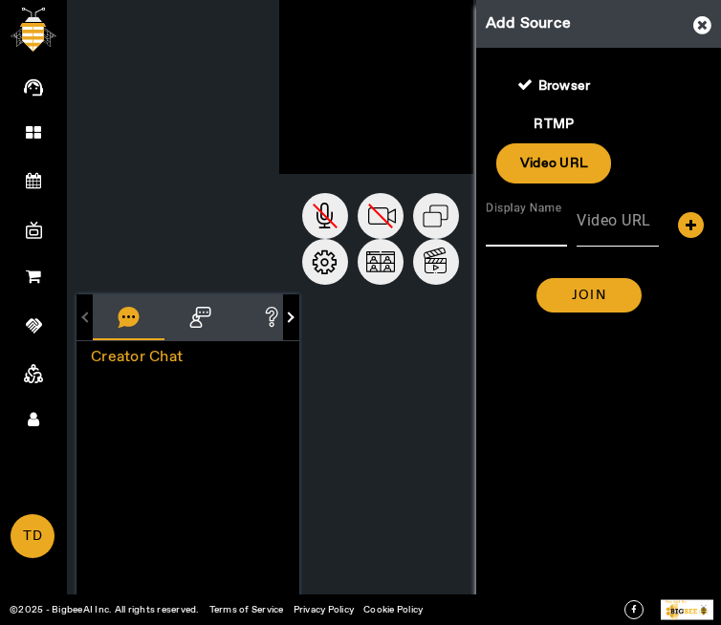
type input "test_video"
click at [631, 222] on mat-label "Video URL" at bounding box center [613, 220] width 75 height 18
click at [631, 222] on input "Video URL" at bounding box center [616, 227] width 81 height 23
click at [629, 228] on mat-label "Video URL" at bounding box center [613, 220] width 75 height 18
click at [629, 228] on input "Video URL" at bounding box center [616, 227] width 81 height 23
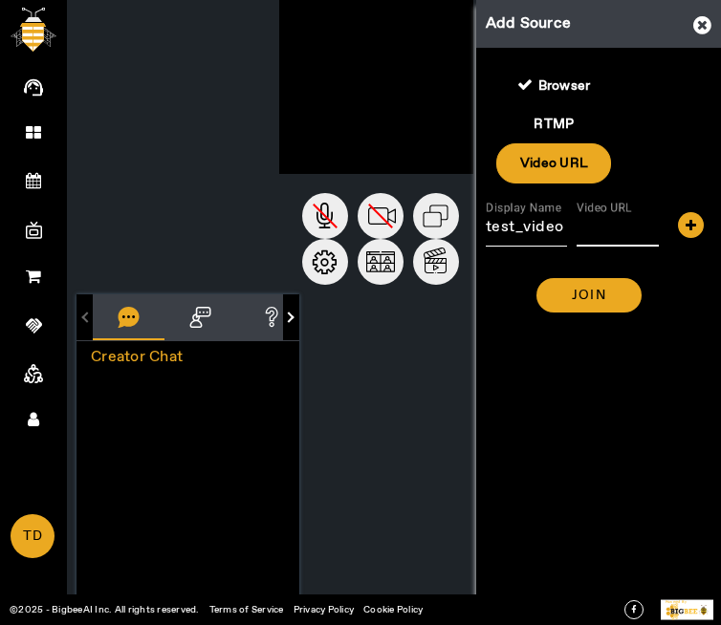
paste input "https://s3.amazonaws.com/stageupload.kombatplus.com/org_48/pre_recorded_videos/…"
type input "https://s3.amazonaws.com/stageupload.kombatplus.com/org_48/pre_recorded_videos/…"
click at [616, 300] on span at bounding box center [588, 295] width 105 height 46
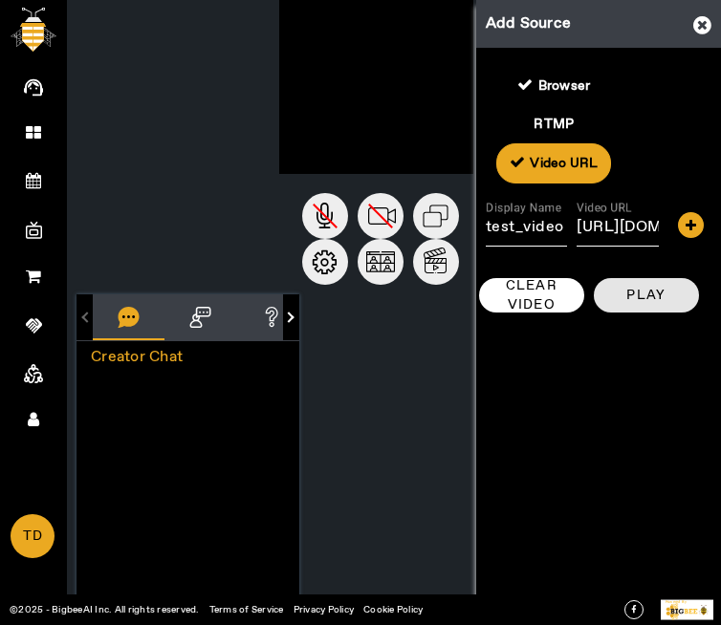
click at [616, 300] on span at bounding box center [646, 295] width 105 height 46
click at [662, 308] on span at bounding box center [646, 295] width 105 height 46
click at [563, 120] on div "RTMP" at bounding box center [553, 124] width 115 height 38
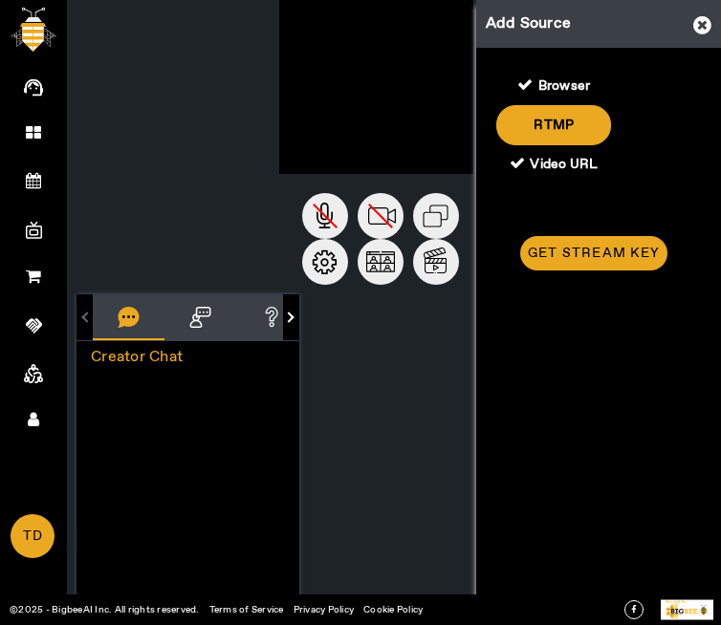
click at [568, 77] on div "Browser" at bounding box center [553, 86] width 115 height 38
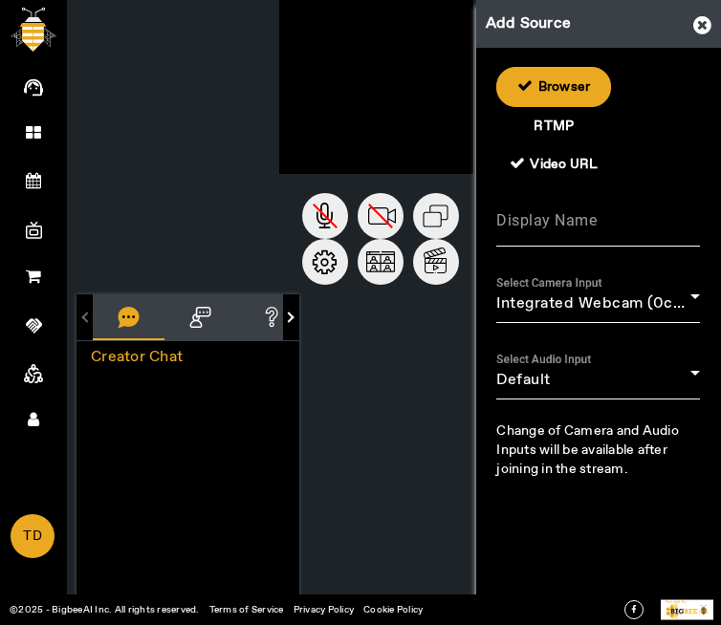
click at [703, 19] on icon at bounding box center [702, 24] width 18 height 21
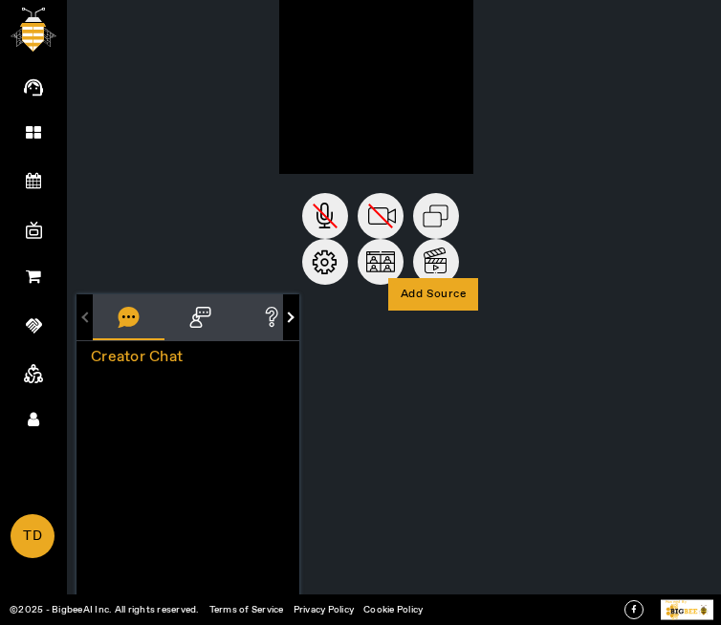
click at [432, 263] on icon at bounding box center [435, 261] width 23 height 26
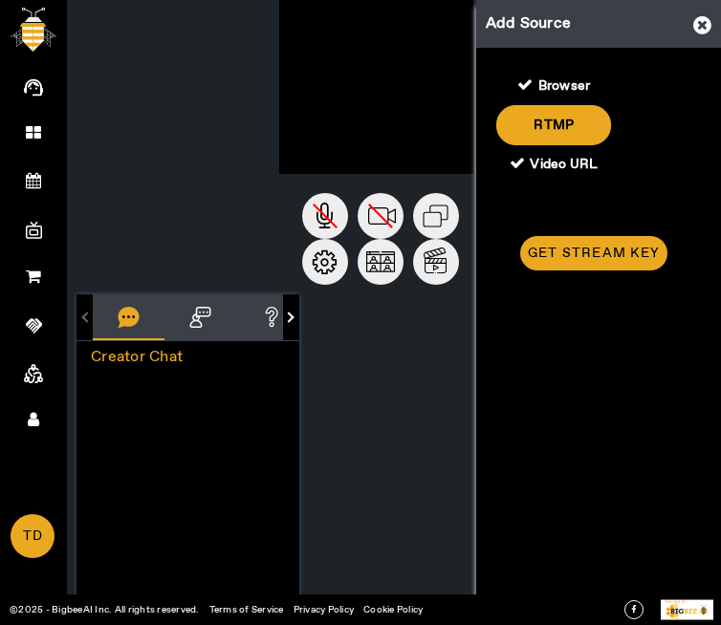
click at [568, 167] on div "Video URL" at bounding box center [553, 164] width 115 height 38
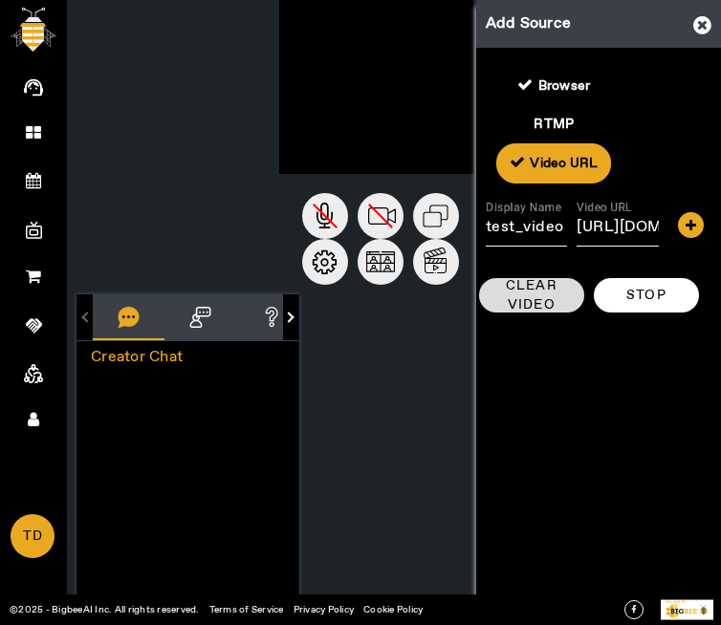
click at [509, 294] on span "Clear Video" at bounding box center [532, 295] width 90 height 38
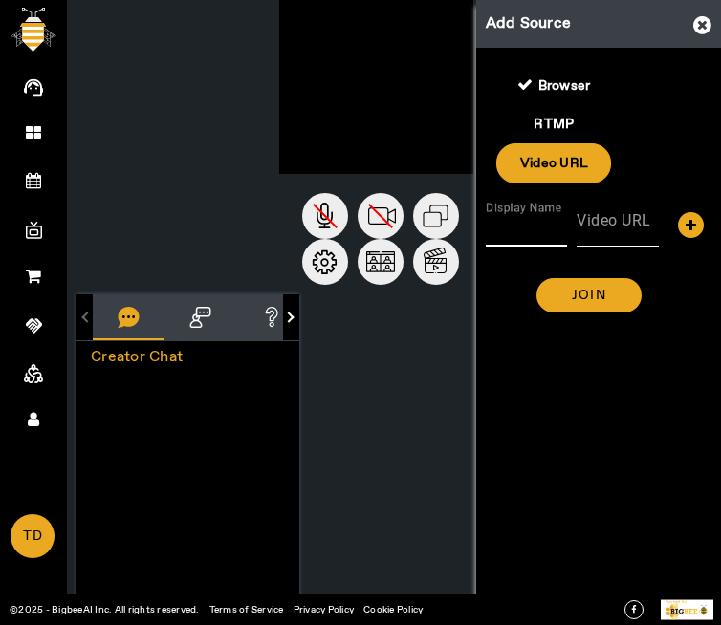
click at [541, 232] on input "Display Name" at bounding box center [526, 227] width 81 height 23
type input "test_video"
click at [613, 227] on mat-label "Video URL" at bounding box center [613, 220] width 75 height 18
click at [613, 227] on input "Video URL" at bounding box center [616, 227] width 81 height 23
paste input "https://s3.amazonaws.com/stageupload.kombatplus.com/org_48/pre_recorded_videos/…"
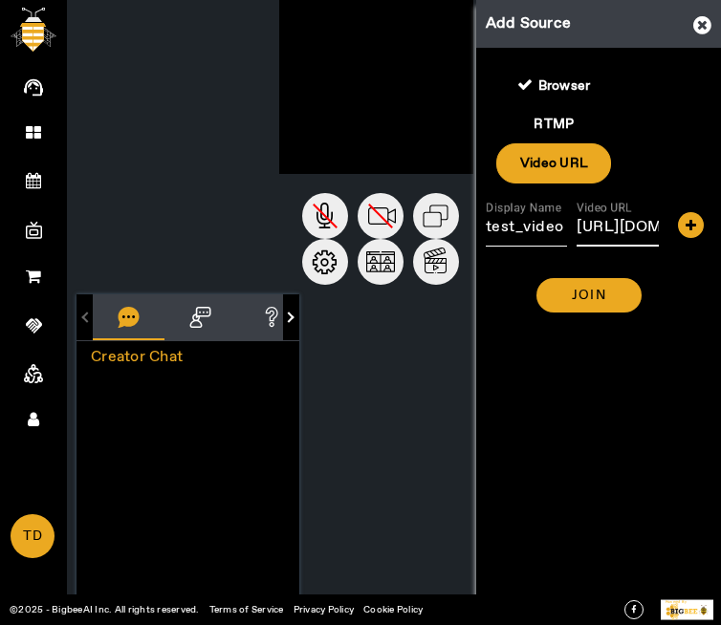
scroll to position [0, 776]
type input "https://s3.amazonaws.com/stageupload.kombatplus.com/org_48/pre_recorded_videos/…"
click at [616, 292] on span at bounding box center [588, 295] width 105 height 46
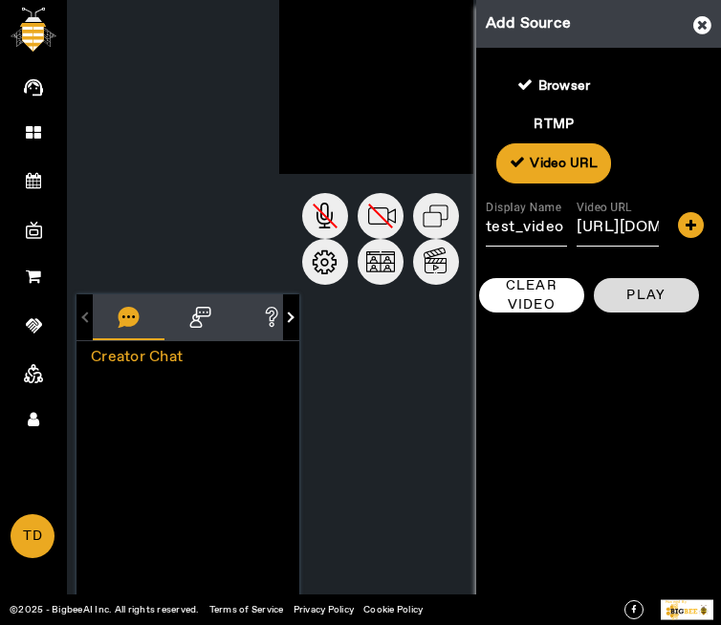
click at [690, 305] on span at bounding box center [646, 295] width 105 height 46
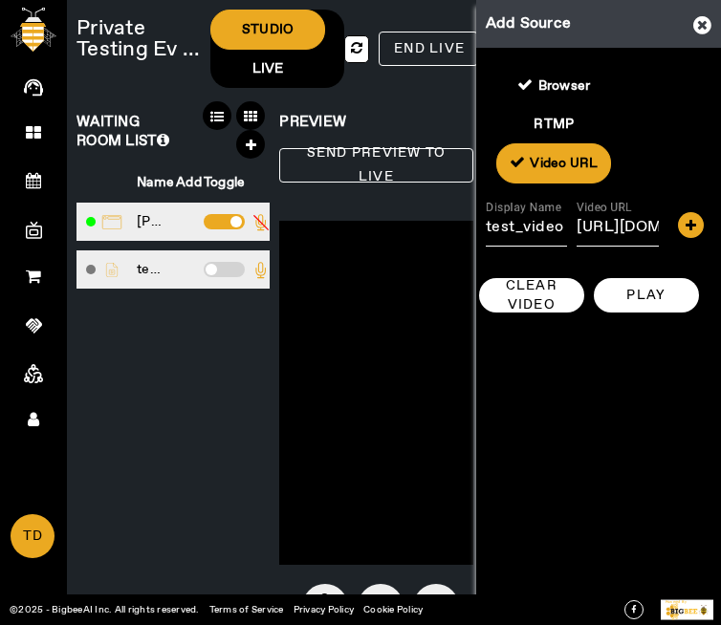
click at [230, 277] on span at bounding box center [224, 269] width 41 height 15
click at [204, 273] on input "checkbox" at bounding box center [204, 273] width 0 height 0
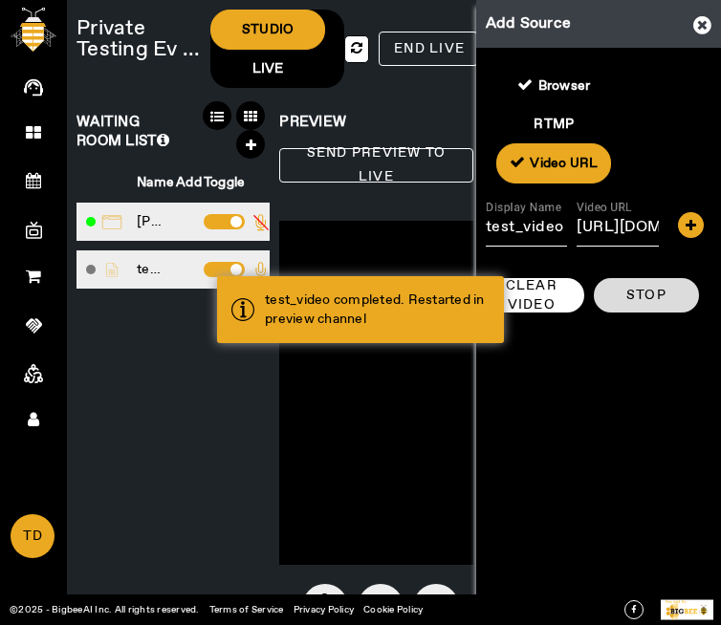
click at [645, 294] on span "Stop" at bounding box center [646, 295] width 40 height 19
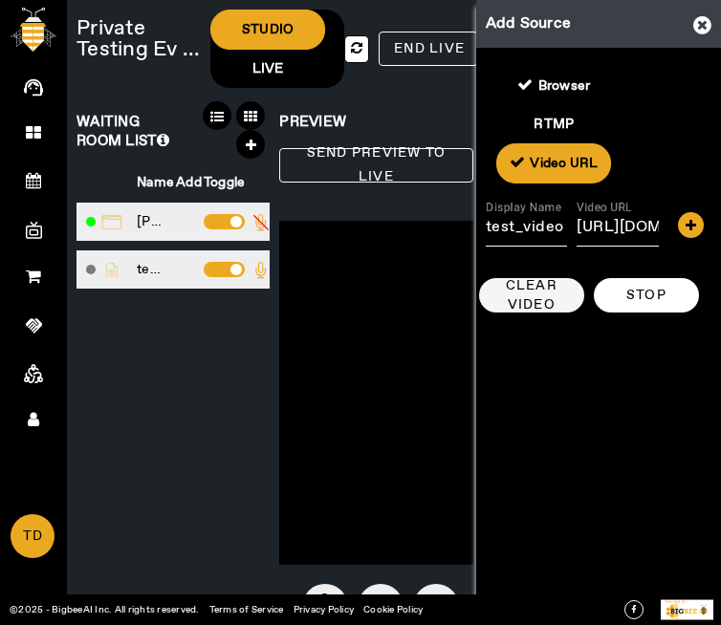
click at [538, 298] on span "Clear Video" at bounding box center [532, 295] width 90 height 38
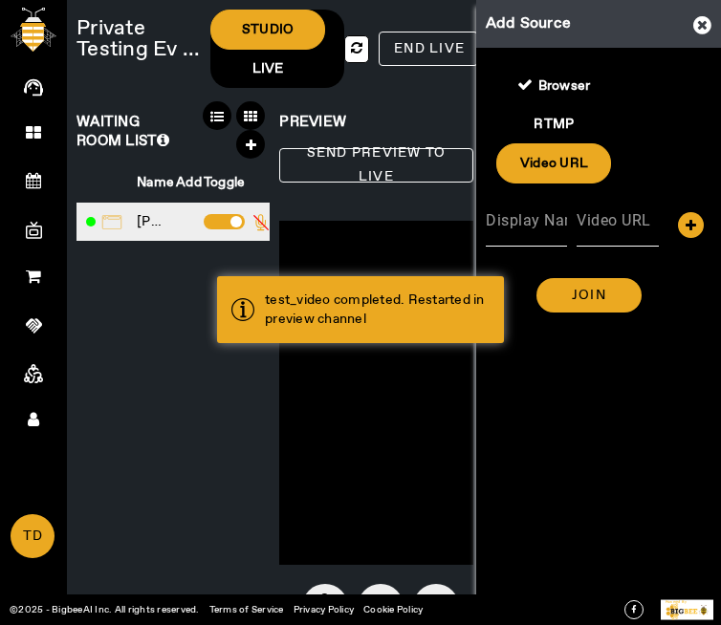
click at [537, 226] on mat-label "Display Name" at bounding box center [536, 220] width 100 height 18
click at [537, 226] on input "Display Name" at bounding box center [526, 227] width 81 height 23
type input "name"
click at [601, 219] on mat-label "Video URL" at bounding box center [613, 220] width 75 height 18
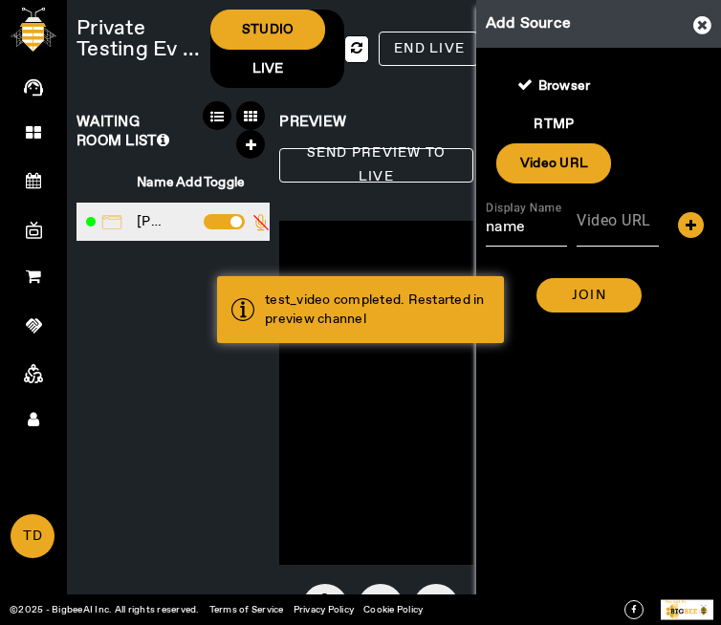
click at [601, 219] on input "Video URL" at bounding box center [616, 227] width 81 height 23
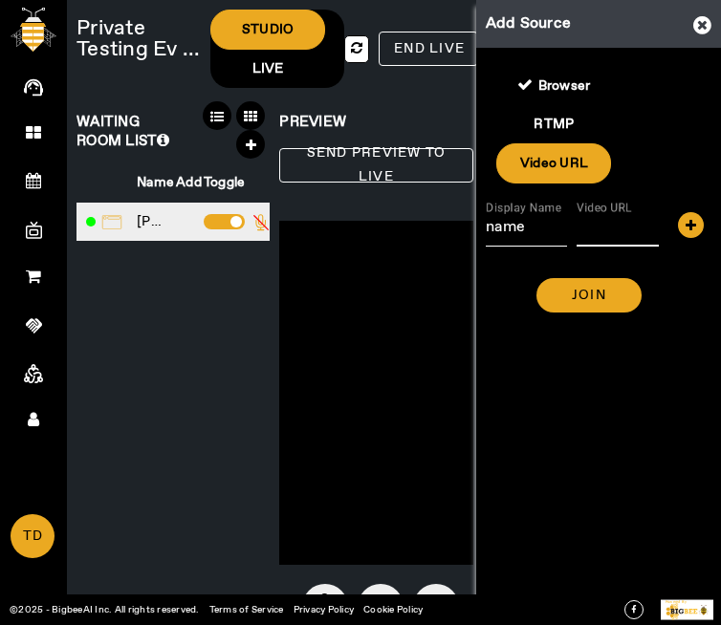
paste input "https://s3.amazonaws.com/stageupload.kombatplus.com/org_48/pre_recorded_videos/…"
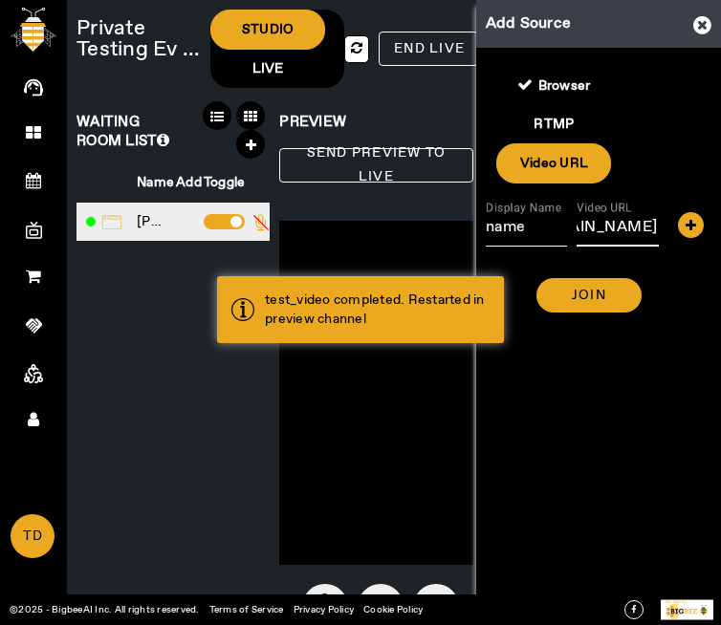
type input "https://s3.amazonaws.com/stageupload.kombatplus.com/org_48/pre_recorded_videos/…"
click at [586, 284] on span at bounding box center [588, 295] width 105 height 46
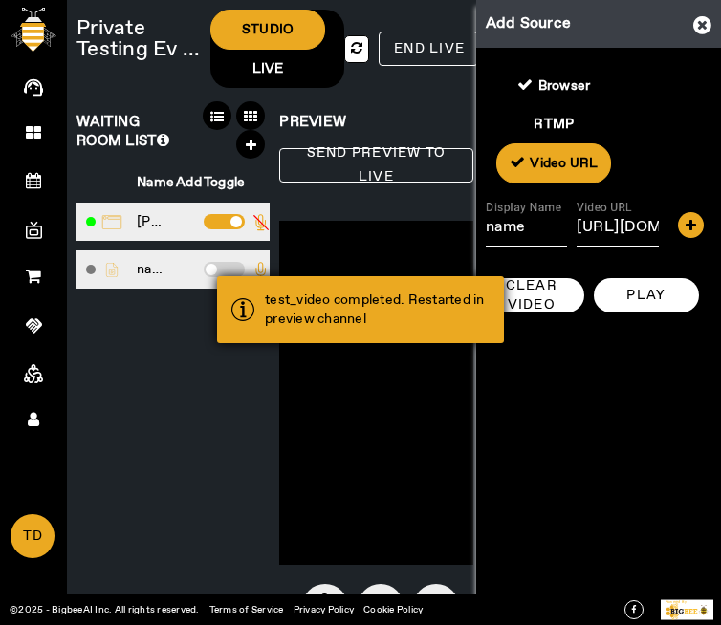
click at [217, 283] on div "test_video completed. Restarted in preview channel" at bounding box center [360, 309] width 287 height 67
click at [232, 289] on div "test_video completed. Restarted in preview channel" at bounding box center [360, 309] width 287 height 67
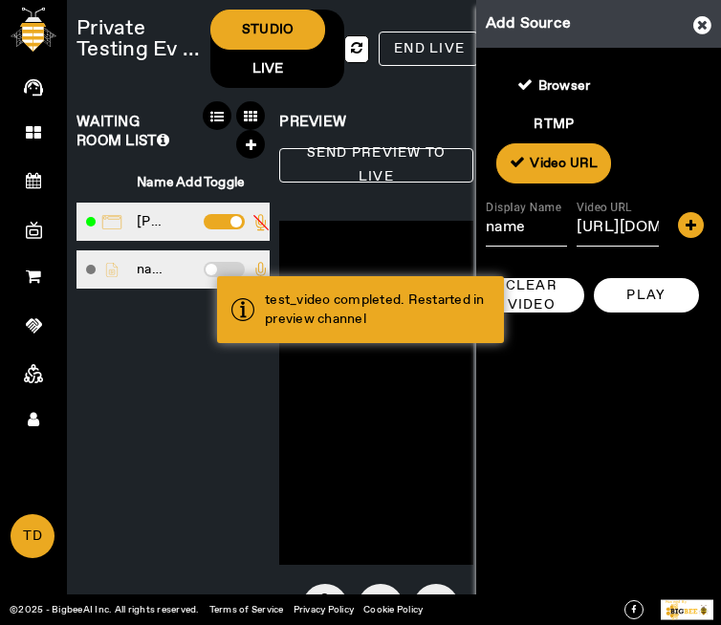
click at [232, 289] on div "test_video completed. Restarted in preview channel" at bounding box center [360, 309] width 287 height 67
click at [214, 277] on span at bounding box center [224, 269] width 41 height 15
click at [204, 273] on input "checkbox" at bounding box center [204, 273] width 0 height 0
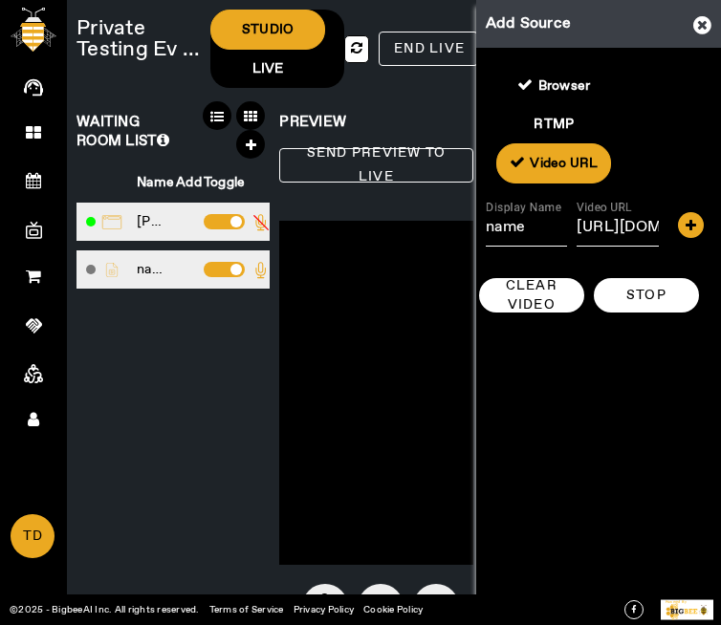
click at [697, 24] on icon at bounding box center [702, 24] width 18 height 21
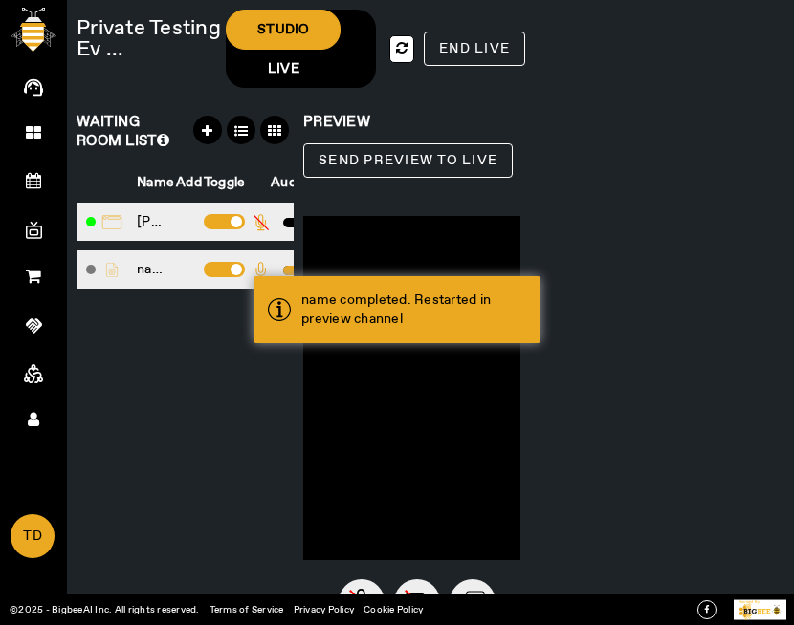
click at [220, 268] on span at bounding box center [224, 269] width 41 height 15
click at [204, 273] on input "checkbox" at bounding box center [204, 273] width 0 height 0
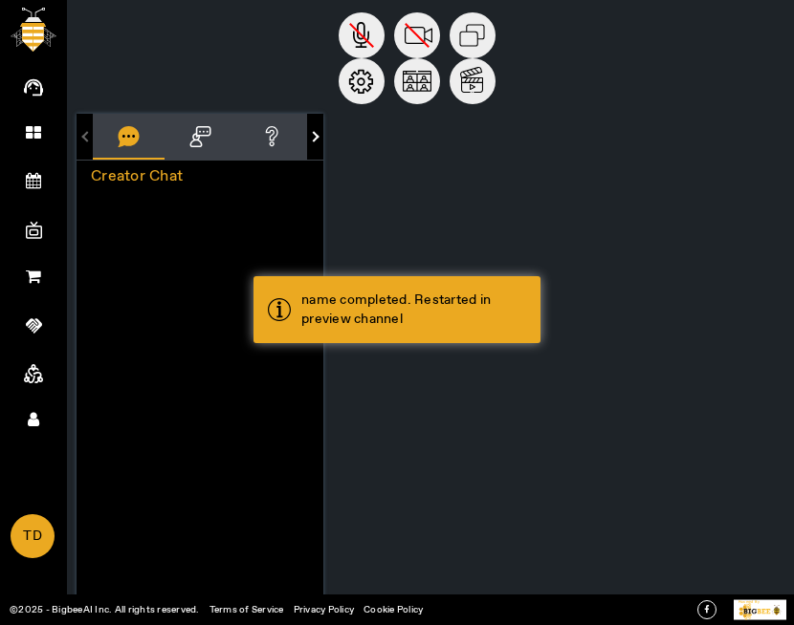
scroll to position [591, 0]
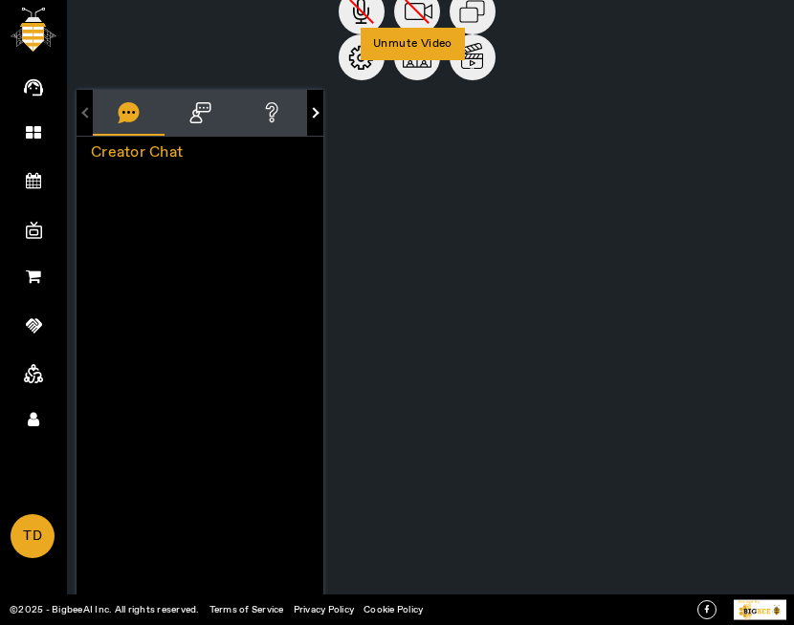
click at [394, 9] on circle at bounding box center [417, 12] width 46 height 46
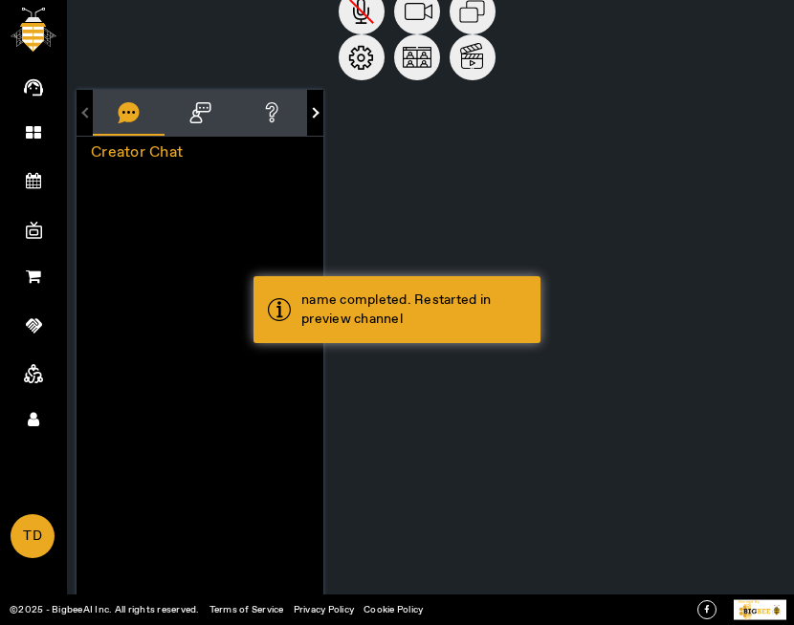
scroll to position [0, 0]
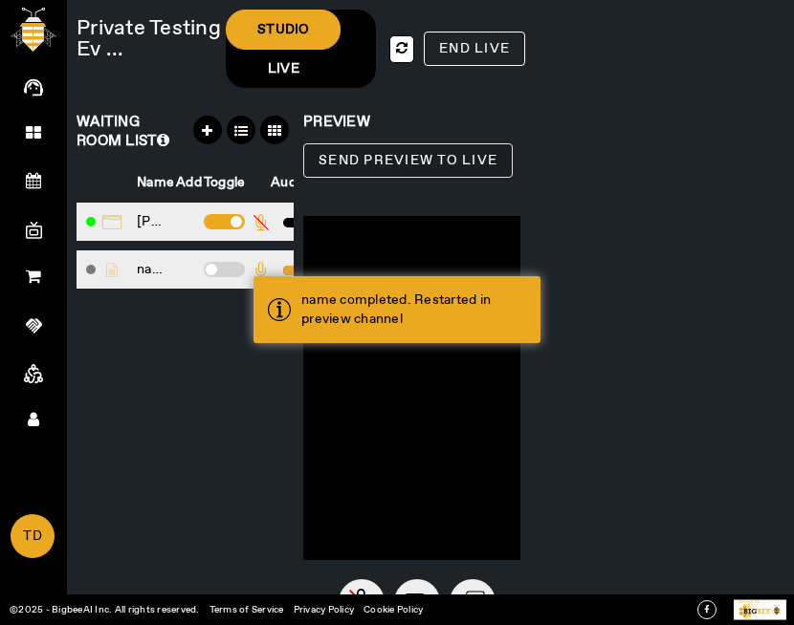
click at [424, 151] on span "Send Preview to Live" at bounding box center [407, 161] width 179 height 24
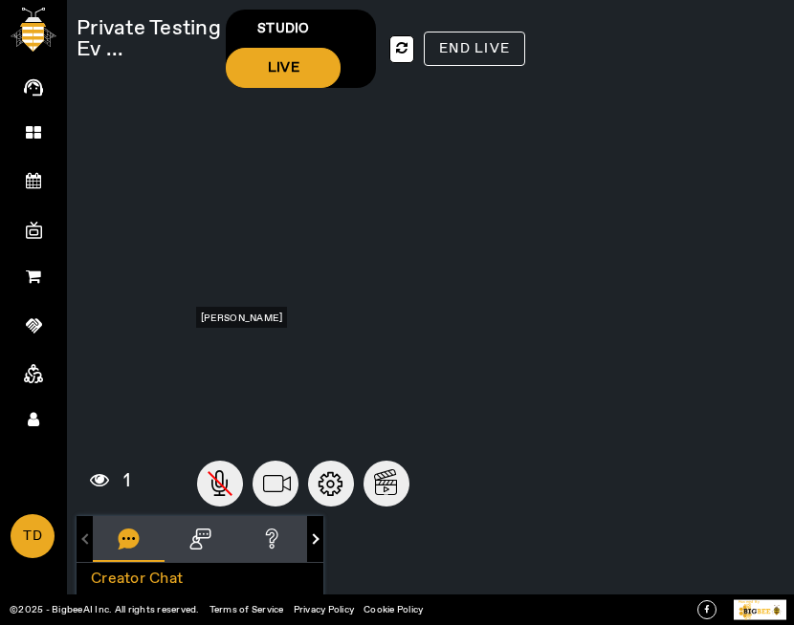
click at [273, 459] on div "1 Audio & Video Created with Sketch. VU Meter" at bounding box center [298, 474] width 444 height 65
click at [277, 484] on circle at bounding box center [275, 484] width 46 height 46
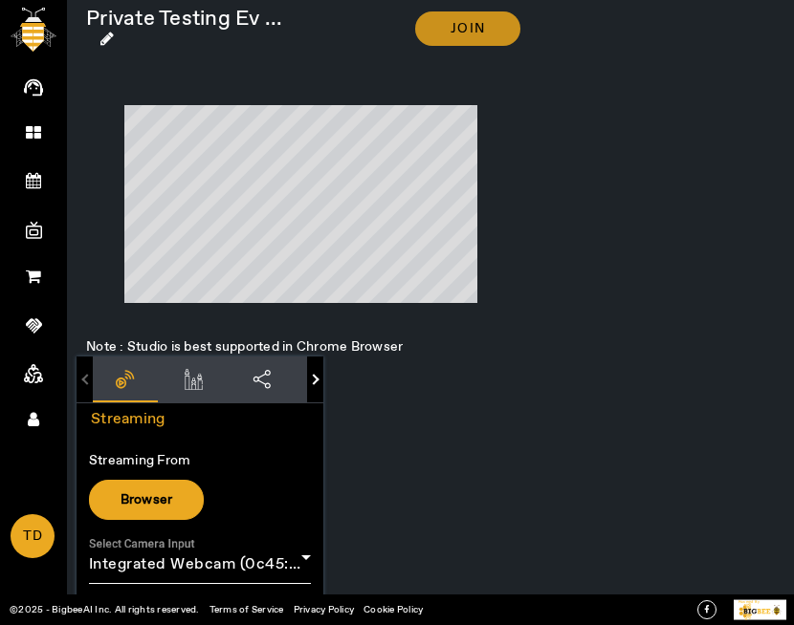
click at [427, 42] on span at bounding box center [467, 29] width 105 height 46
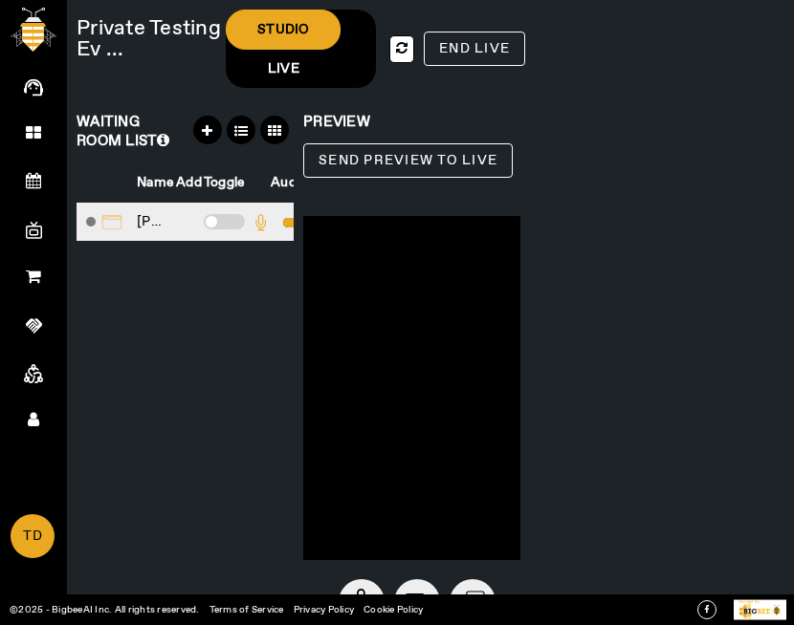
click at [231, 215] on span at bounding box center [224, 221] width 41 height 15
click at [204, 226] on input "checkbox" at bounding box center [204, 226] width 0 height 0
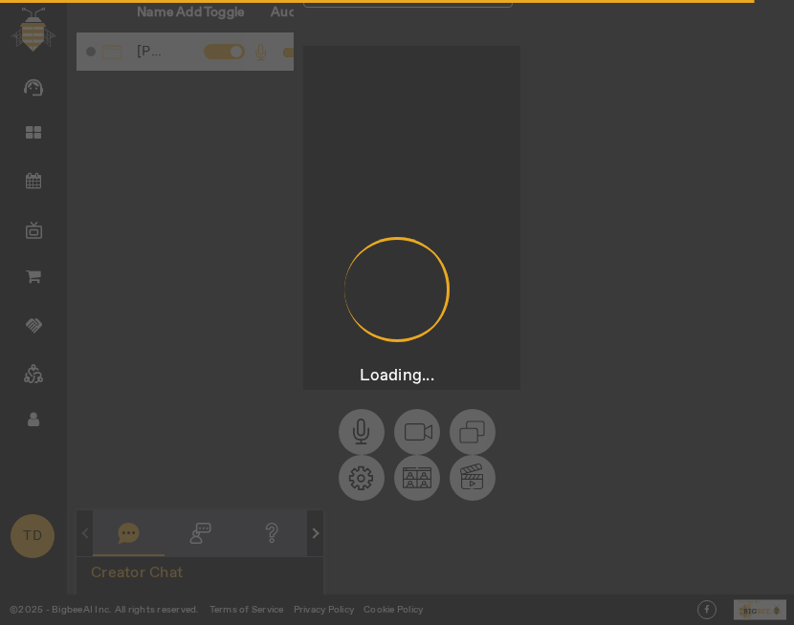
scroll to position [165, 0]
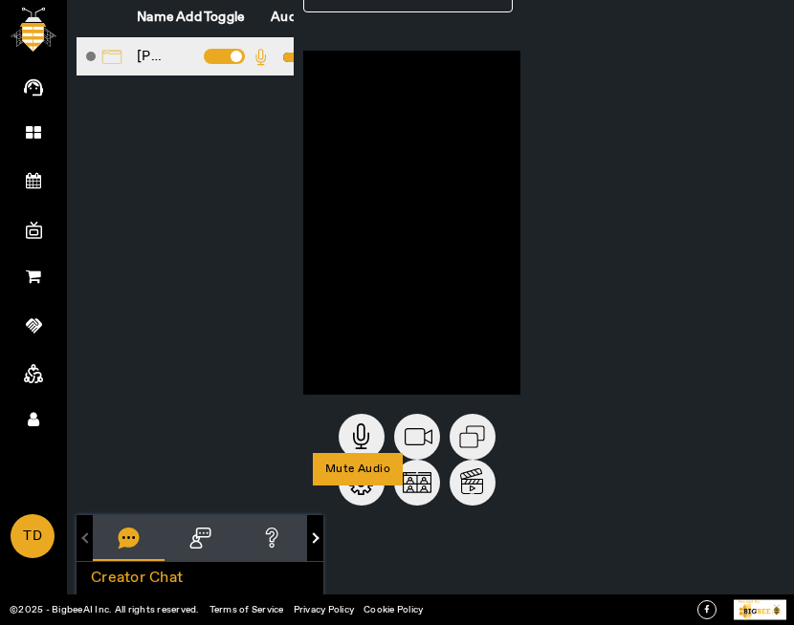
click at [367, 432] on circle at bounding box center [361, 437] width 46 height 46
click at [413, 427] on circle at bounding box center [417, 437] width 46 height 46
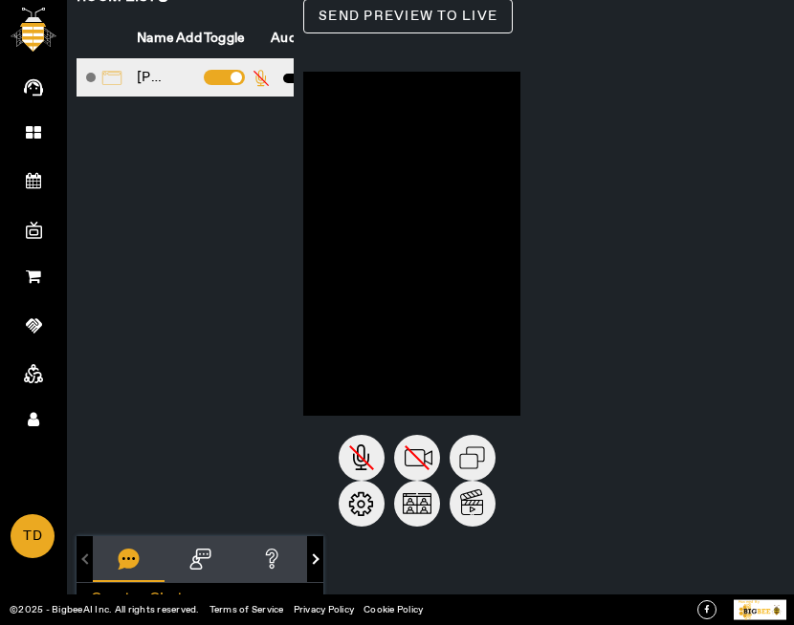
scroll to position [0, 0]
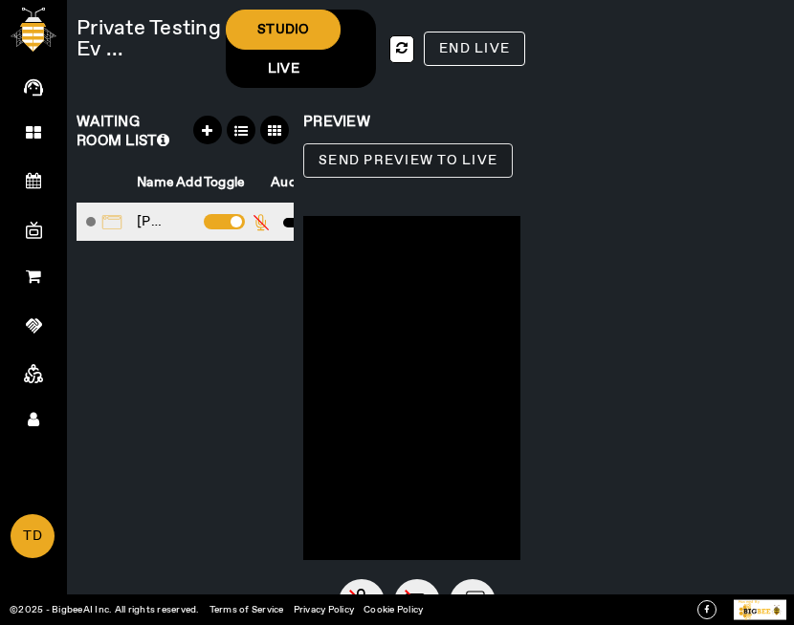
click at [359, 150] on span "Send Preview to Live" at bounding box center [407, 161] width 179 height 24
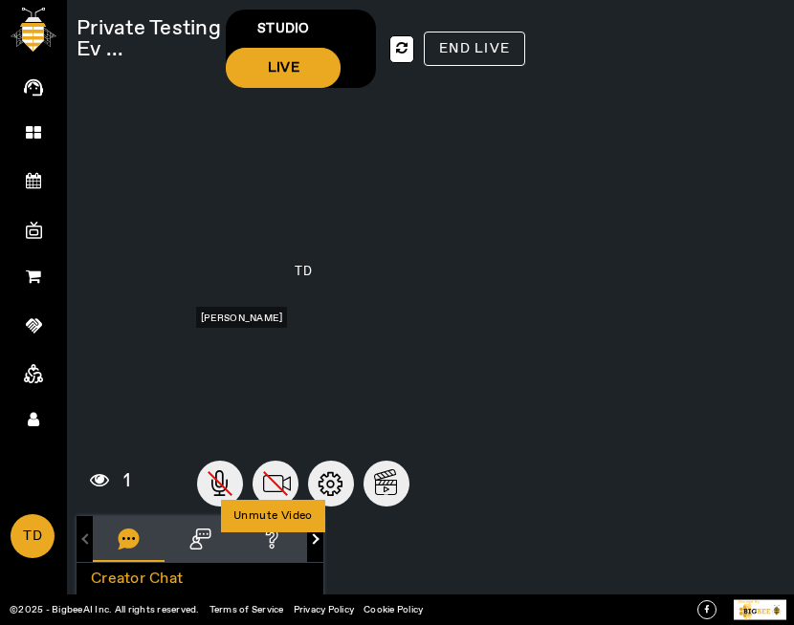
click at [262, 500] on div "Unmute Video" at bounding box center [273, 516] width 104 height 33
click at [263, 475] on icon at bounding box center [277, 483] width 28 height 17
click at [277, 472] on circle at bounding box center [275, 484] width 46 height 46
click at [494, 48] on span "END LIVE" at bounding box center [474, 48] width 71 height 17
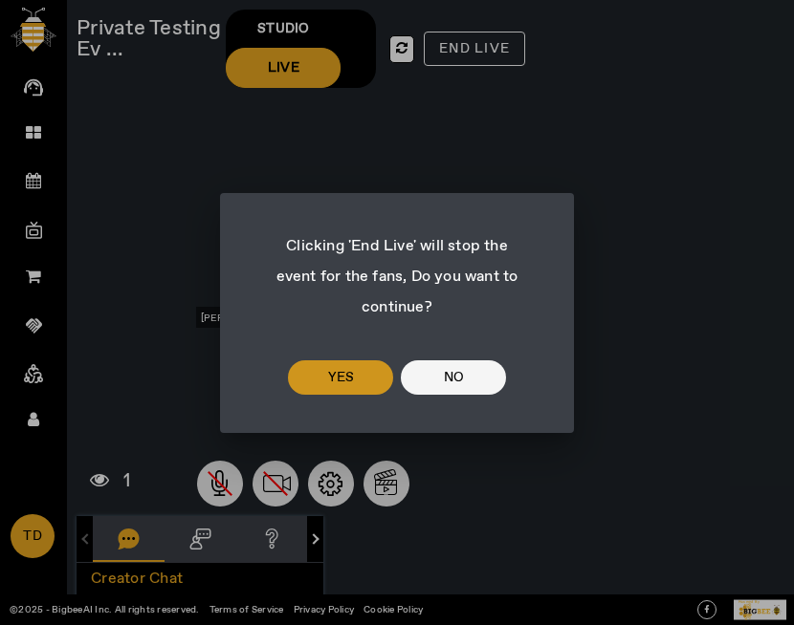
click at [461, 378] on span "No" at bounding box center [454, 377] width 20 height 23
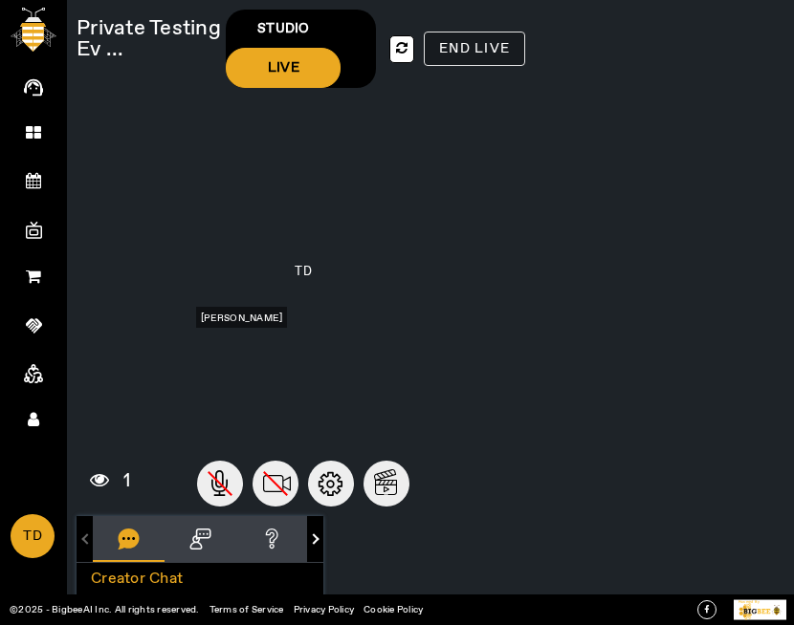
click at [471, 49] on span "END LIVE" at bounding box center [474, 48] width 71 height 17
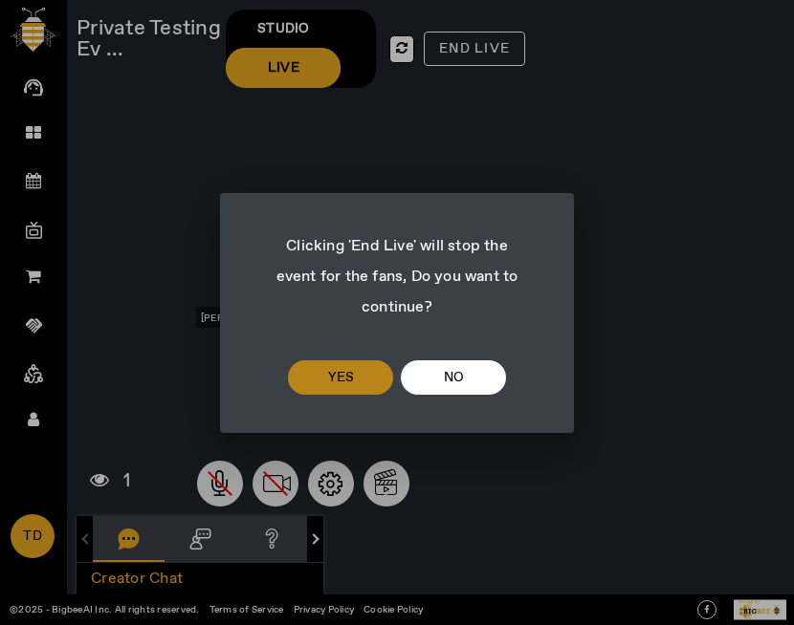
click at [354, 383] on span at bounding box center [340, 378] width 105 height 46
